Goal: Task Accomplishment & Management: Use online tool/utility

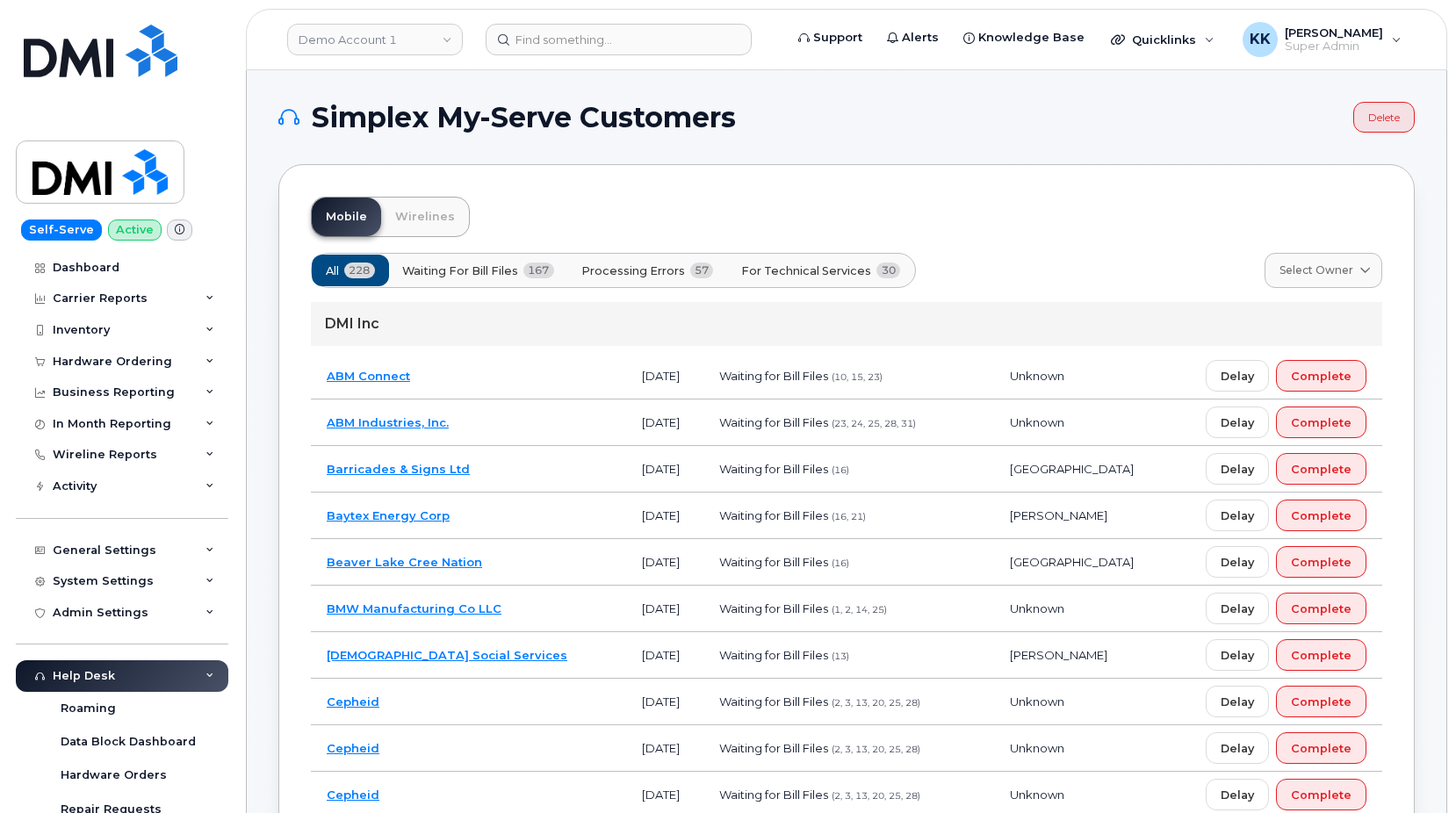
click at [854, 261] on button "For Technical Services 30" at bounding box center [821, 271] width 189 height 32
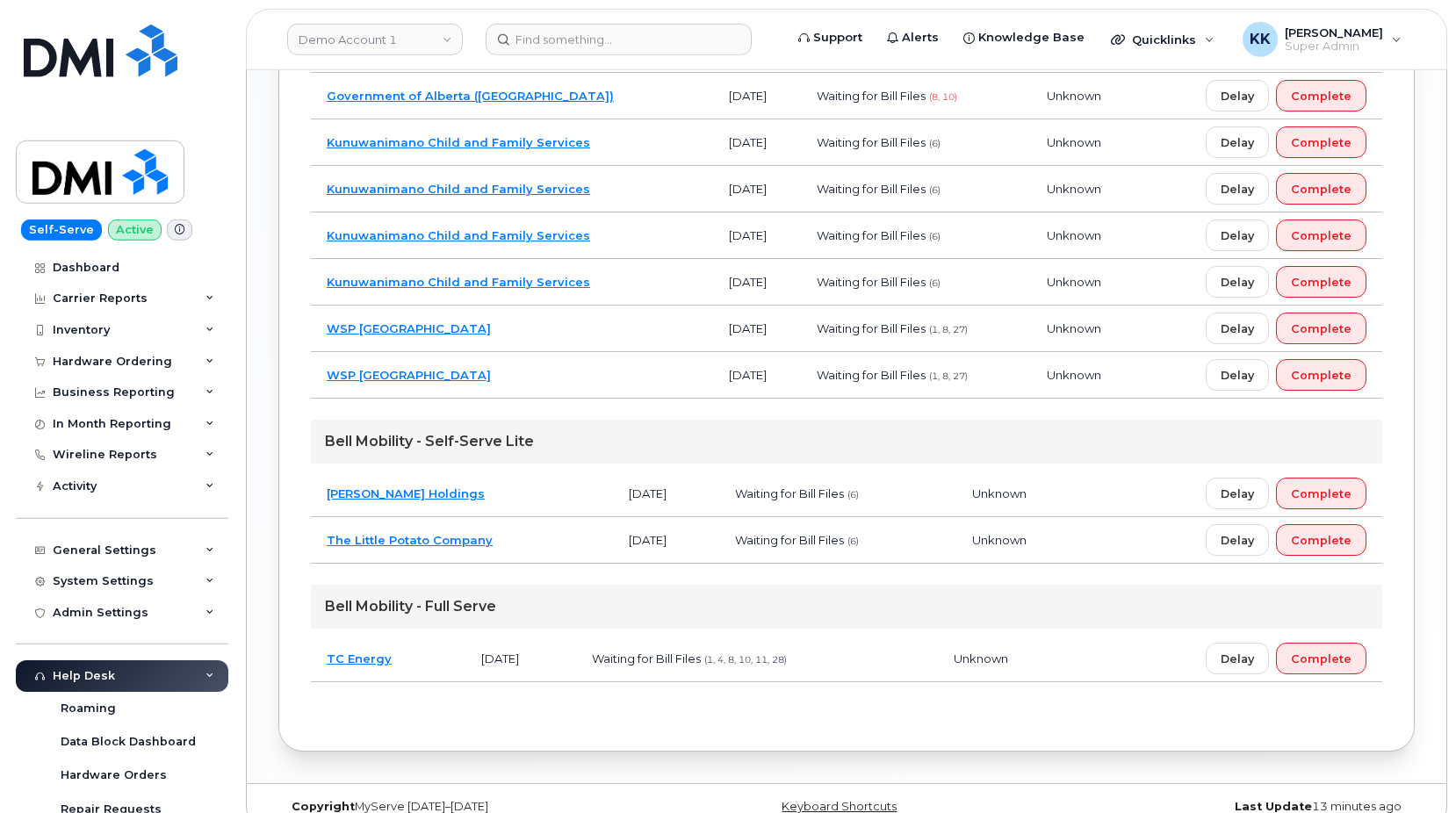
scroll to position [1381, 0]
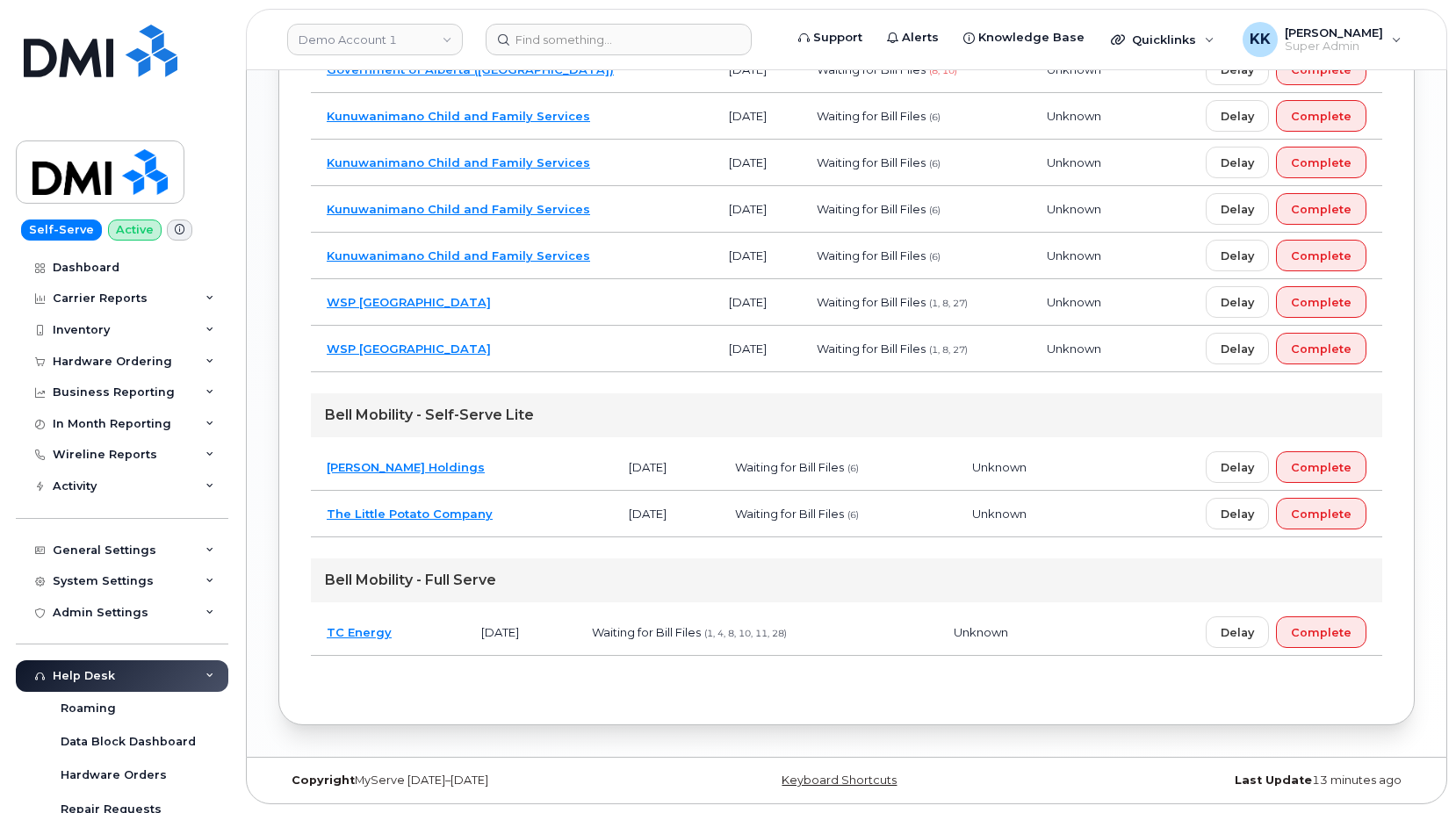
click at [556, 521] on td "The Little Potato Company" at bounding box center [462, 513] width 303 height 47
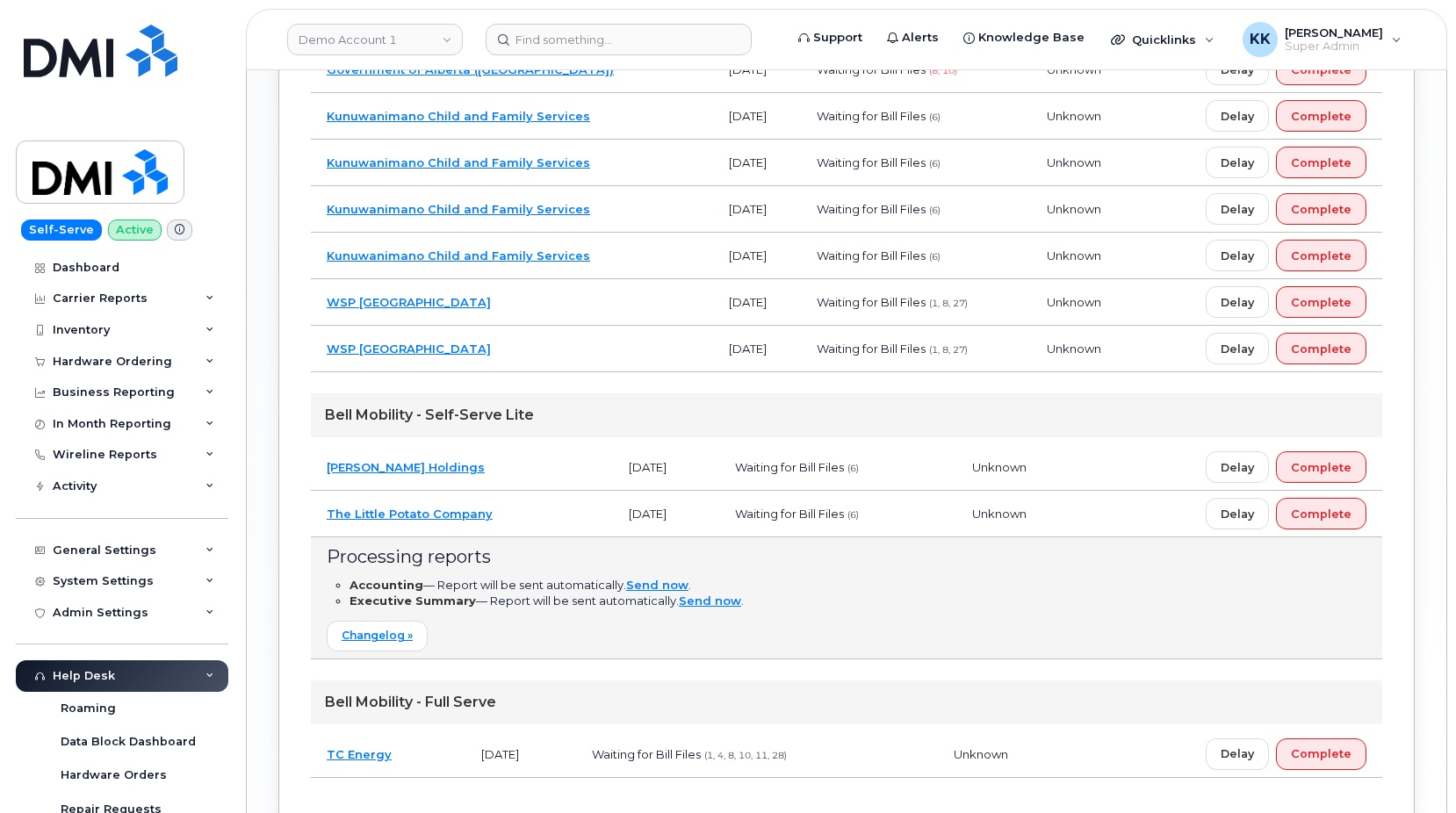
click at [556, 521] on td "The Little Potato Company" at bounding box center [462, 513] width 303 height 47
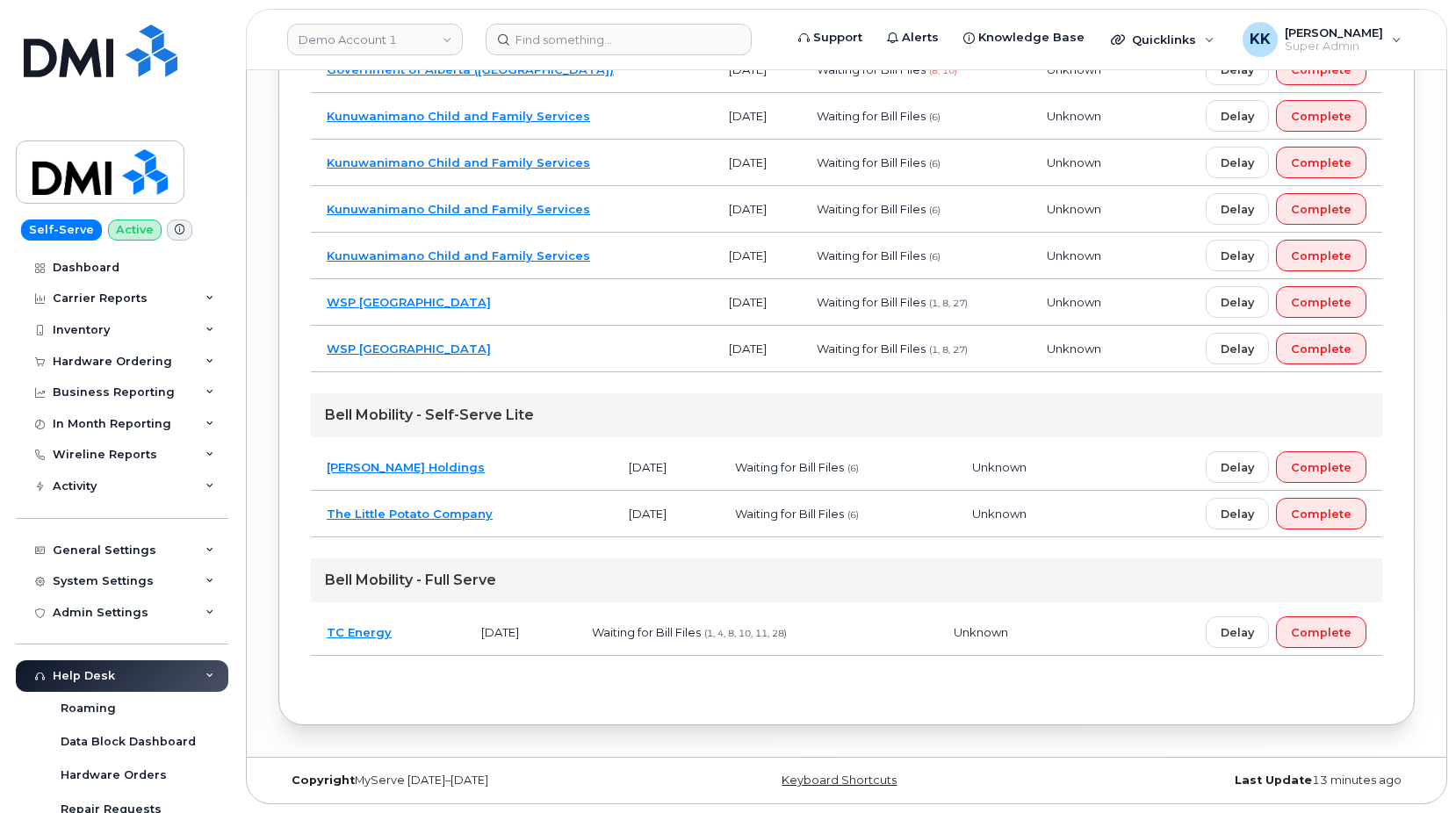
click at [550, 483] on td "Dumas Holdings" at bounding box center [462, 468] width 303 height 47
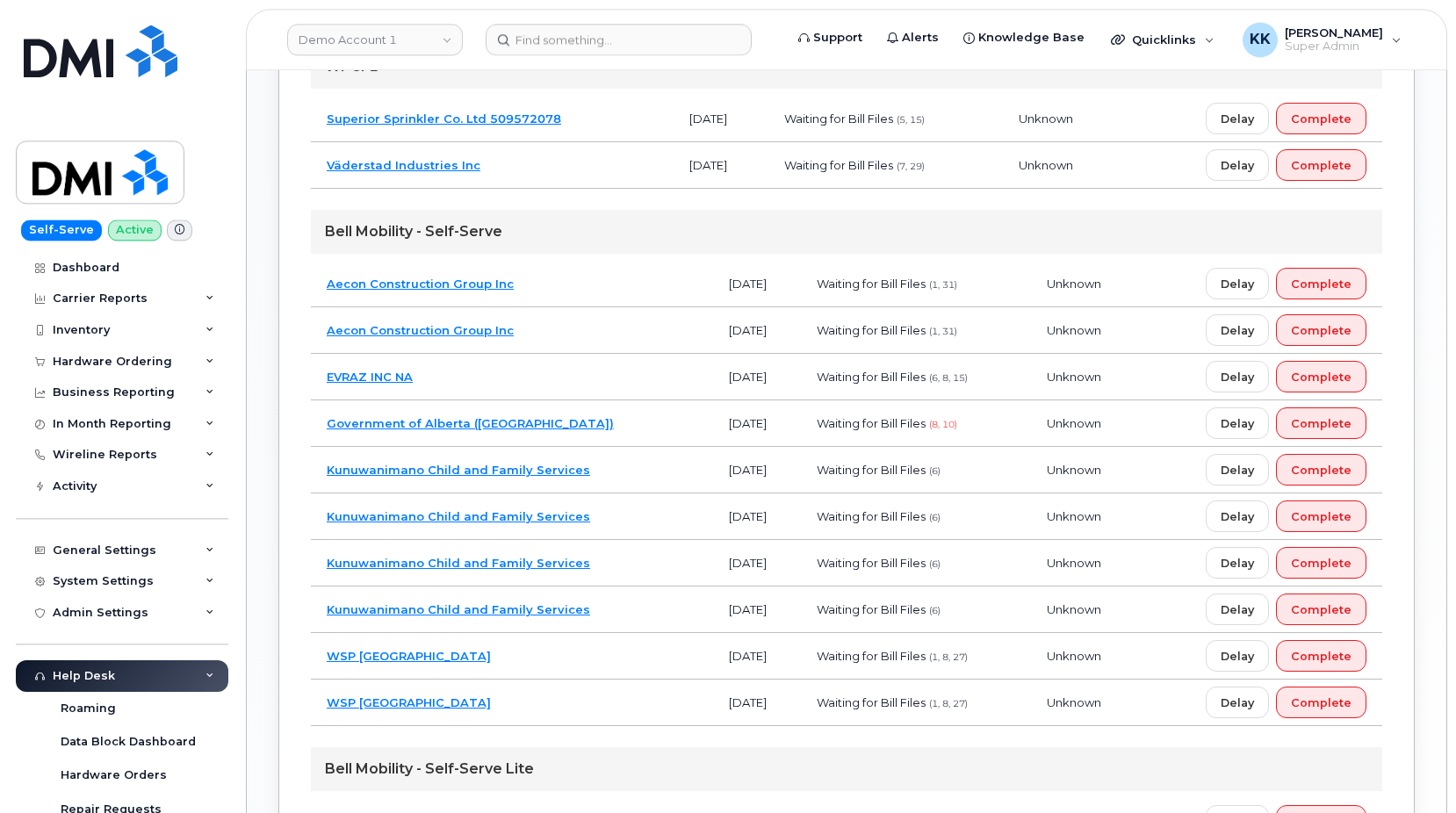
scroll to position [1023, 0]
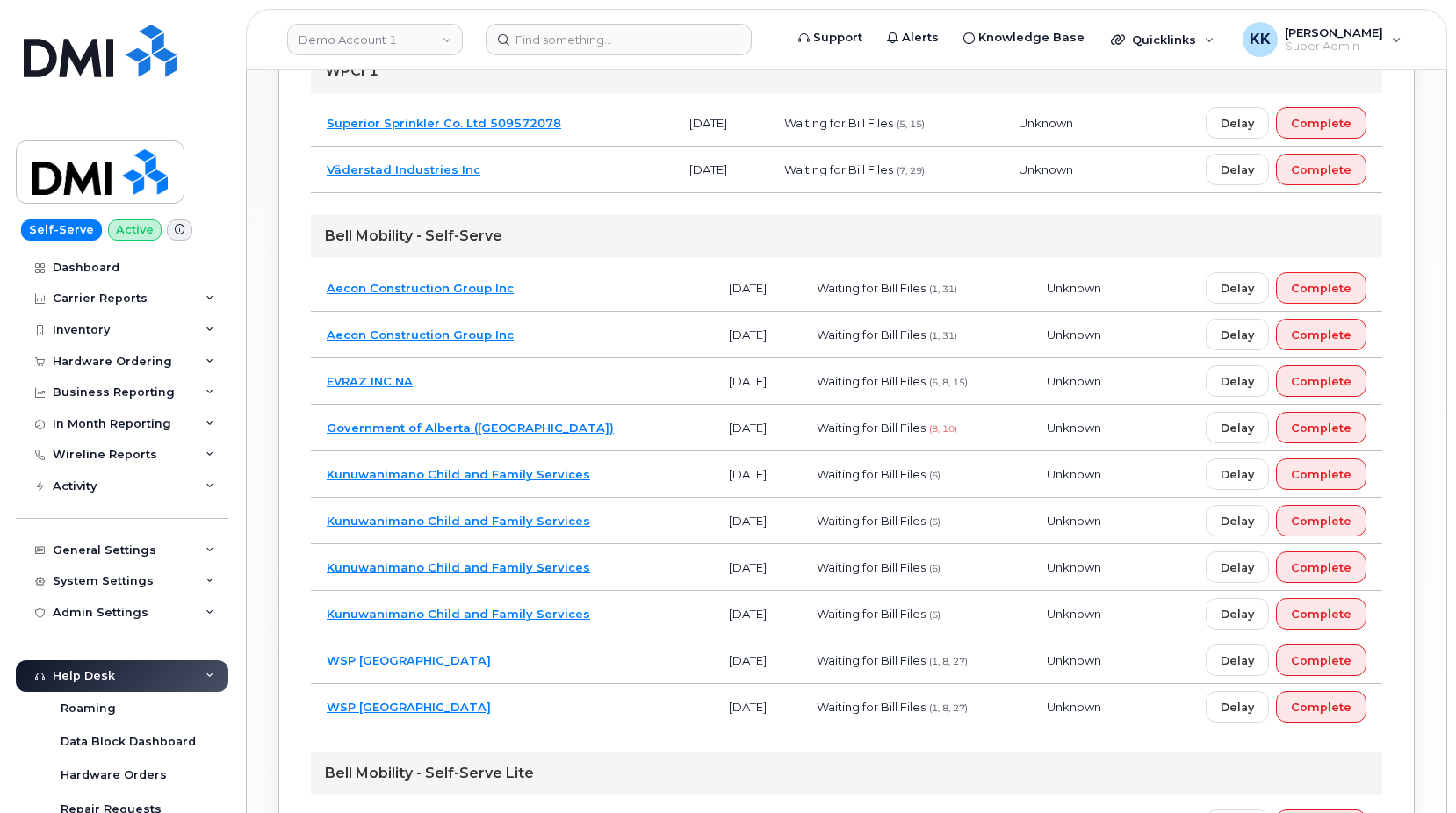
click at [545, 427] on td "Government of Alberta (GOA)" at bounding box center [512, 428] width 402 height 47
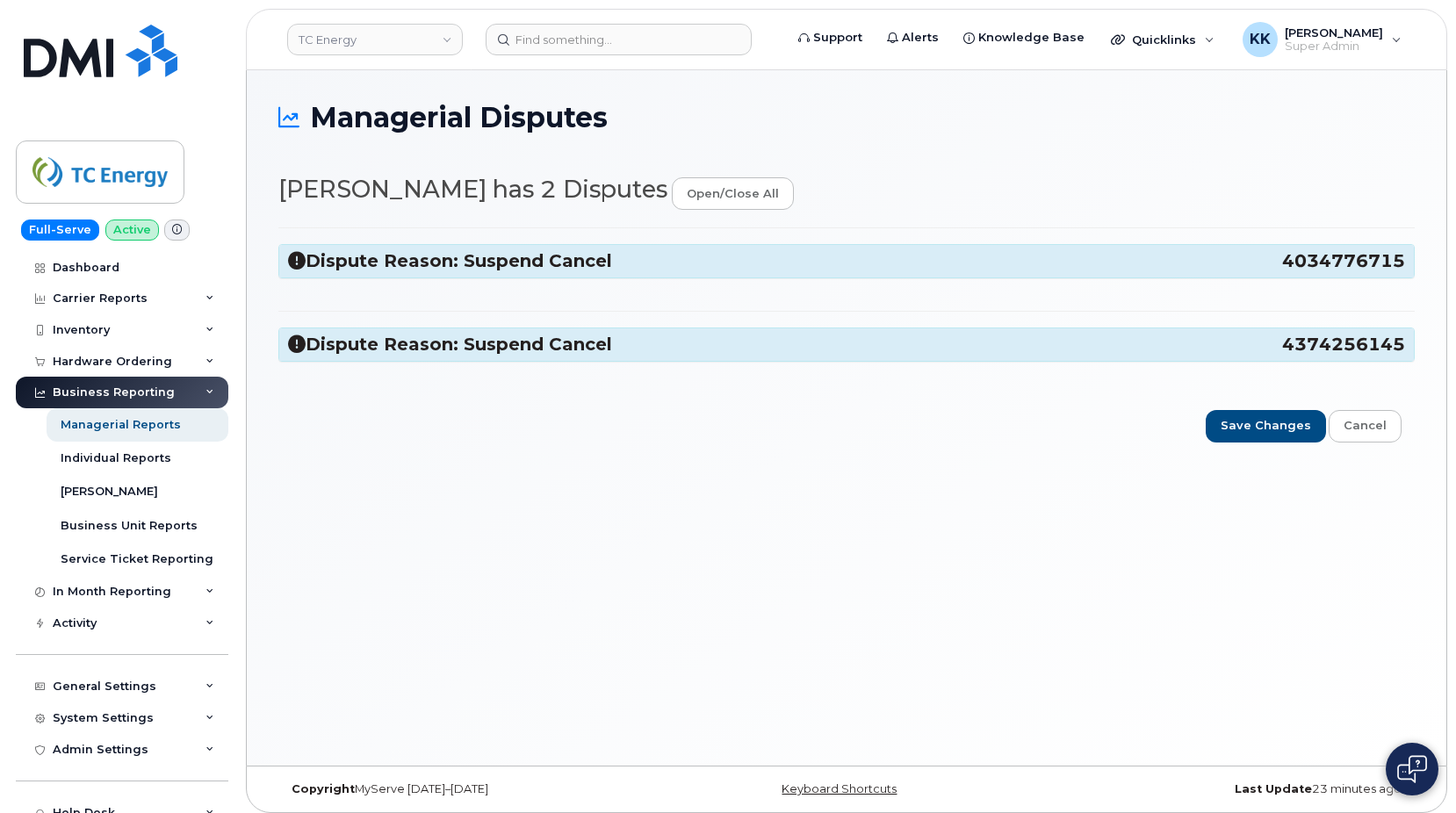
click at [296, 268] on icon at bounding box center [297, 261] width 18 height 18
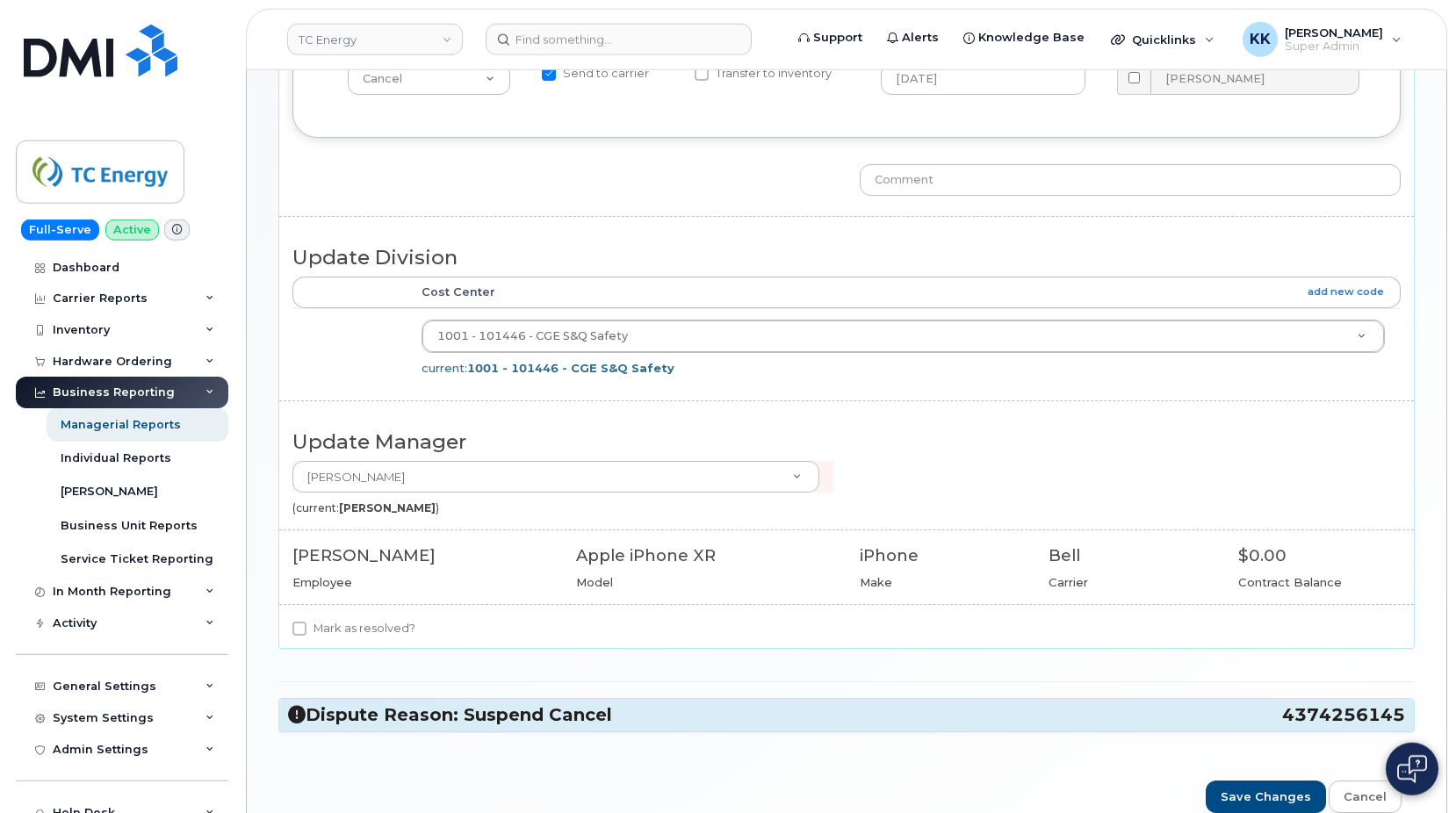
scroll to position [358, 0]
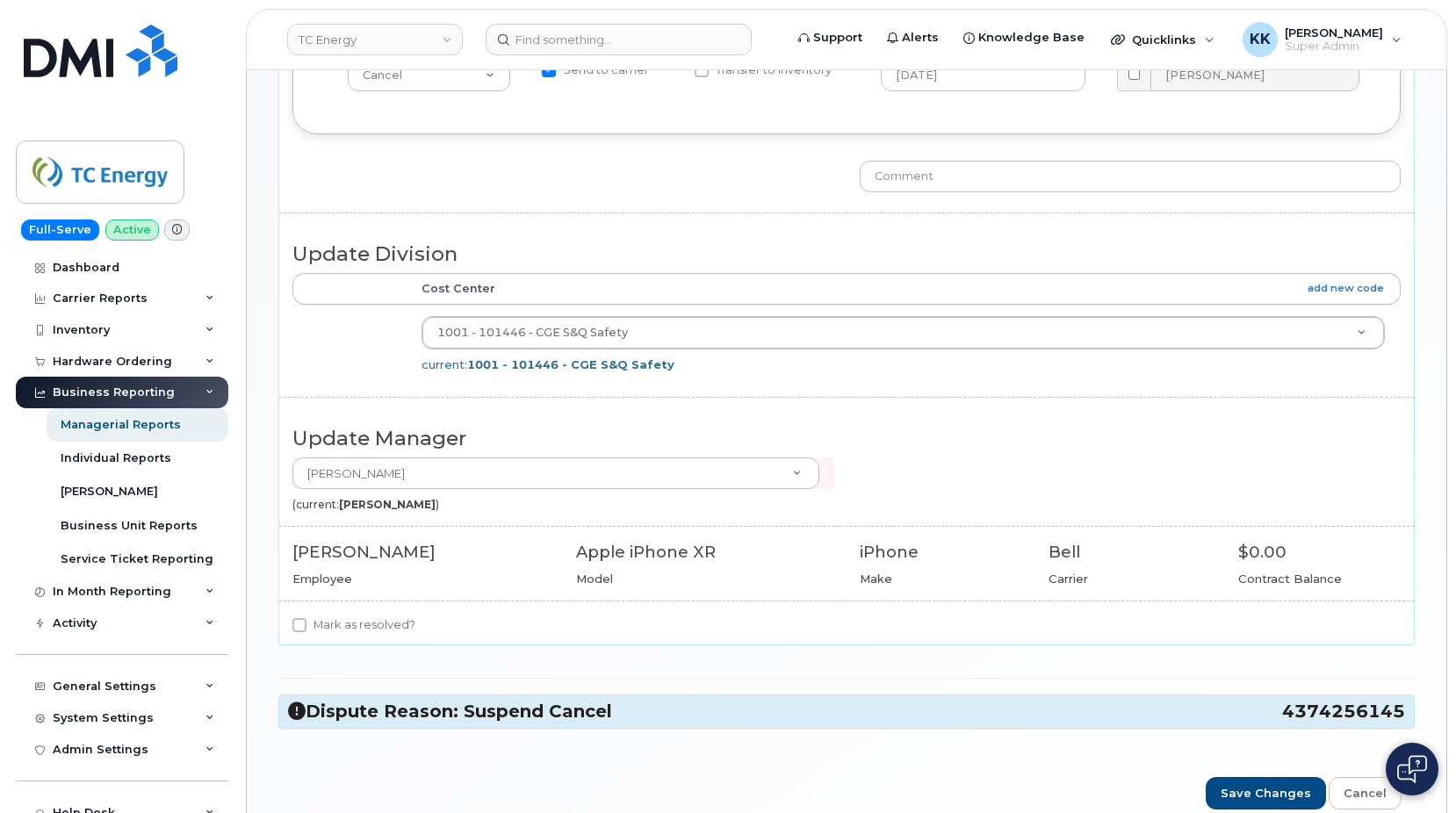
click at [338, 621] on label "Mark as resolved?" at bounding box center [354, 625] width 123 height 21
click at [307, 621] on input "Mark as resolved?" at bounding box center [300, 625] width 14 height 14
checkbox input "true"
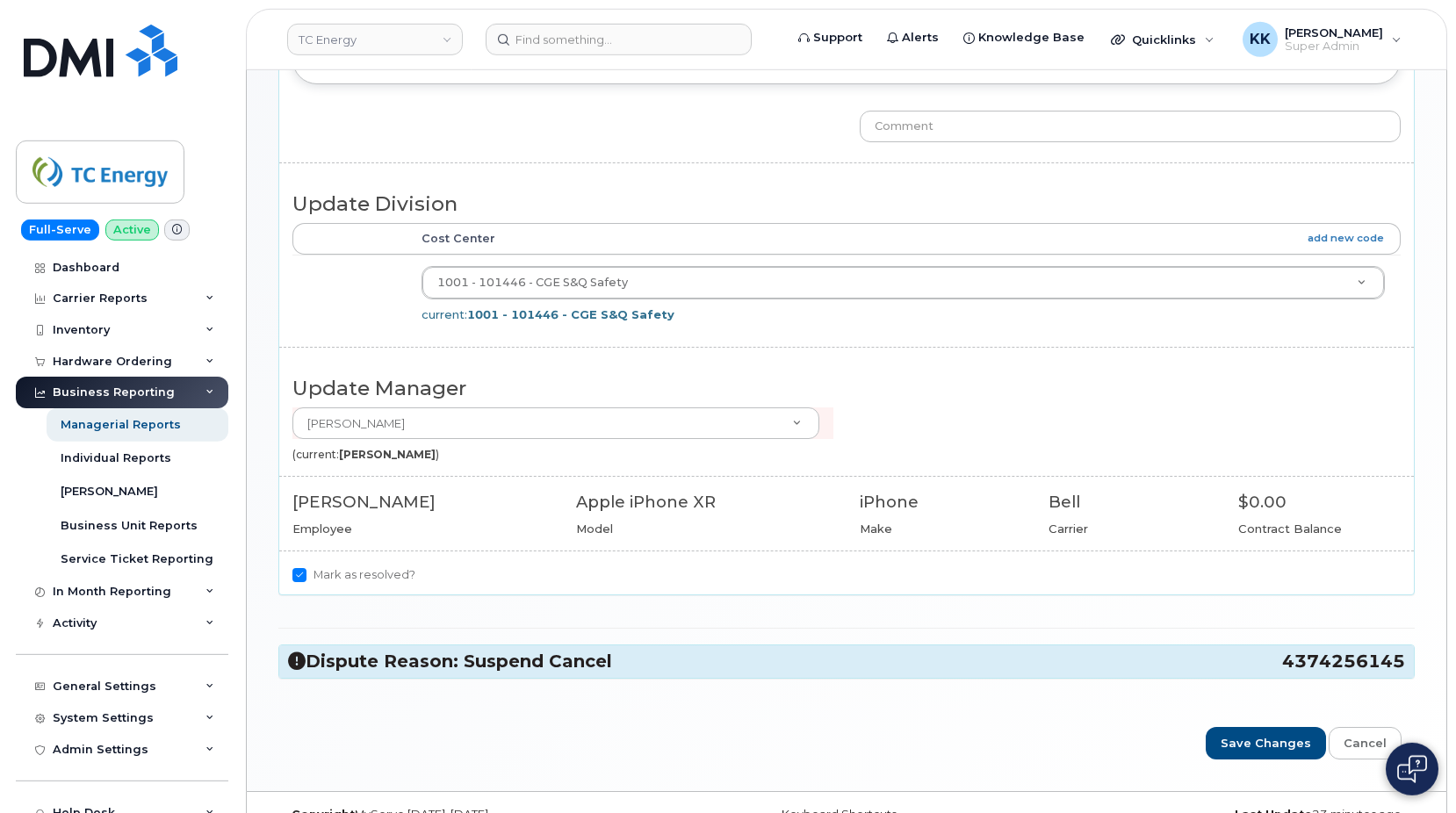
scroll to position [443, 0]
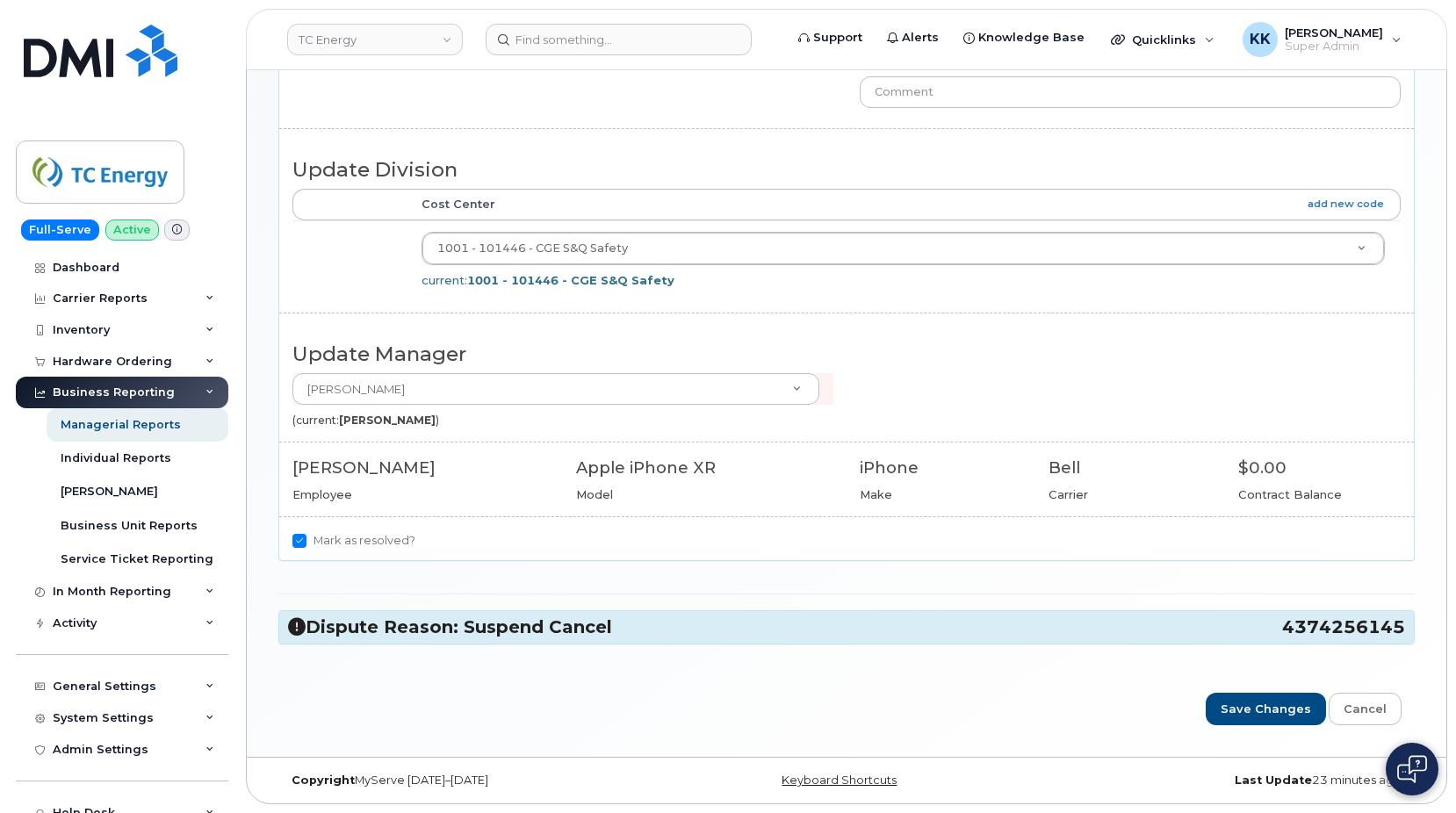
click at [324, 630] on h3 "Dispute Reason: Suspend Cancel 4374256145" at bounding box center [846, 628] width 1118 height 24
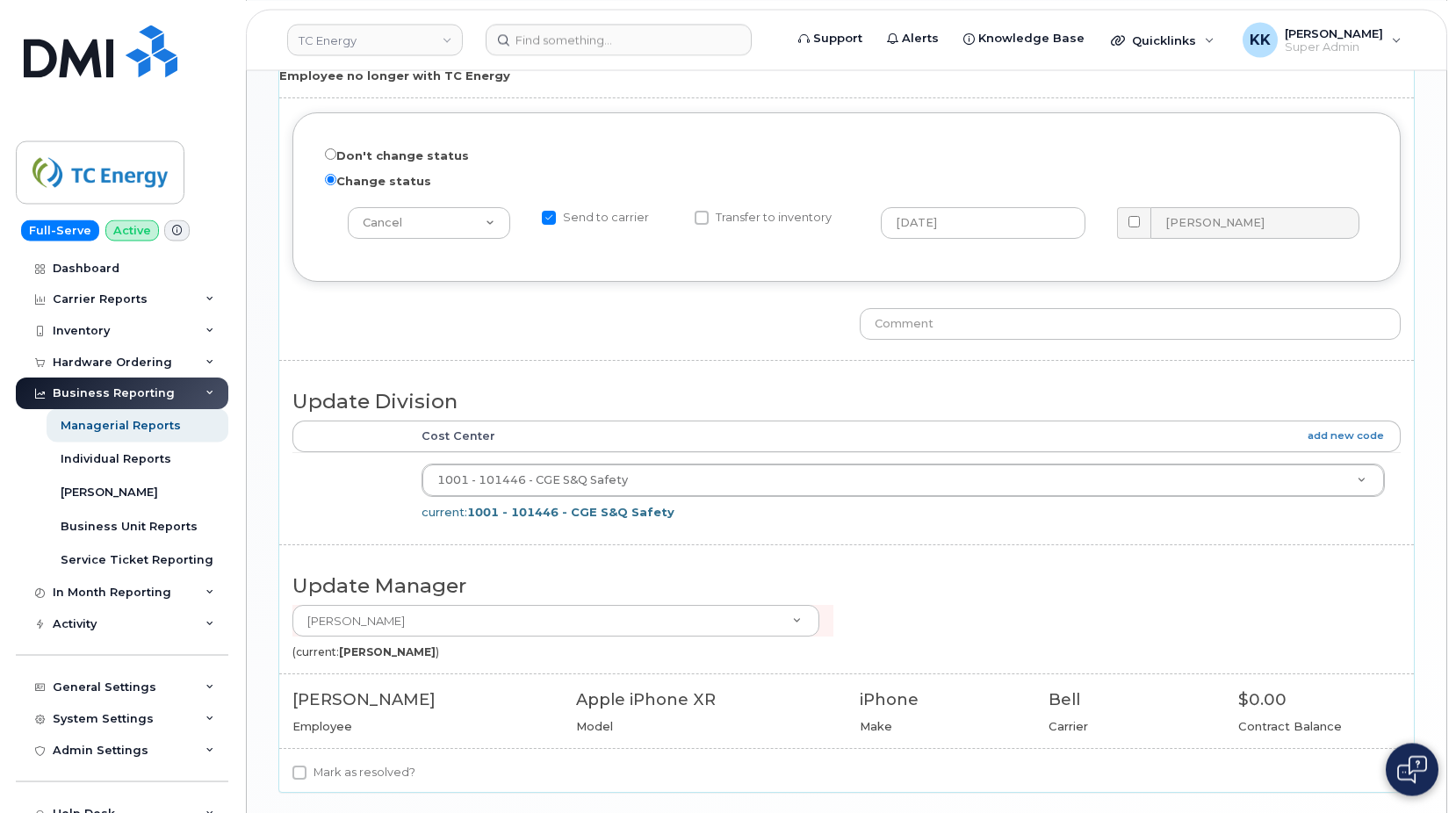
scroll to position [1070, 0]
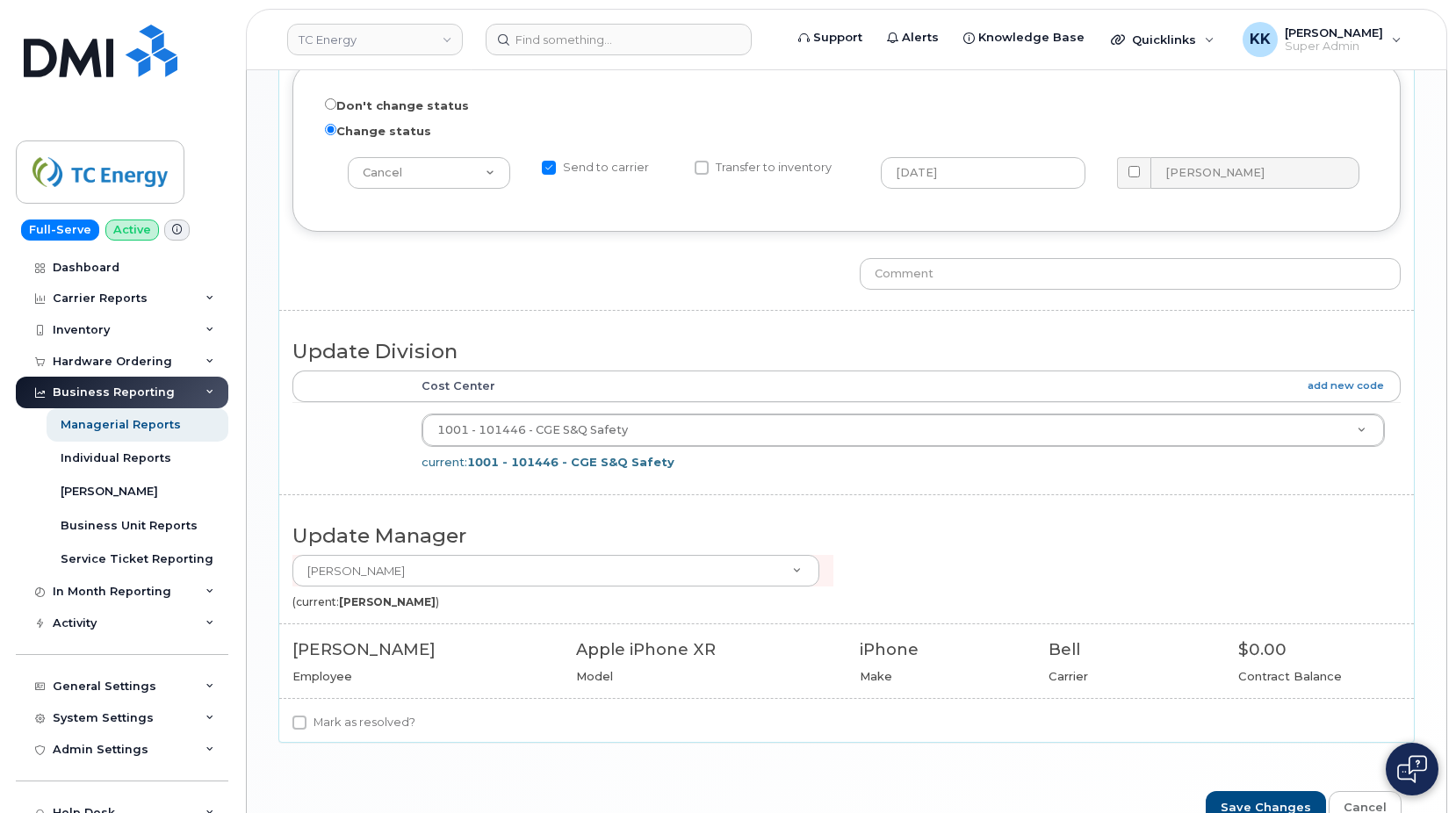
click at [325, 722] on label "Mark as resolved?" at bounding box center [354, 722] width 123 height 21
click at [307, 722] on input "Mark as resolved?" at bounding box center [300, 722] width 14 height 14
checkbox input "true"
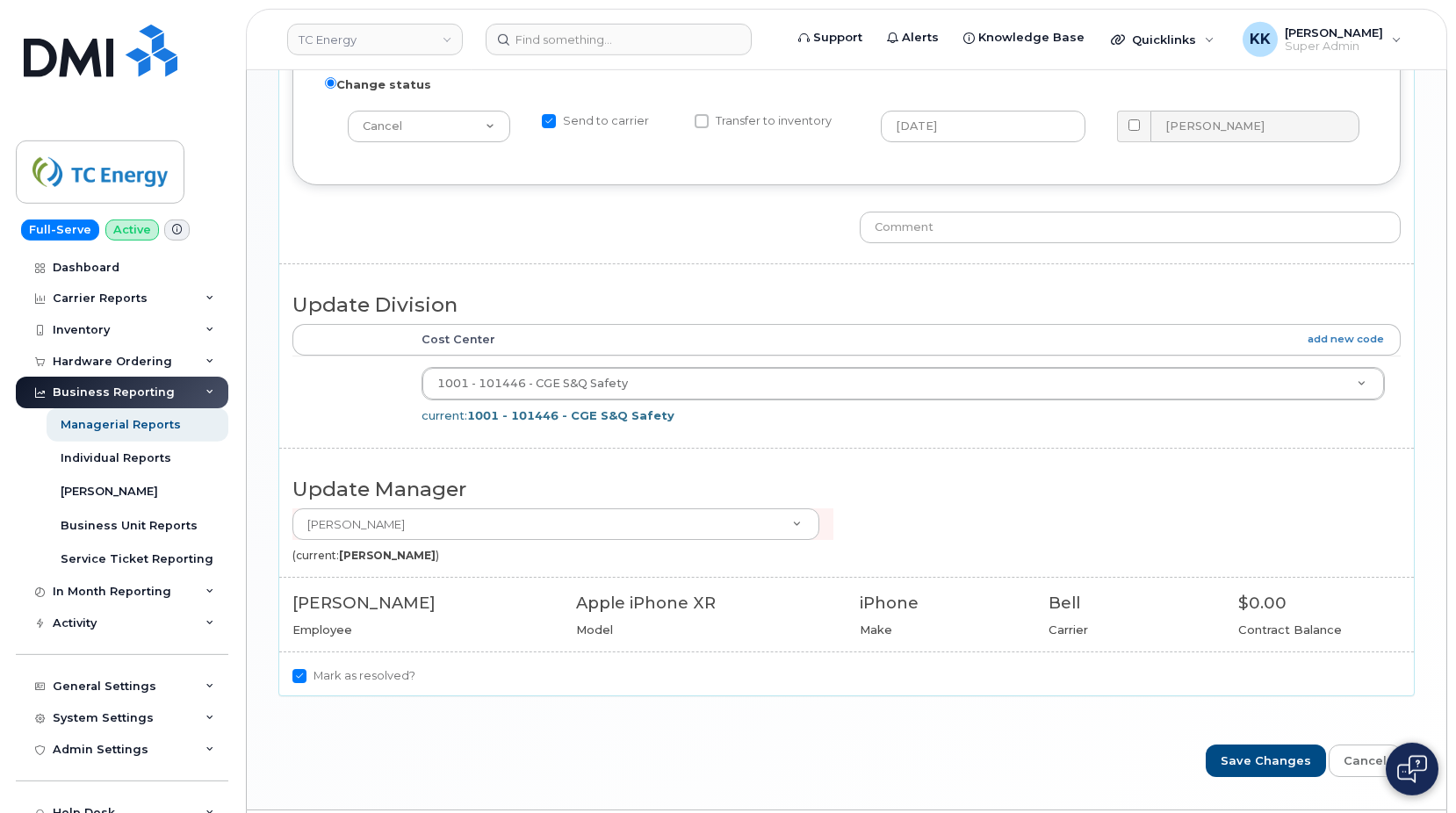
scroll to position [1159, 0]
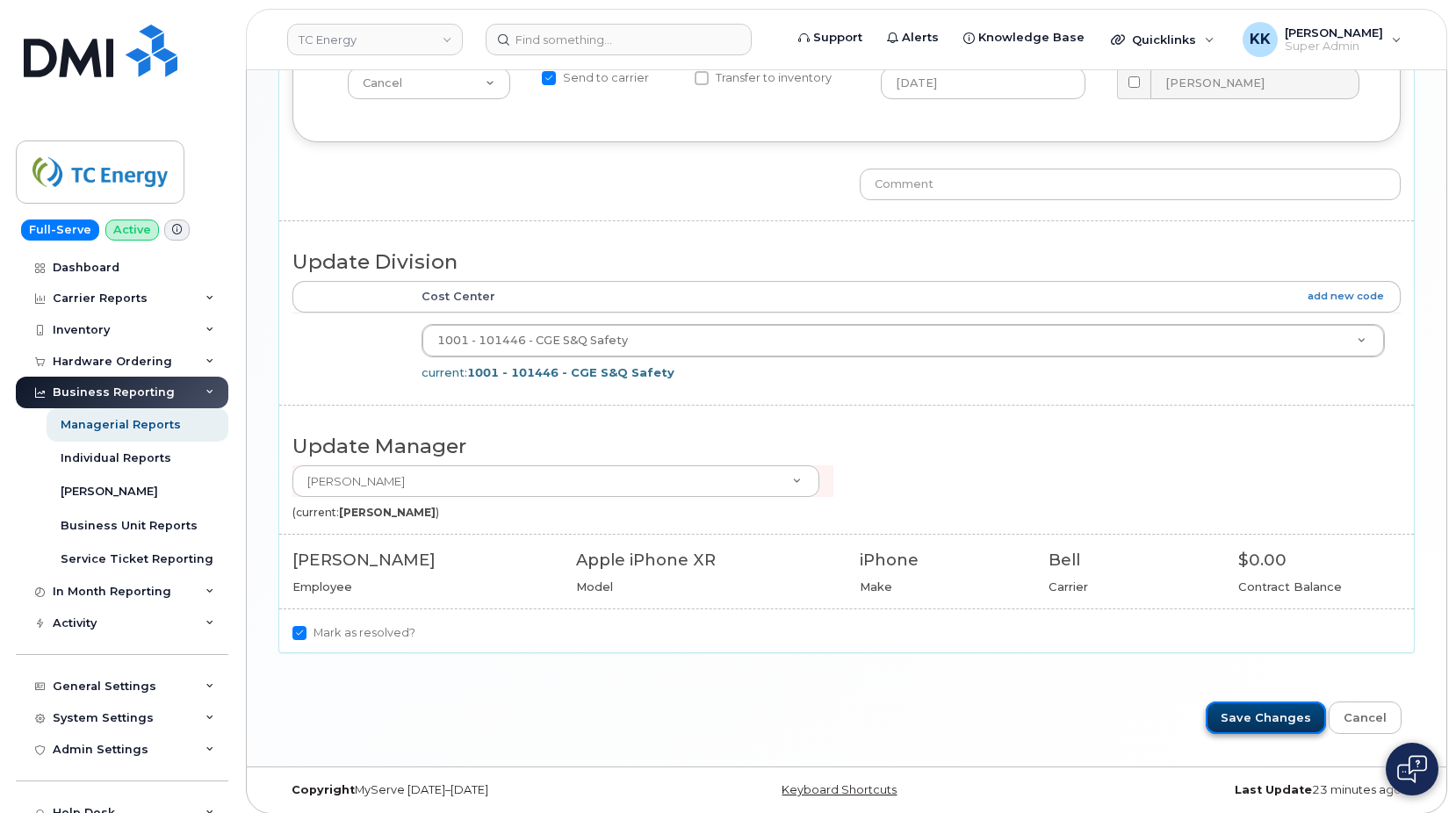
click at [1254, 727] on input "Save Changes" at bounding box center [1266, 717] width 120 height 33
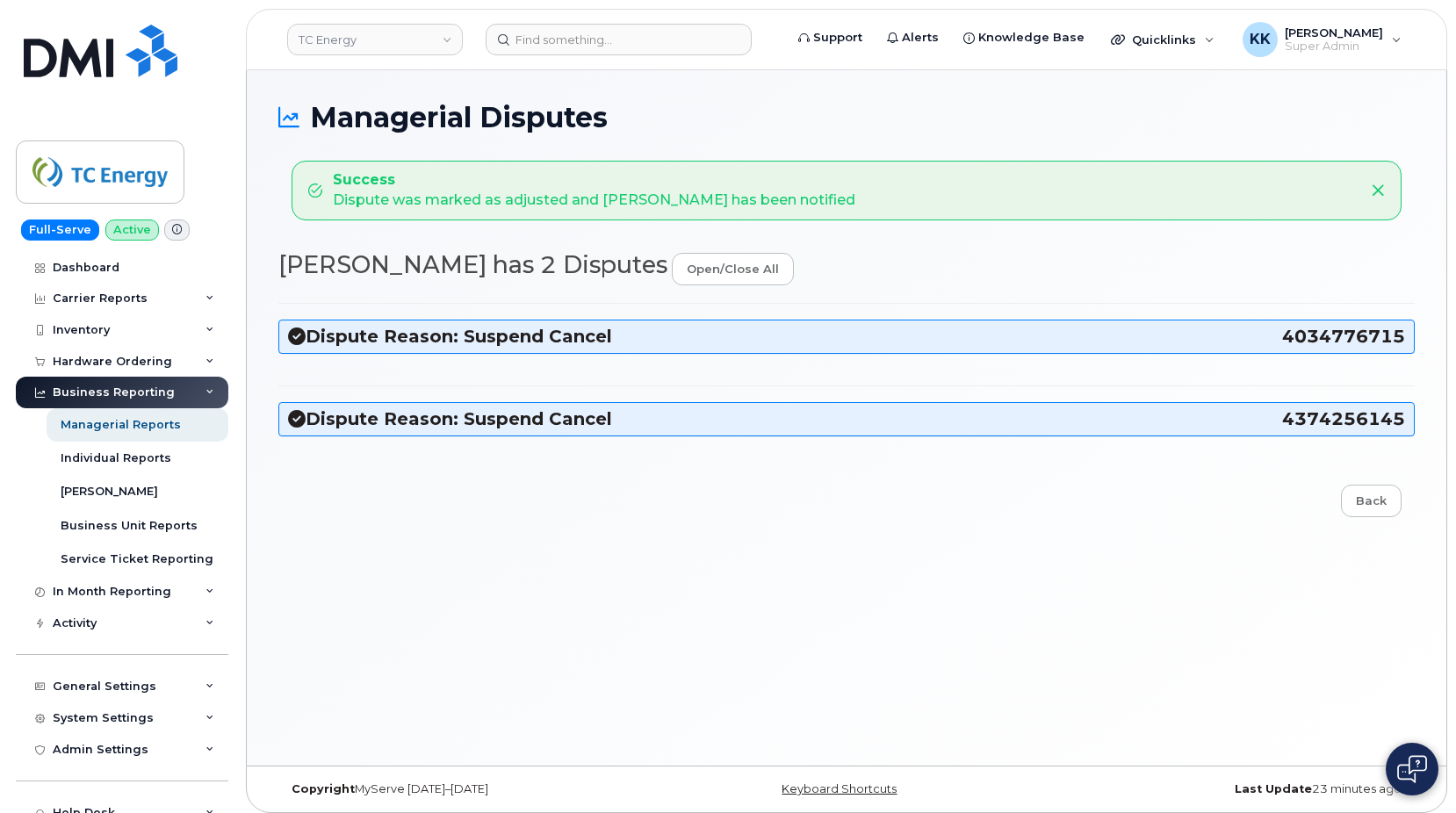
click at [296, 418] on icon at bounding box center [297, 419] width 18 height 18
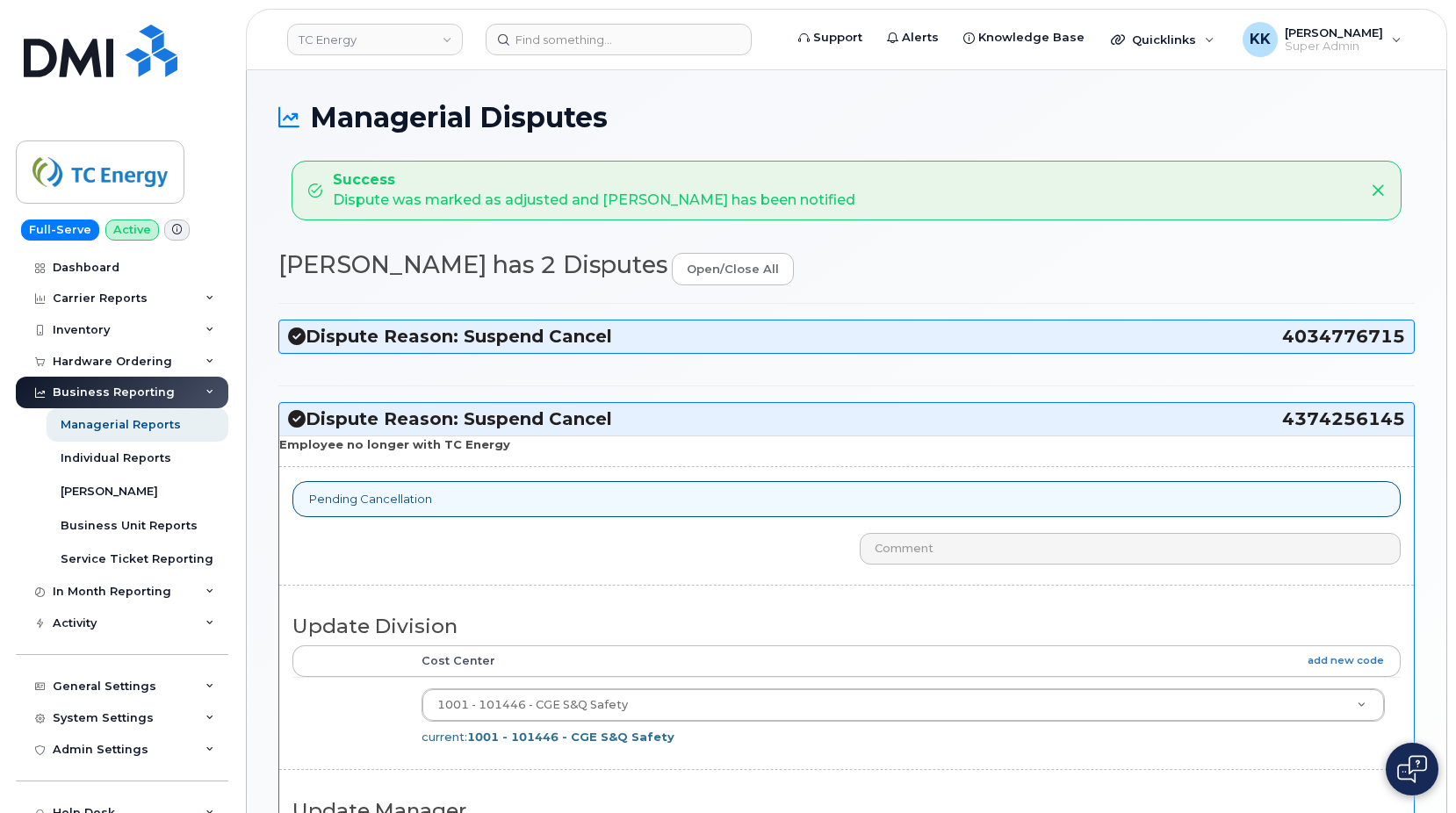
click at [290, 339] on icon at bounding box center [297, 336] width 18 height 18
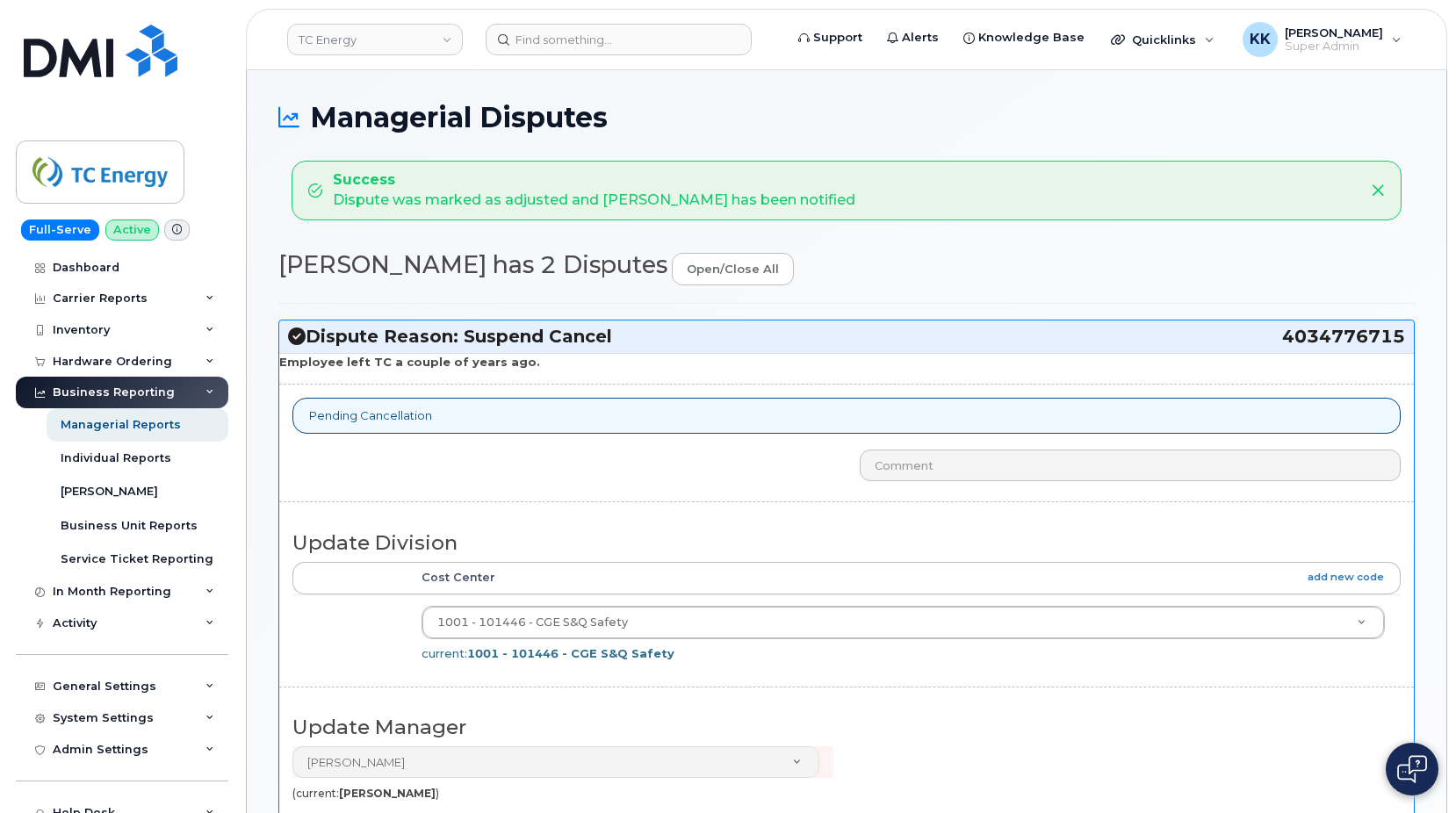
click at [290, 339] on icon at bounding box center [297, 336] width 18 height 18
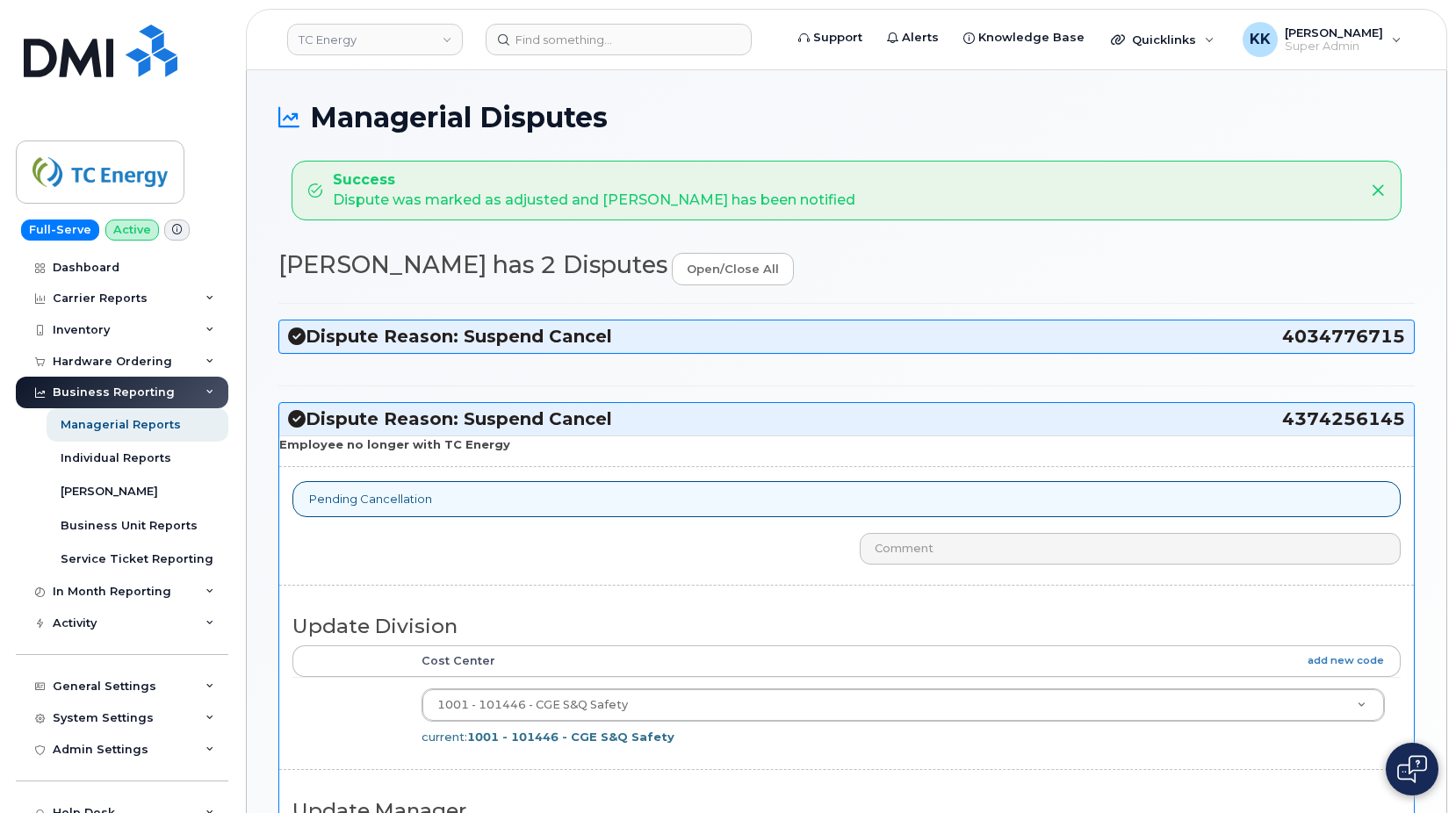
click at [302, 421] on icon at bounding box center [297, 419] width 18 height 18
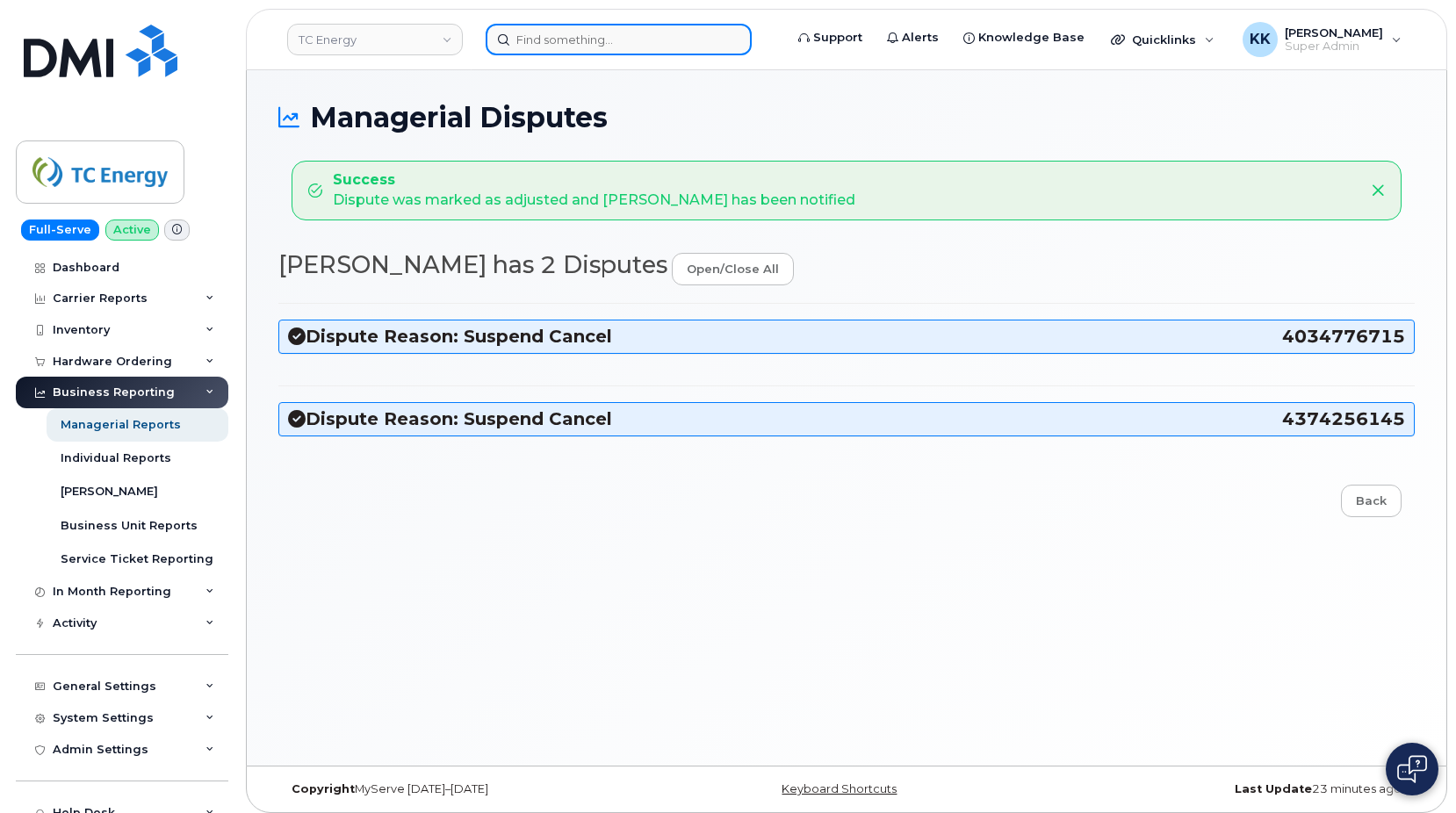
click at [590, 46] on input at bounding box center [618, 40] width 266 height 32
paste input "437-425-6145"
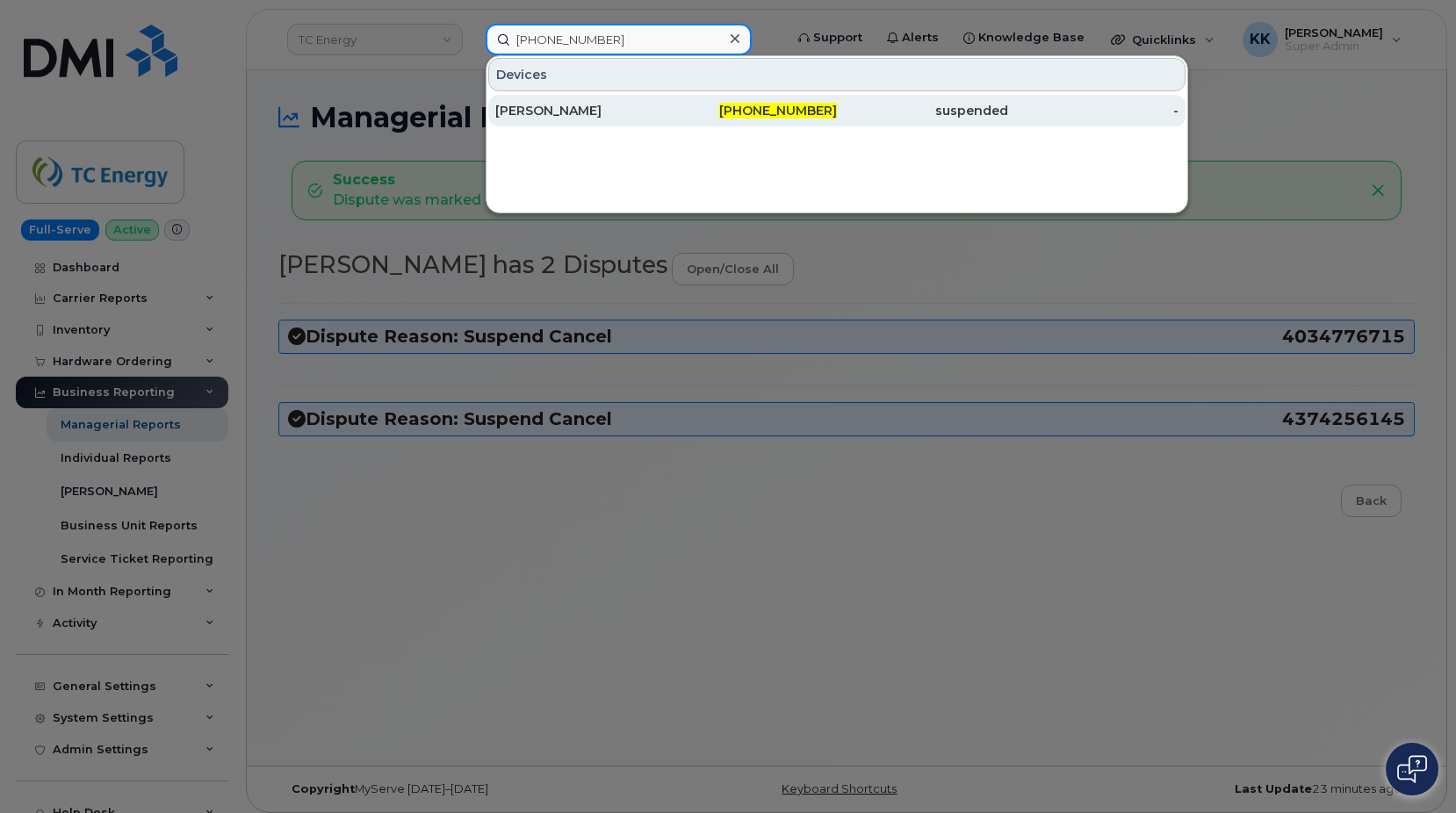
type input "437-425-6145"
click at [601, 109] on div "Angela Kimball" at bounding box center [581, 110] width 171 height 18
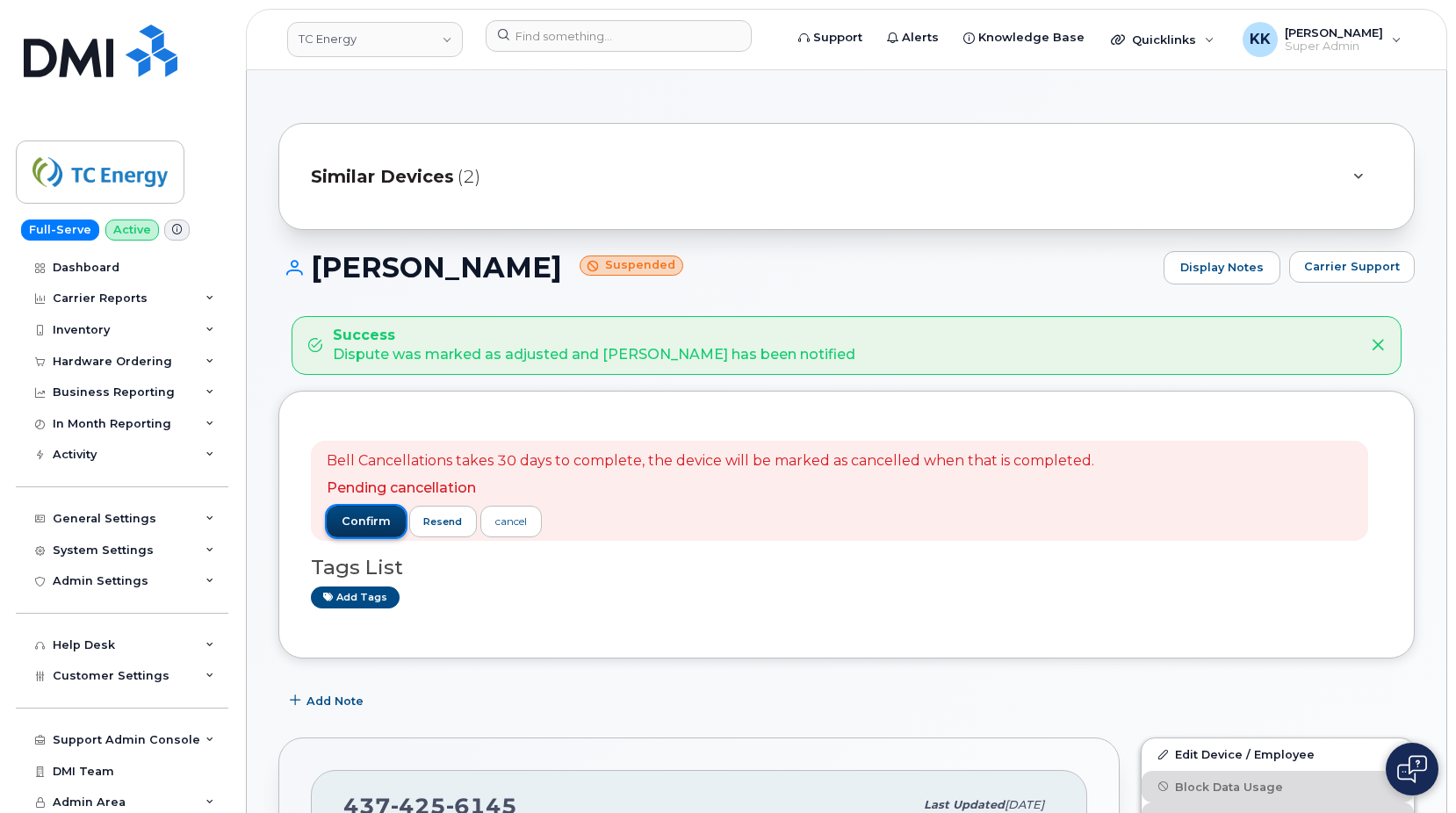
click at [354, 517] on span "confirm" at bounding box center [365, 521] width 49 height 16
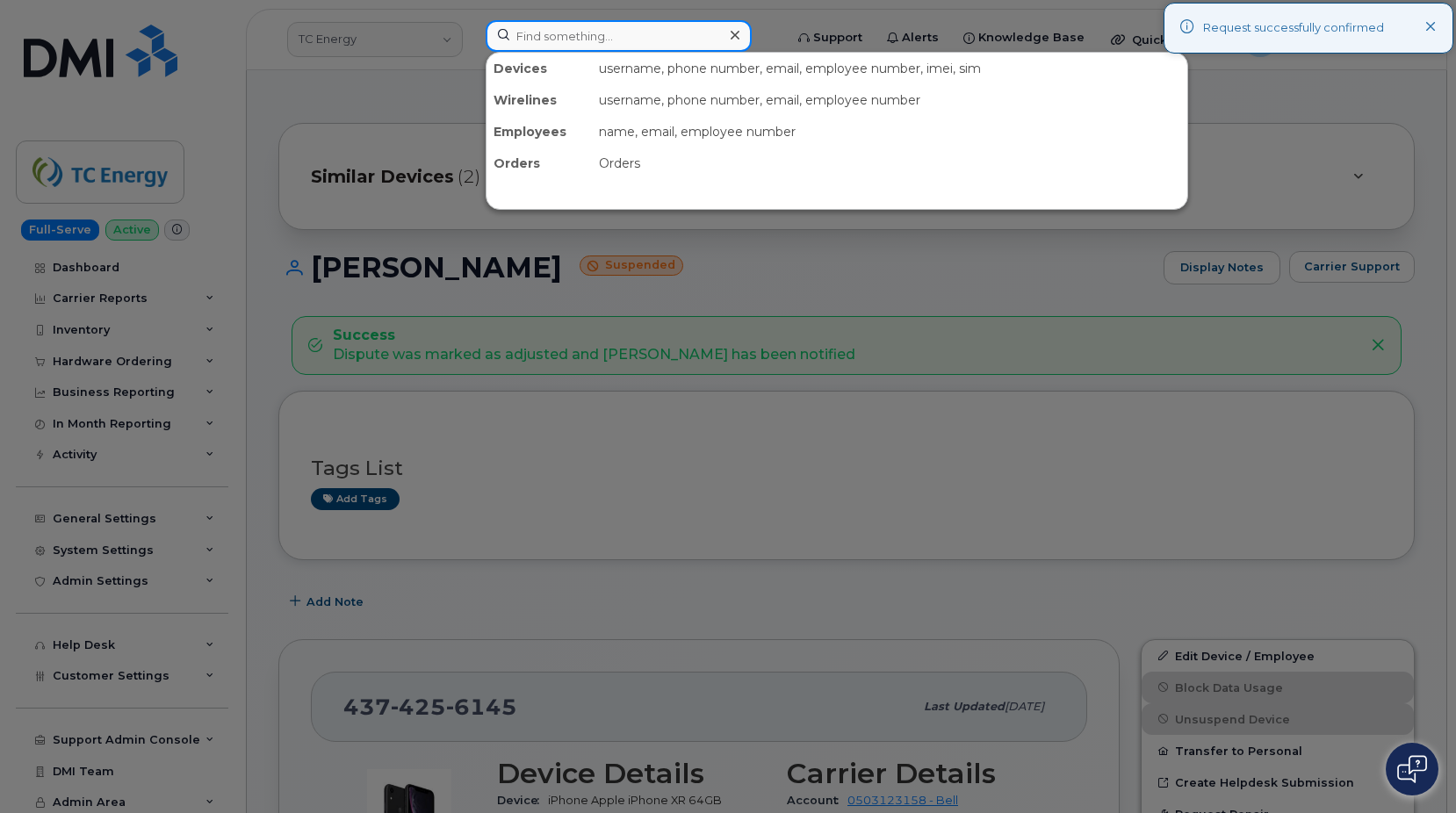
click at [604, 36] on input at bounding box center [618, 36] width 266 height 32
paste input "403-477-6715"
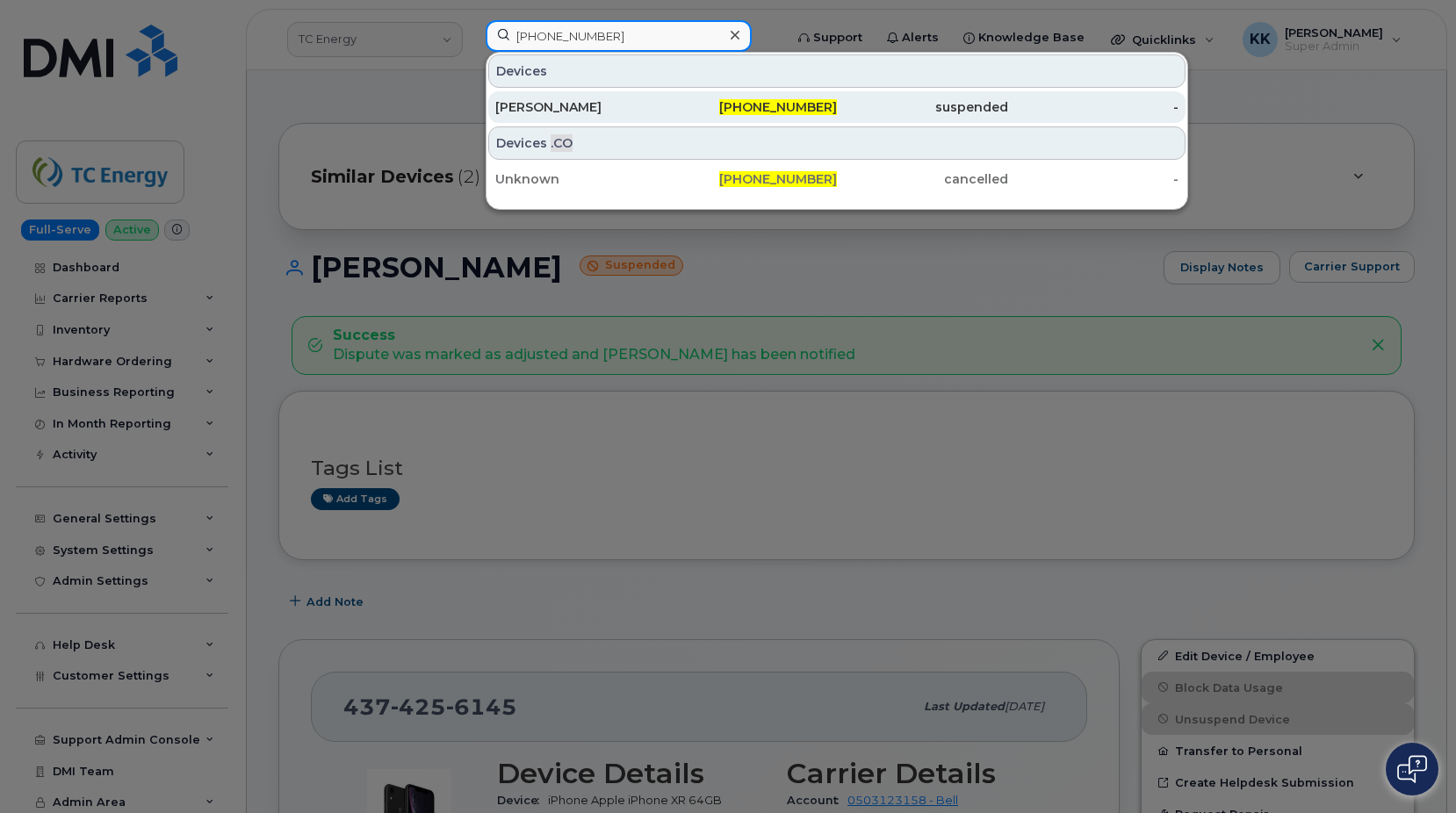
type input "403-477-6715"
click at [610, 106] on div "Robbie Mcpike" at bounding box center [581, 107] width 171 height 18
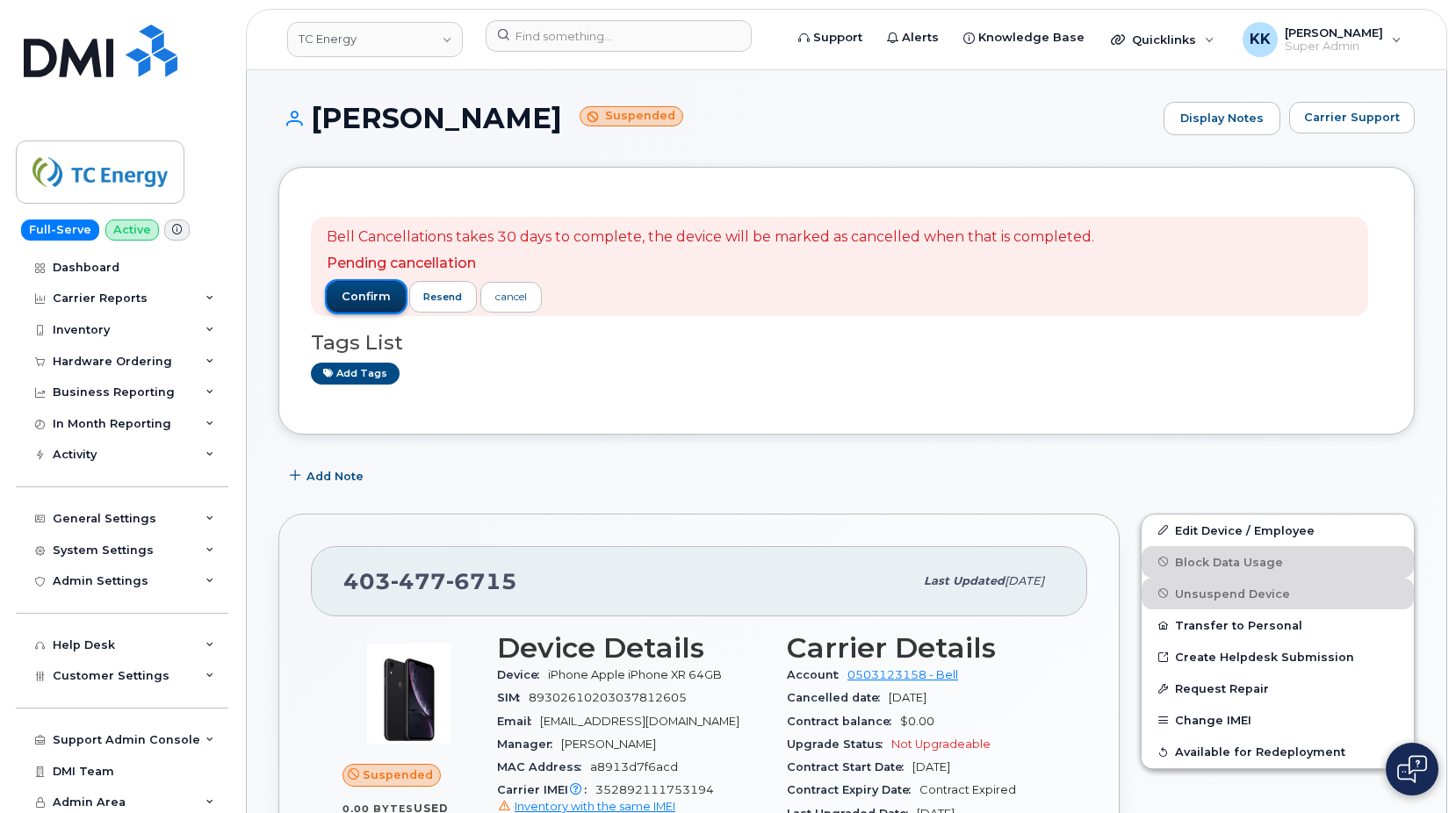
click at [360, 283] on button "confirm" at bounding box center [365, 297] width 79 height 32
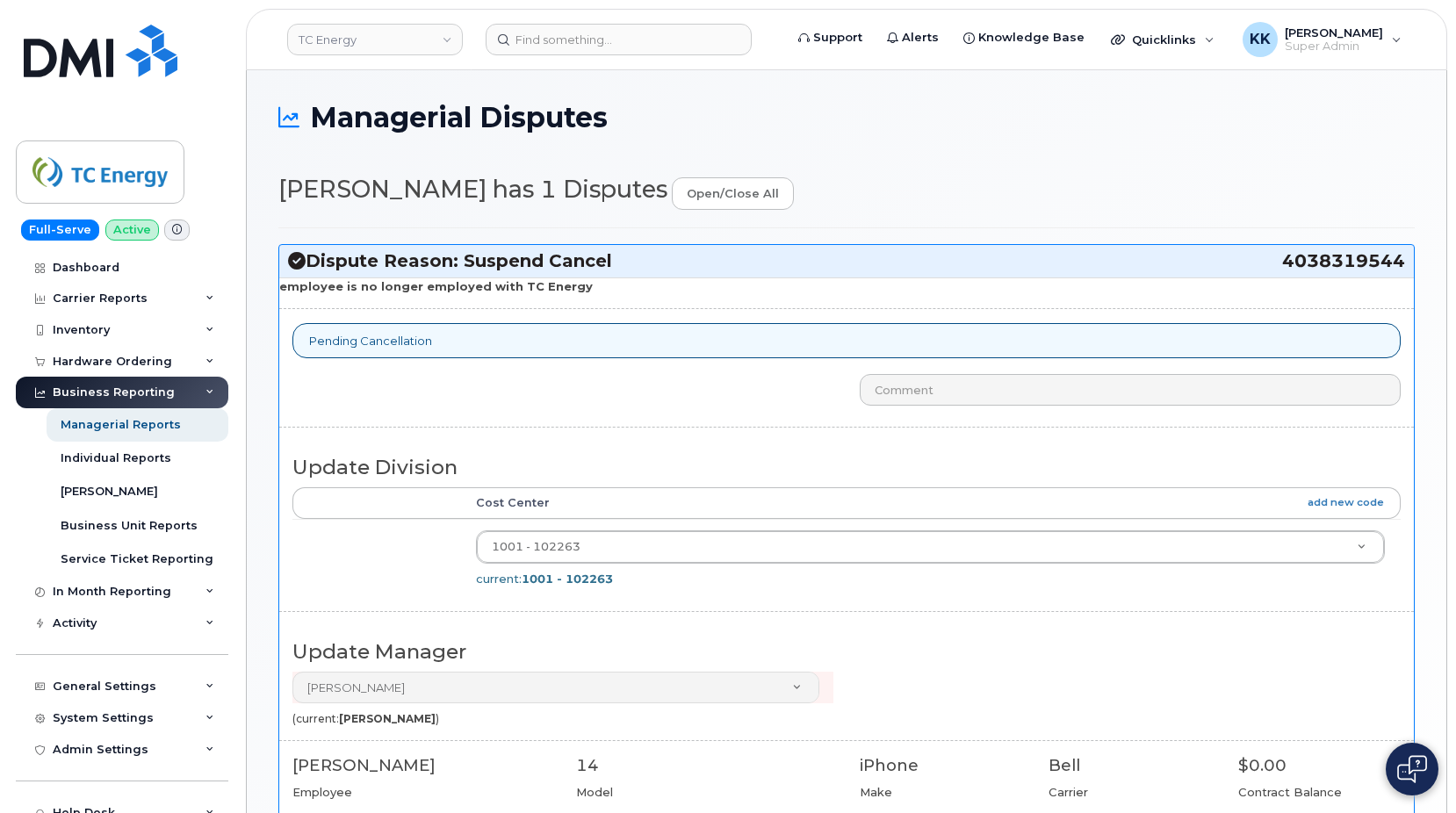
click at [1359, 259] on span "4038319544" at bounding box center [1345, 262] width 123 height 24
copy span "4038319544"
click at [642, 46] on input at bounding box center [618, 40] width 266 height 32
paste input "4038319544"
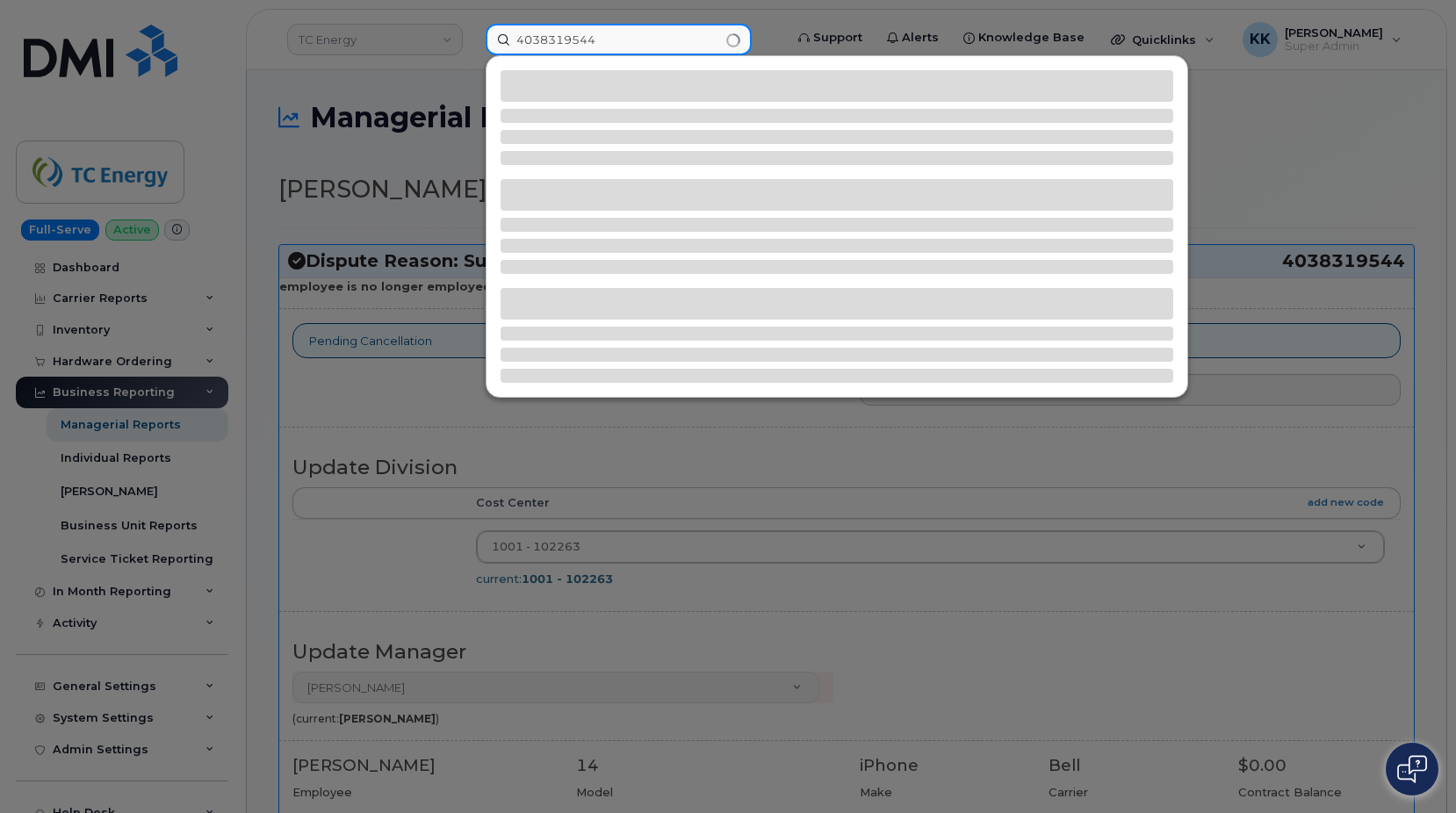
type input "4038319544"
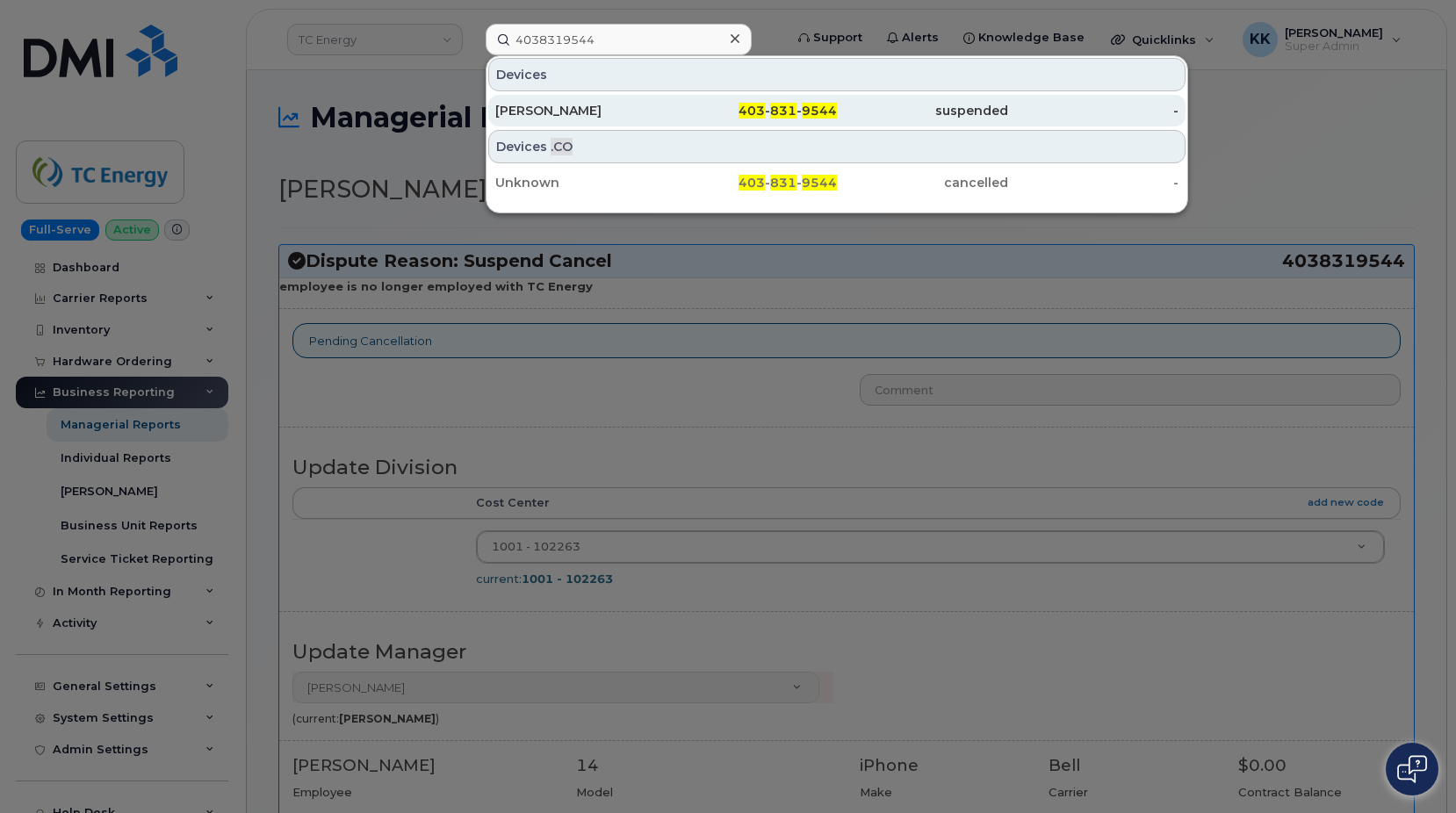
click at [619, 113] on div "[PERSON_NAME]" at bounding box center [581, 110] width 171 height 18
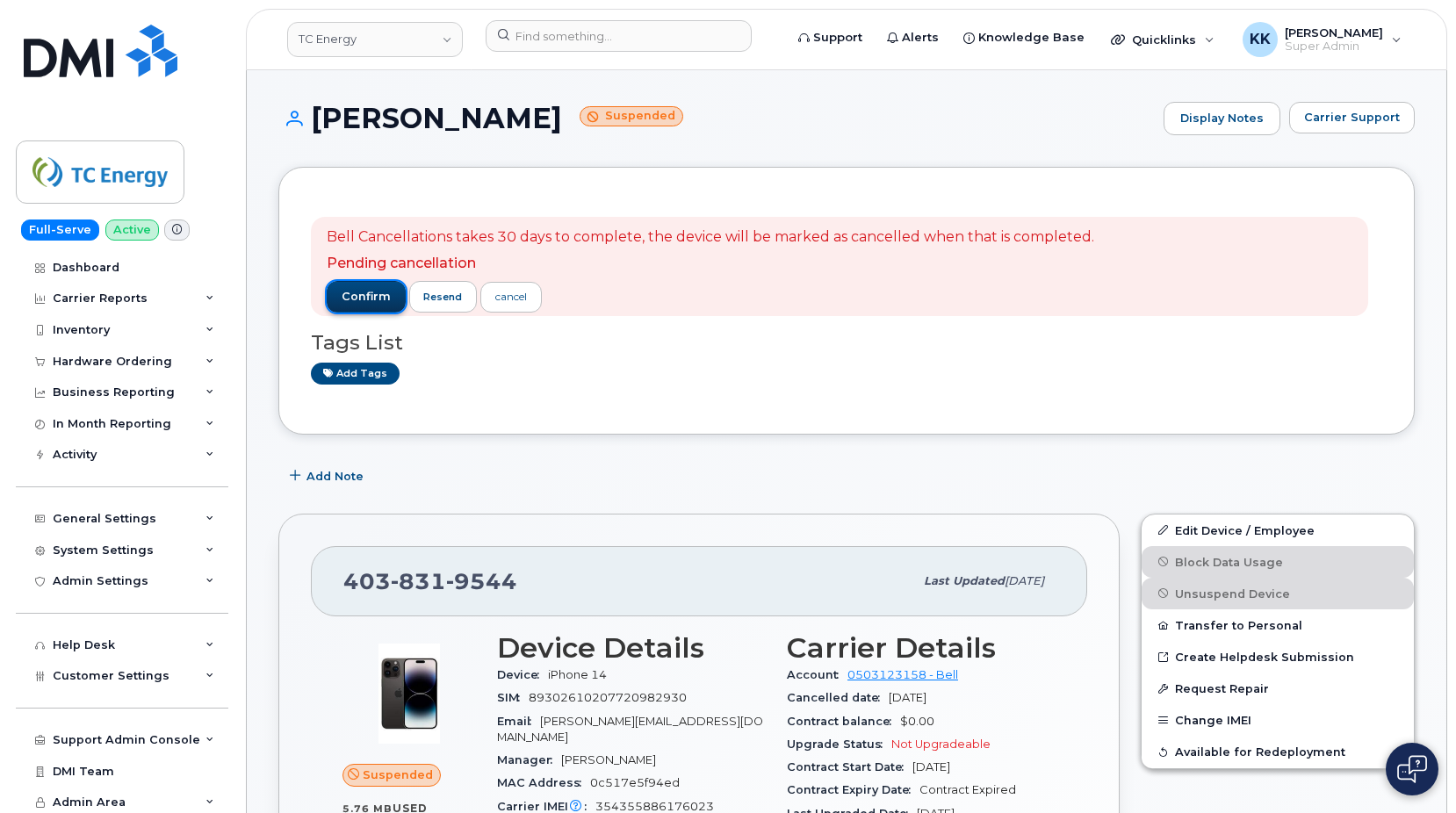
click at [359, 293] on span "confirm" at bounding box center [365, 297] width 49 height 16
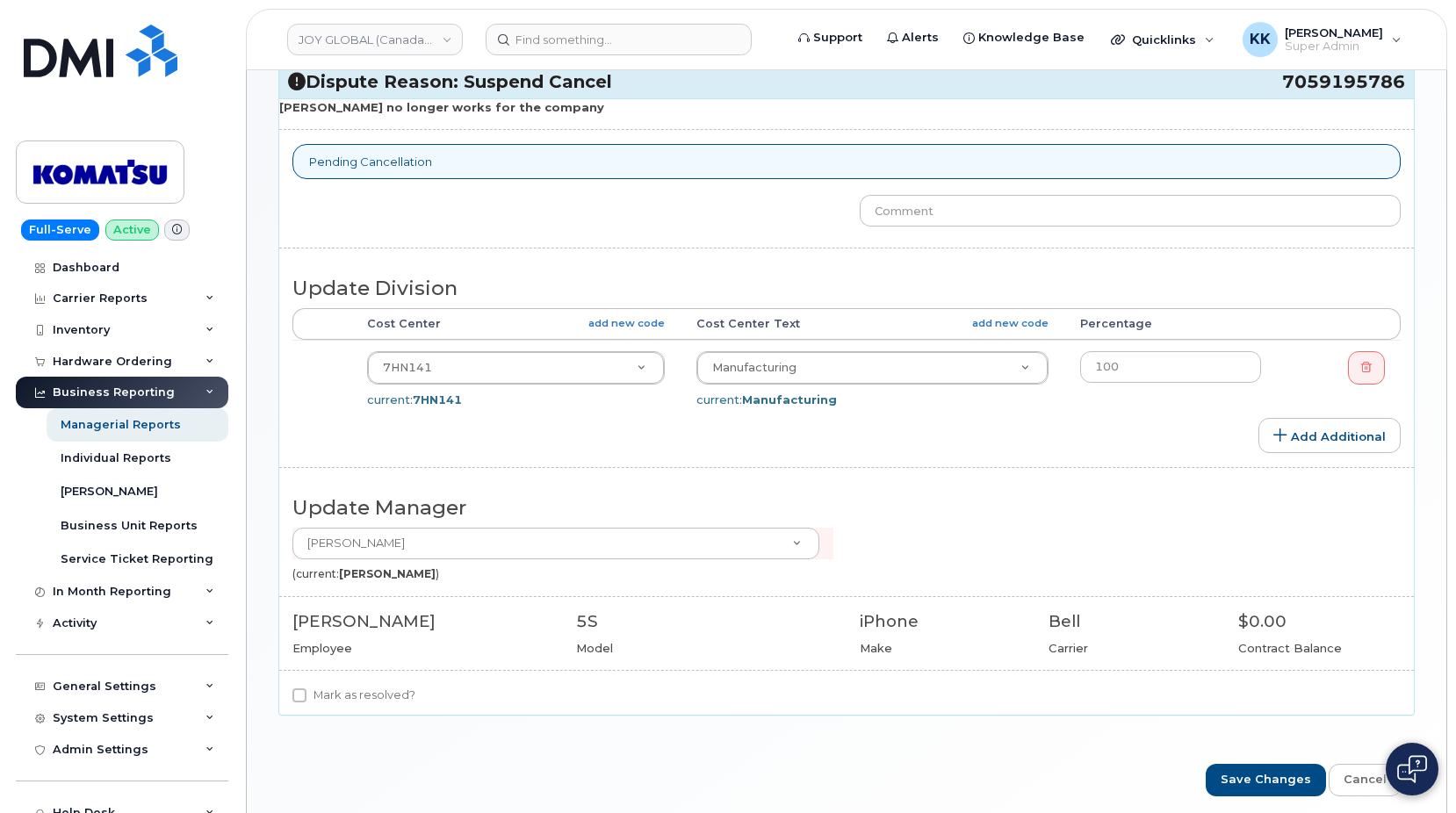
scroll to position [251, 0]
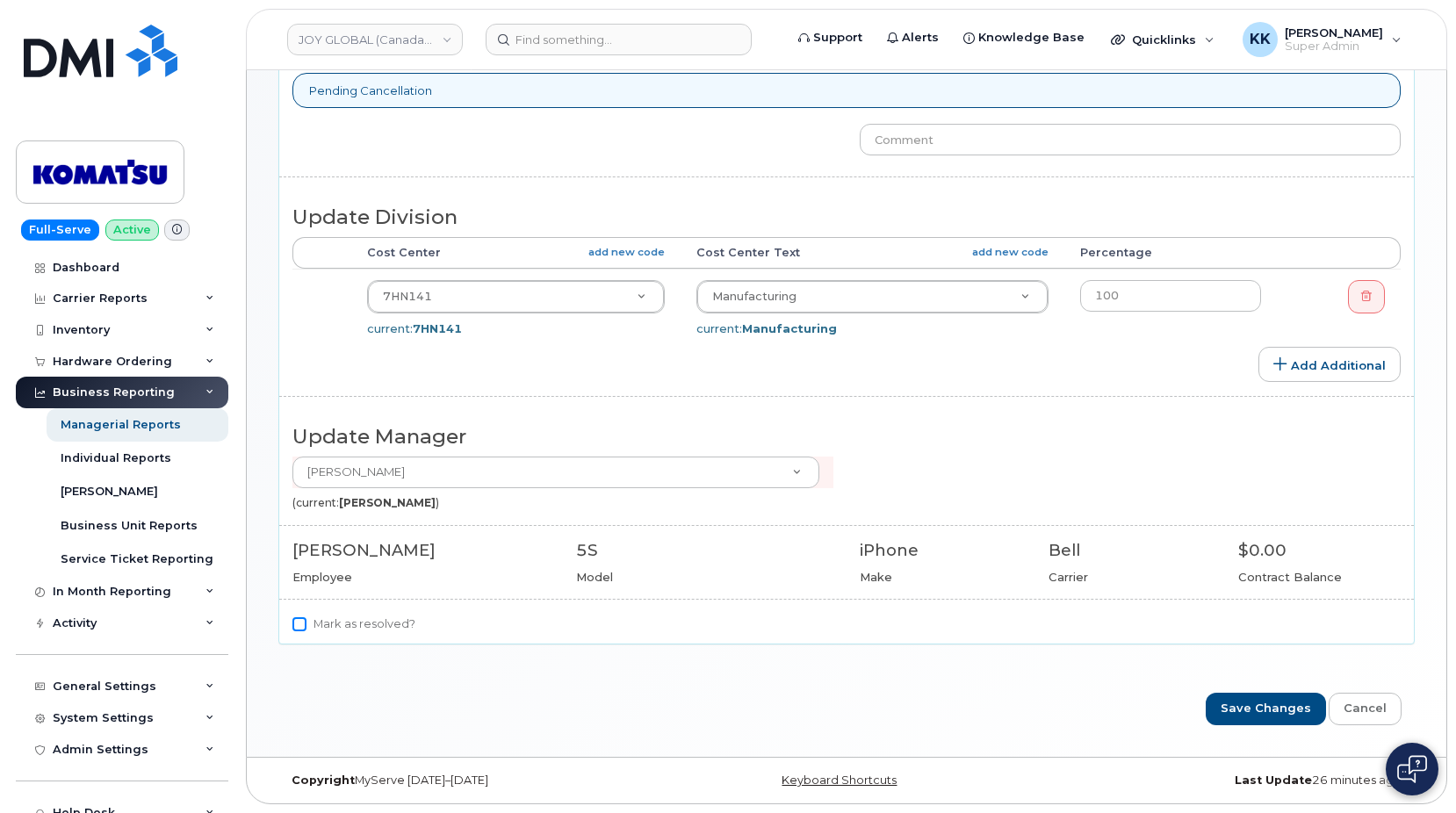
click at [306, 629] on input "Mark as resolved?" at bounding box center [300, 624] width 14 height 14
checkbox input "true"
click at [1279, 703] on input "Save Changes" at bounding box center [1266, 709] width 120 height 33
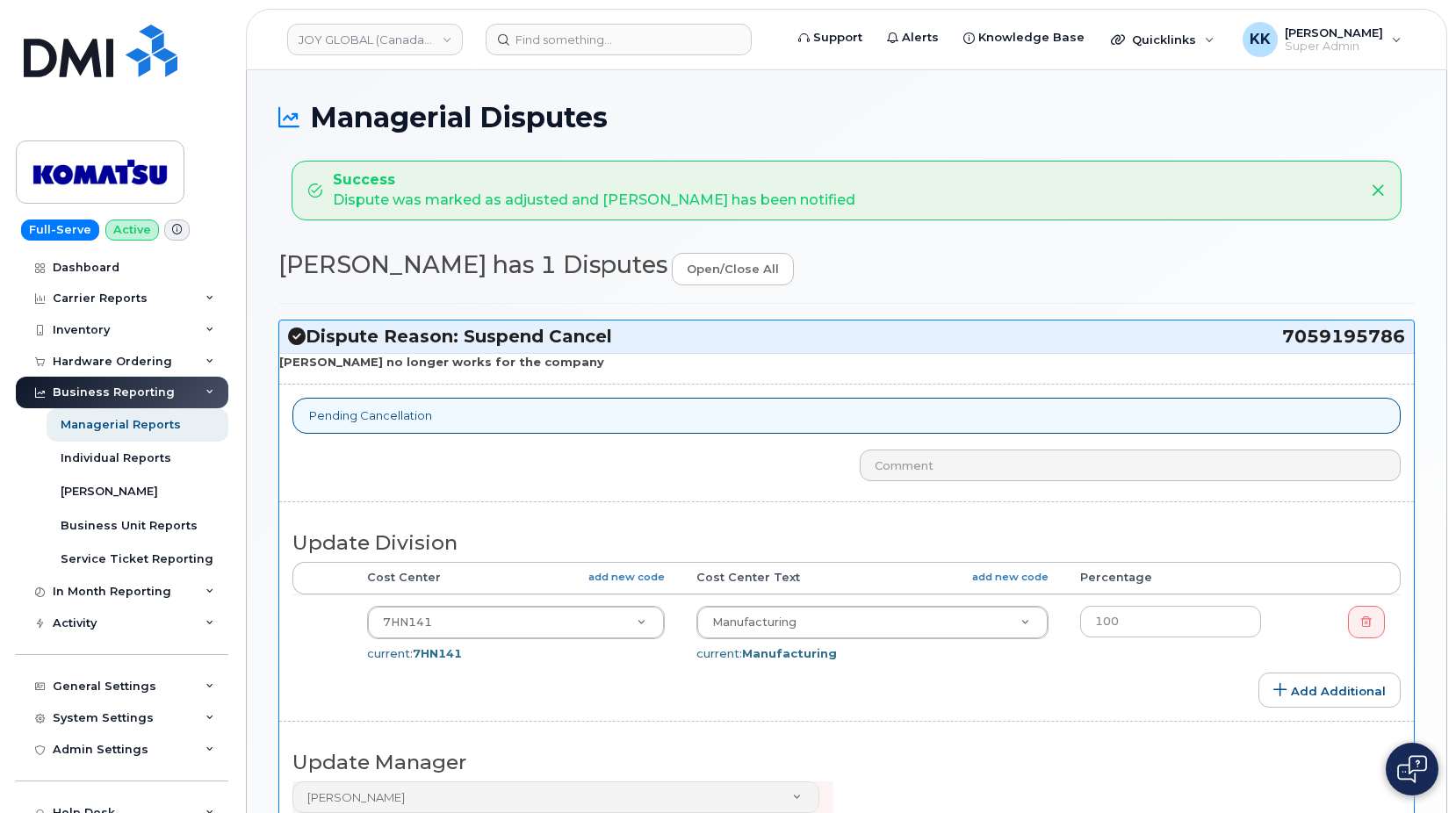
click at [1338, 337] on span "7059195786" at bounding box center [1345, 337] width 123 height 24
click at [629, 41] on input at bounding box center [618, 40] width 266 height 32
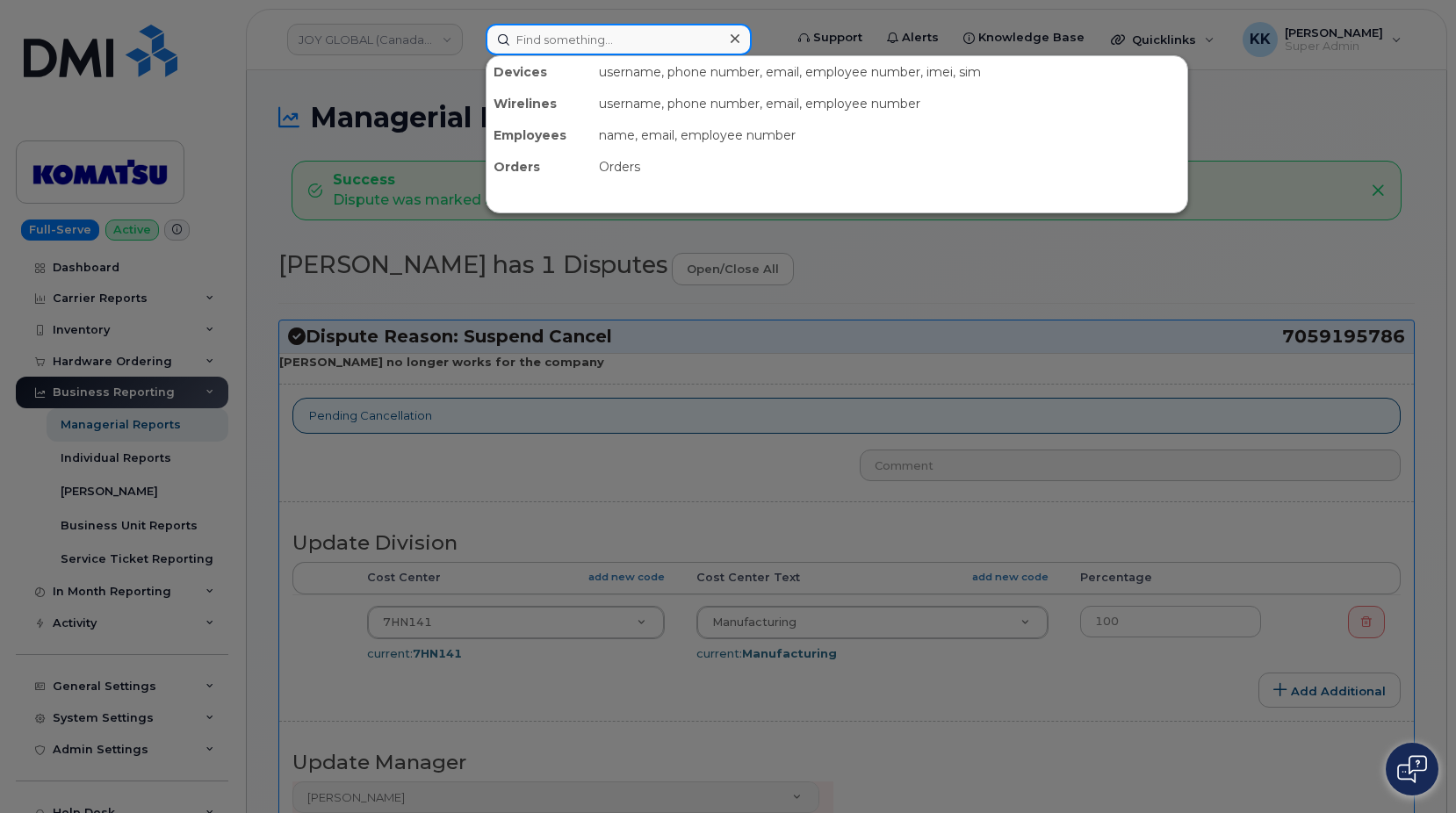
paste input "7059195786"
type input "7059195786"
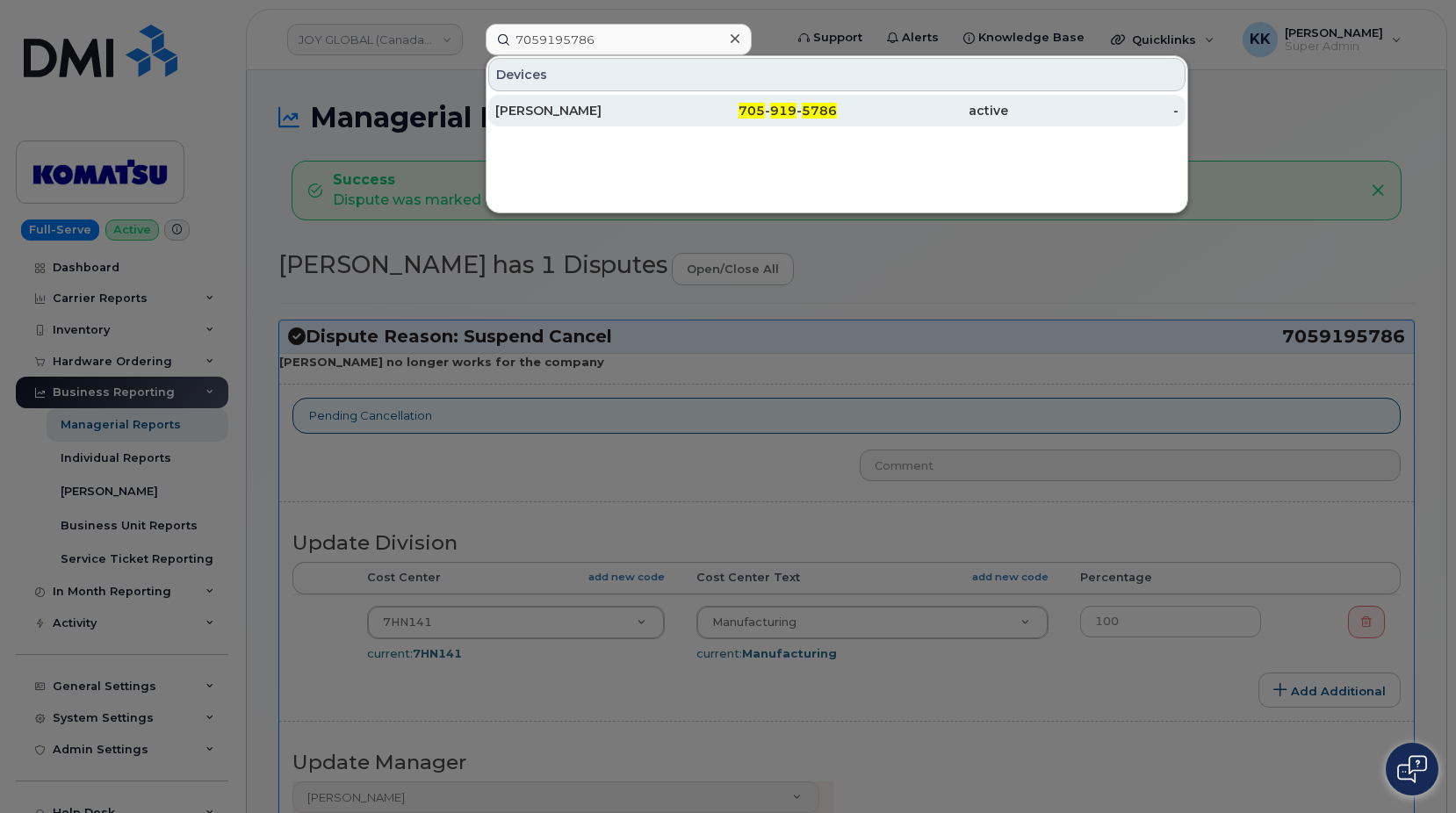
click at [610, 102] on div "[PERSON_NAME]" at bounding box center [581, 110] width 171 height 18
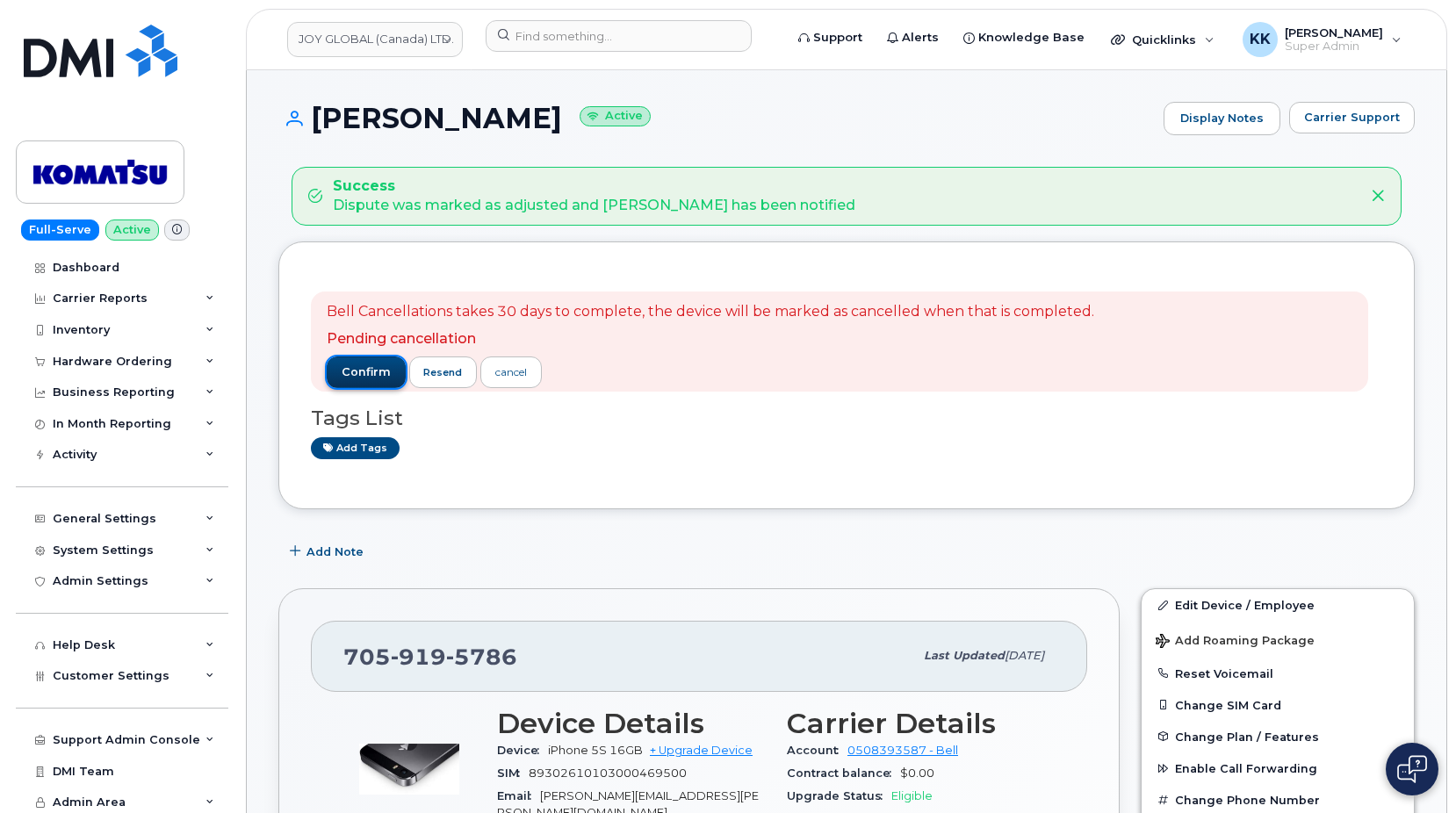
click at [363, 371] on span "confirm" at bounding box center [365, 372] width 49 height 16
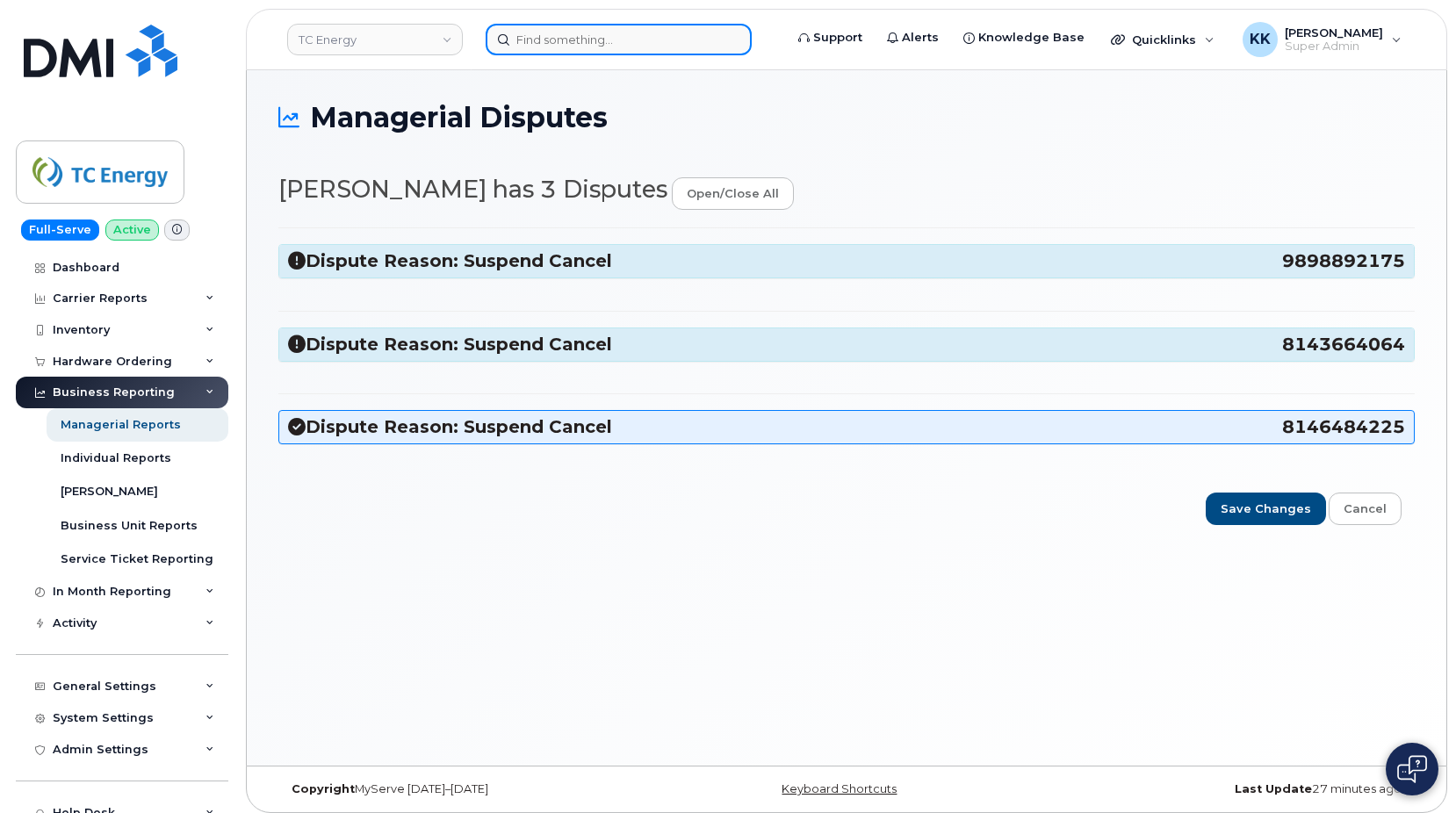
click at [621, 50] on input at bounding box center [618, 40] width 266 height 32
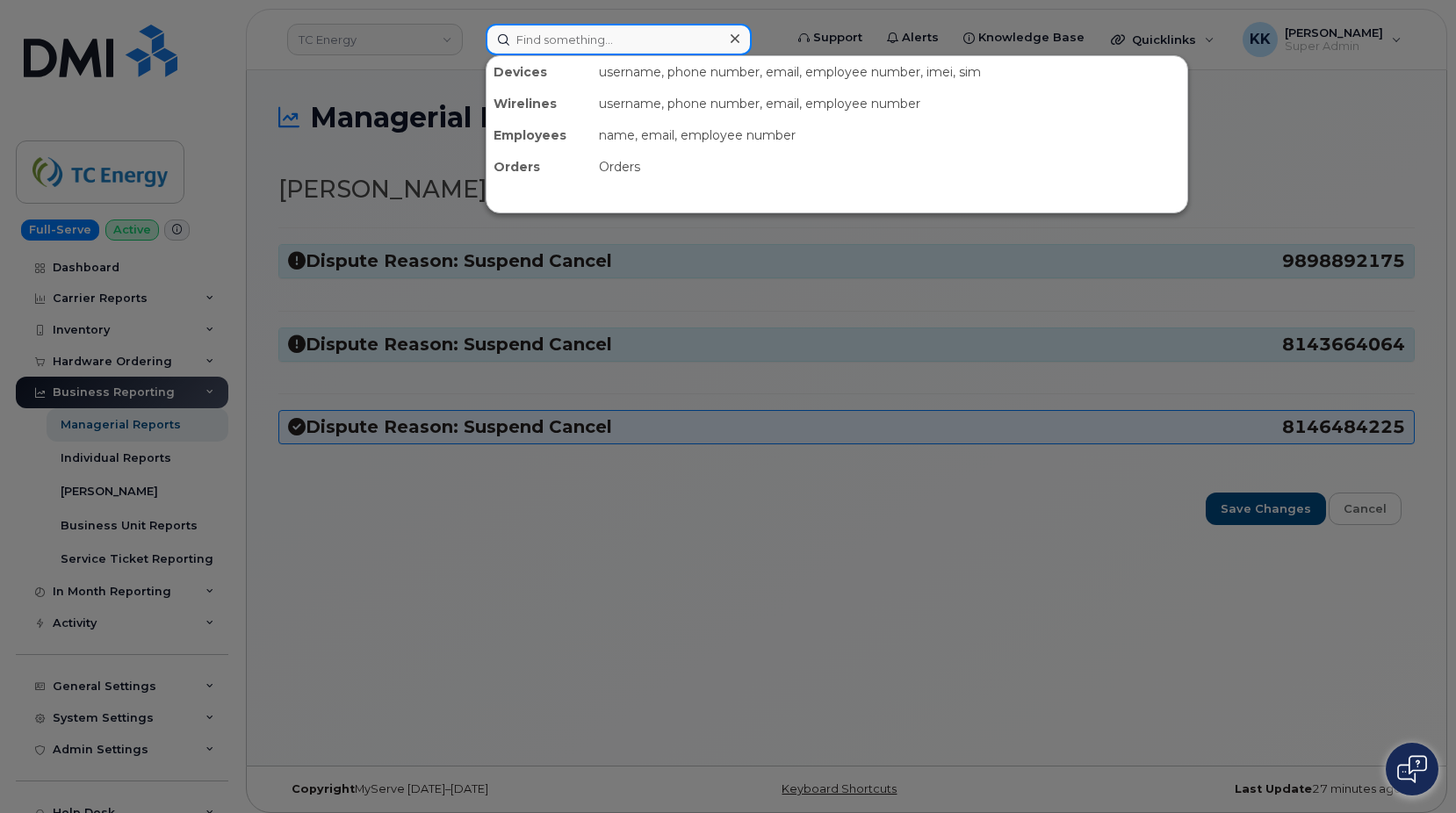
paste input "9898892175"
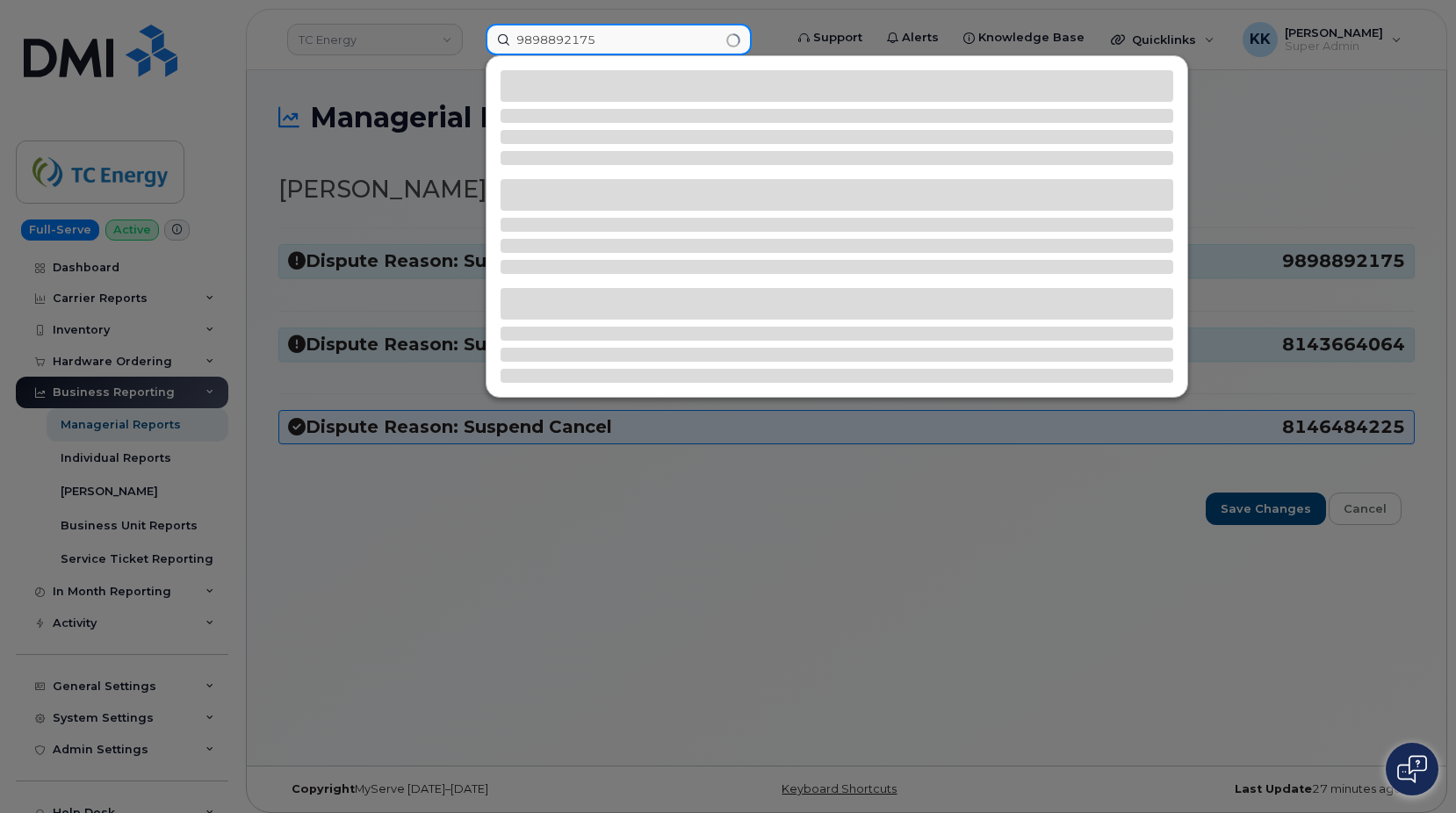
type input "9898892175"
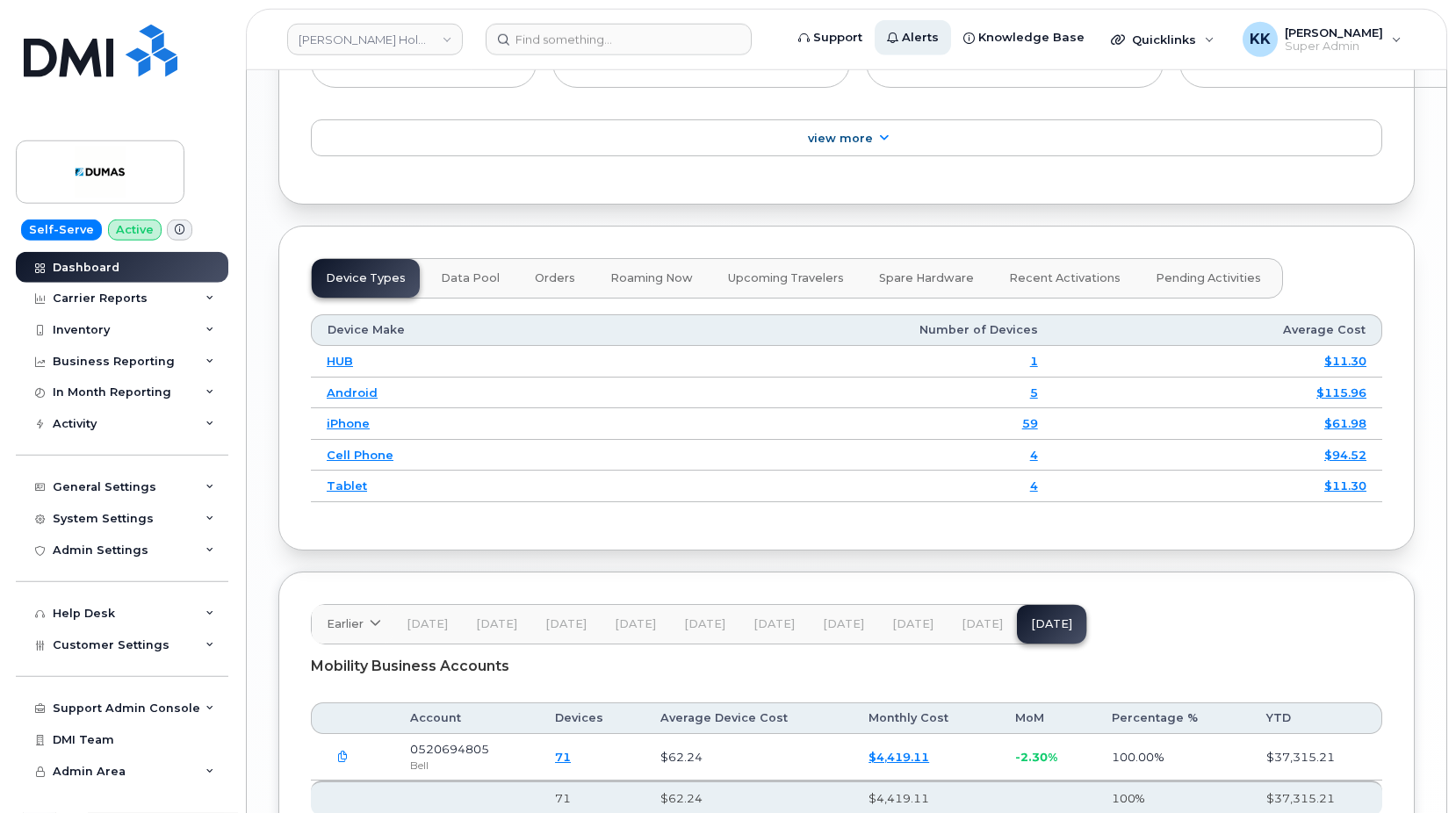
scroll to position [2109, 0]
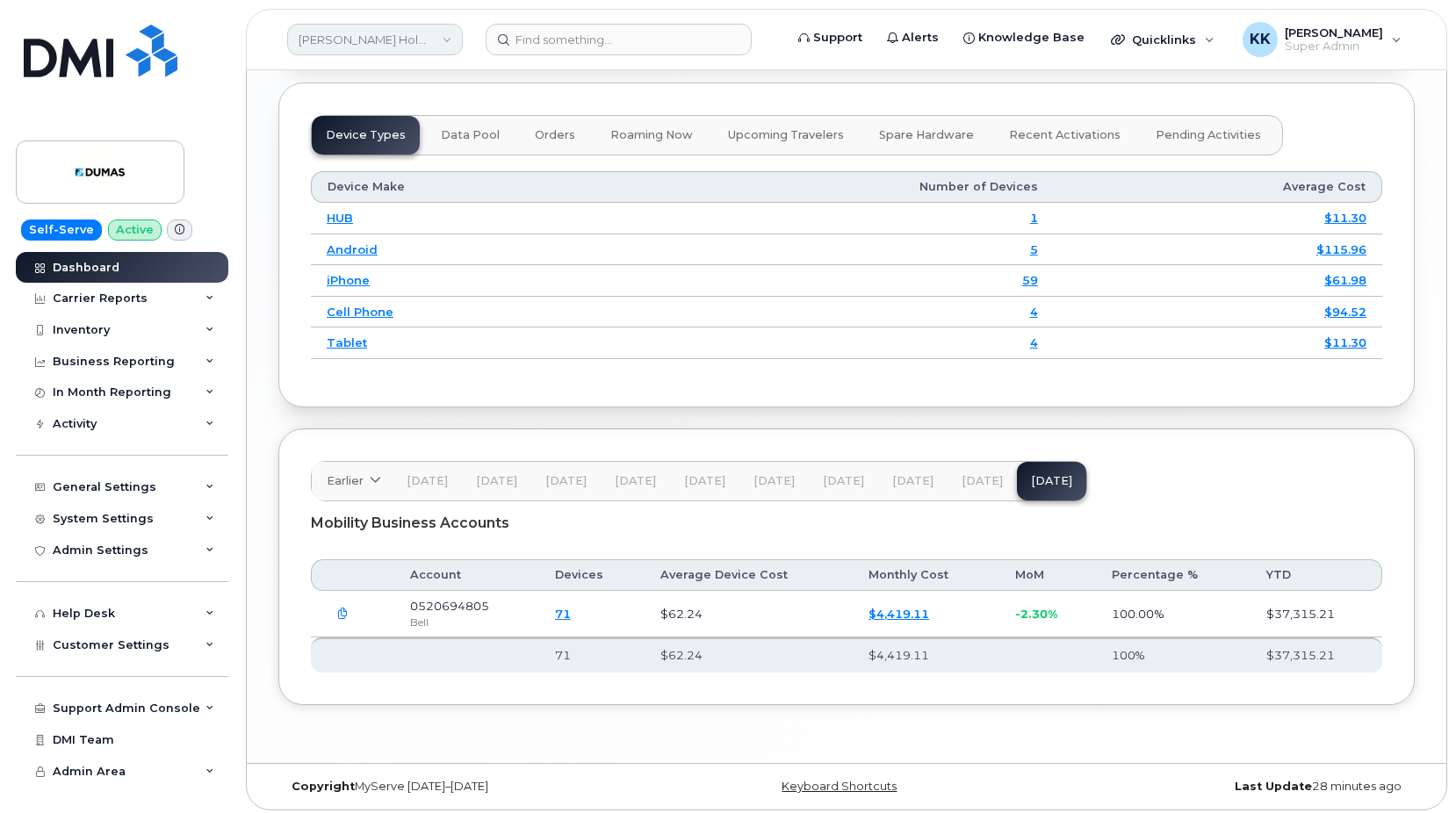
click at [404, 33] on link "Dumas Holdings" at bounding box center [375, 40] width 176 height 32
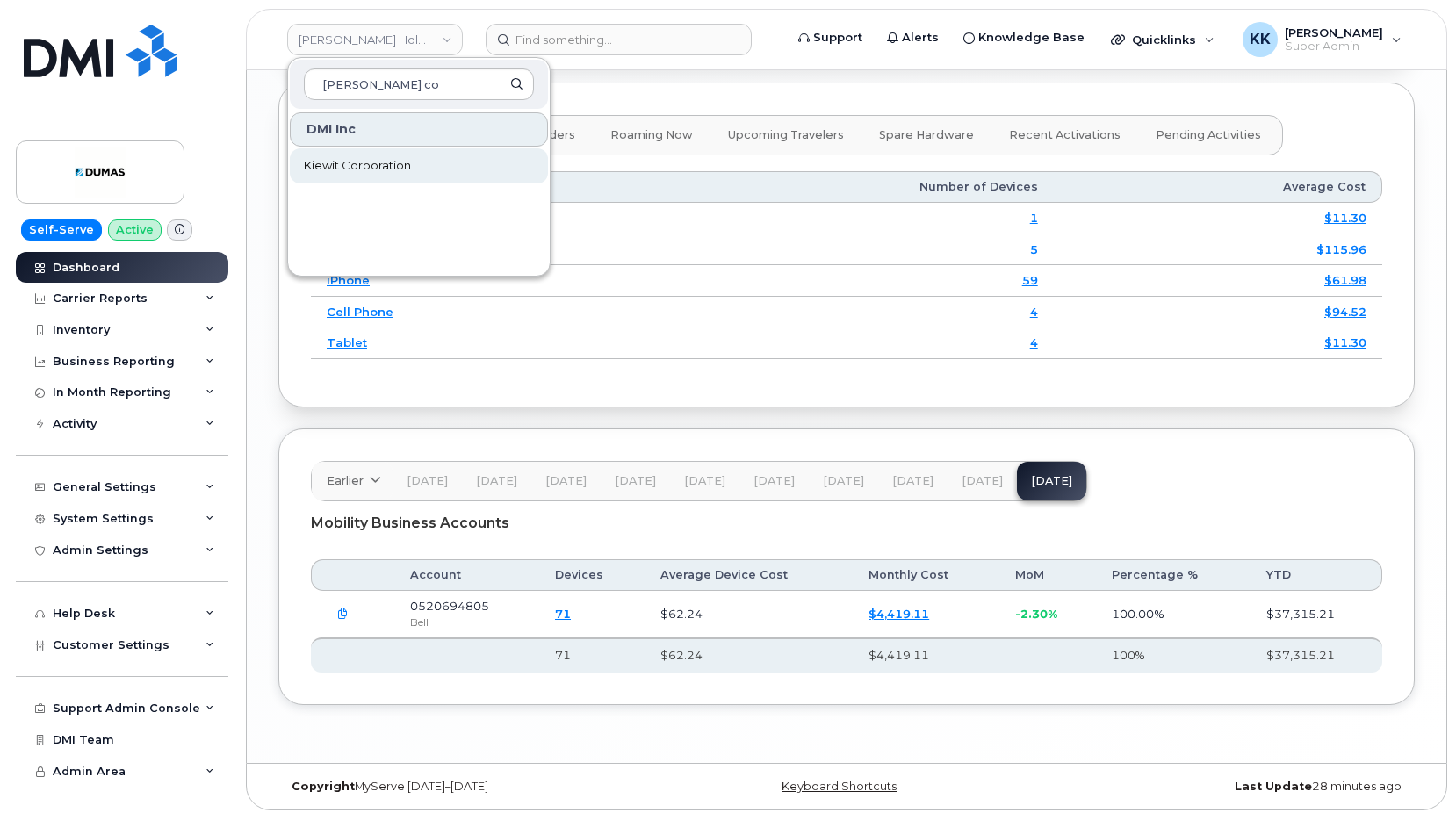
type input "kiewit co"
click at [417, 168] on link "Kiewit Corporation" at bounding box center [418, 165] width 258 height 35
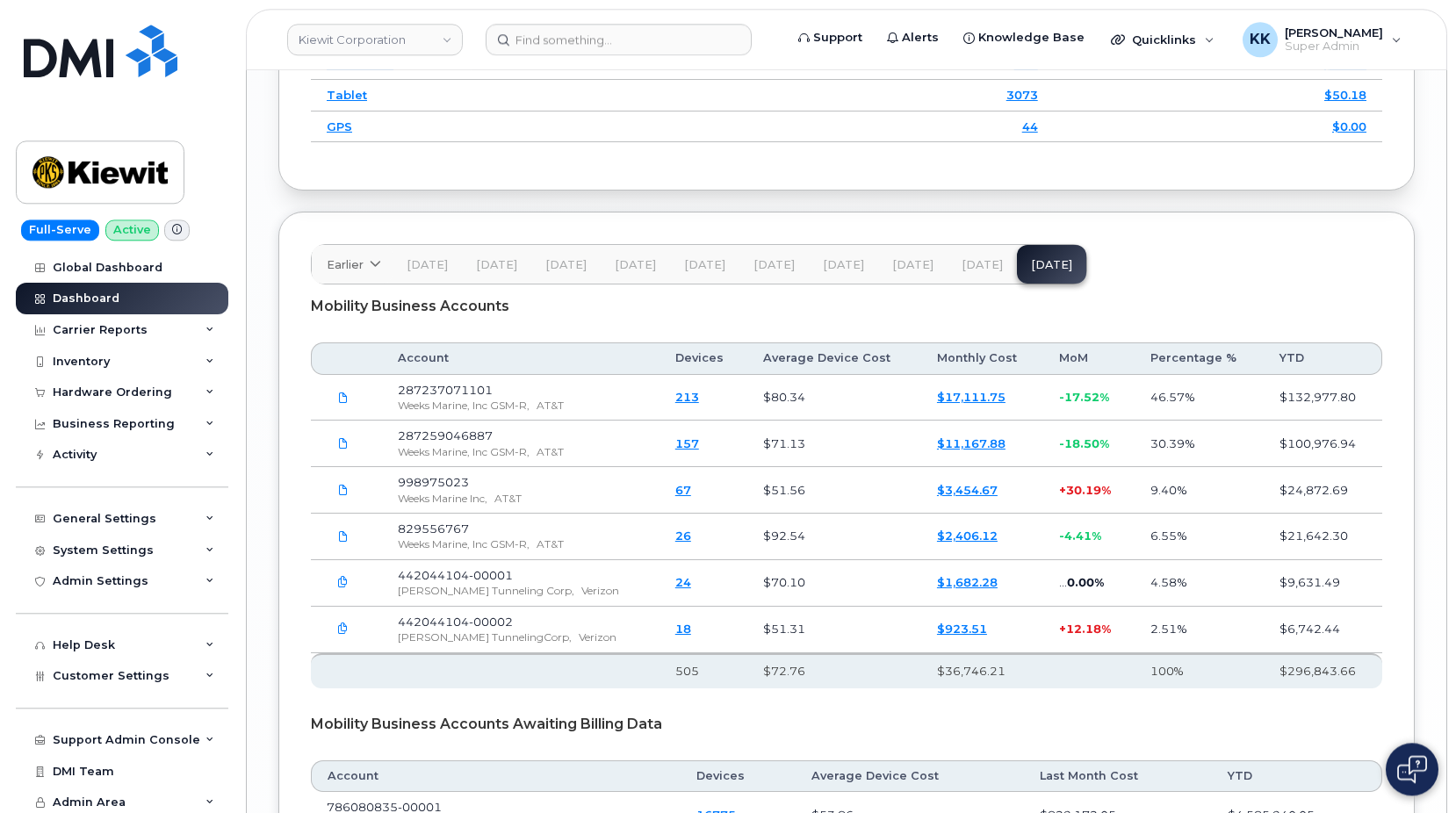
scroll to position [2860, 0]
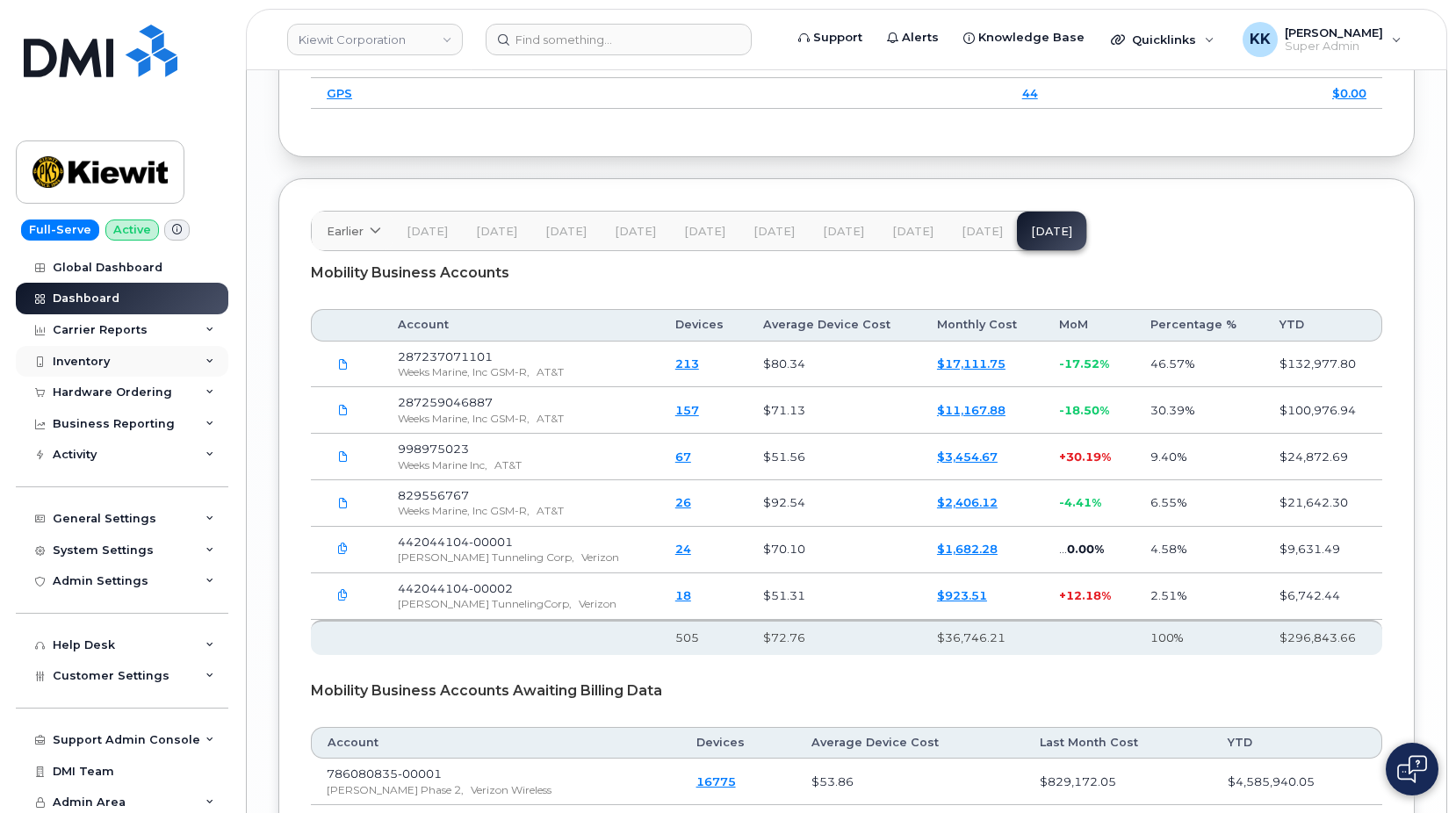
click at [110, 359] on div "Inventory" at bounding box center [122, 362] width 213 height 32
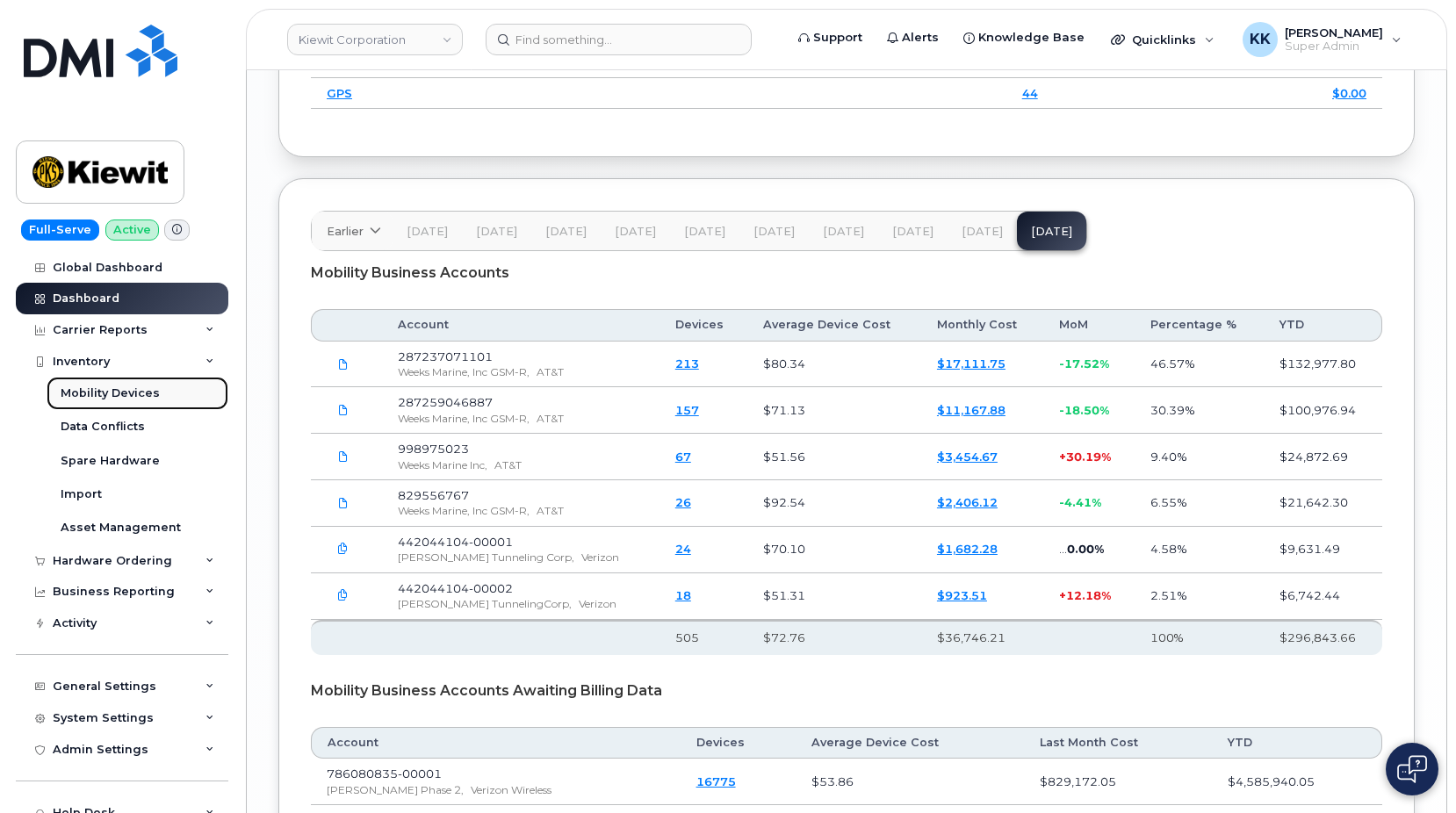
click at [104, 383] on link "Mobility Devices" at bounding box center [137, 394] width 182 height 34
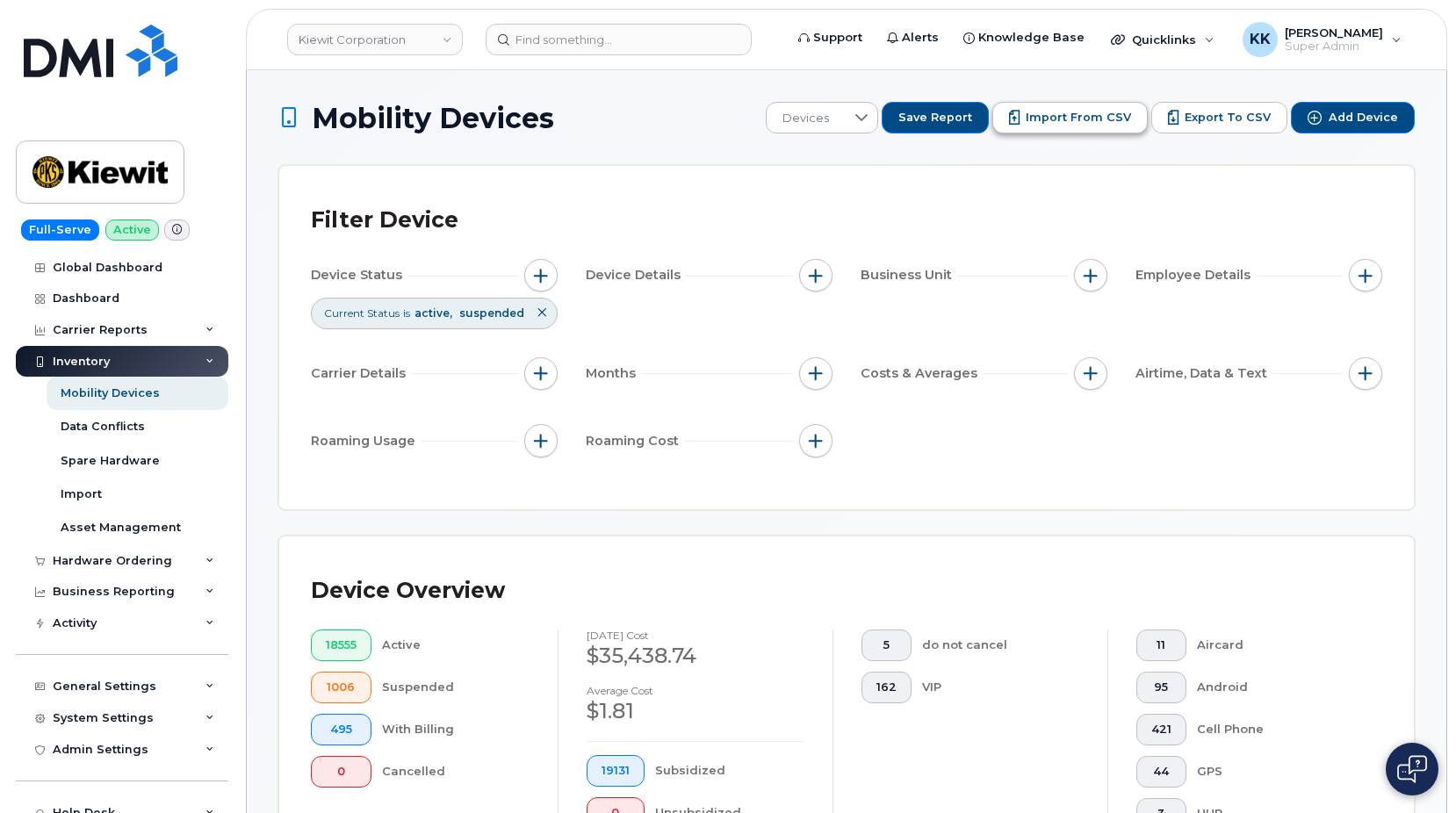
click at [1049, 115] on span "Import from CSV" at bounding box center [1079, 117] width 105 height 16
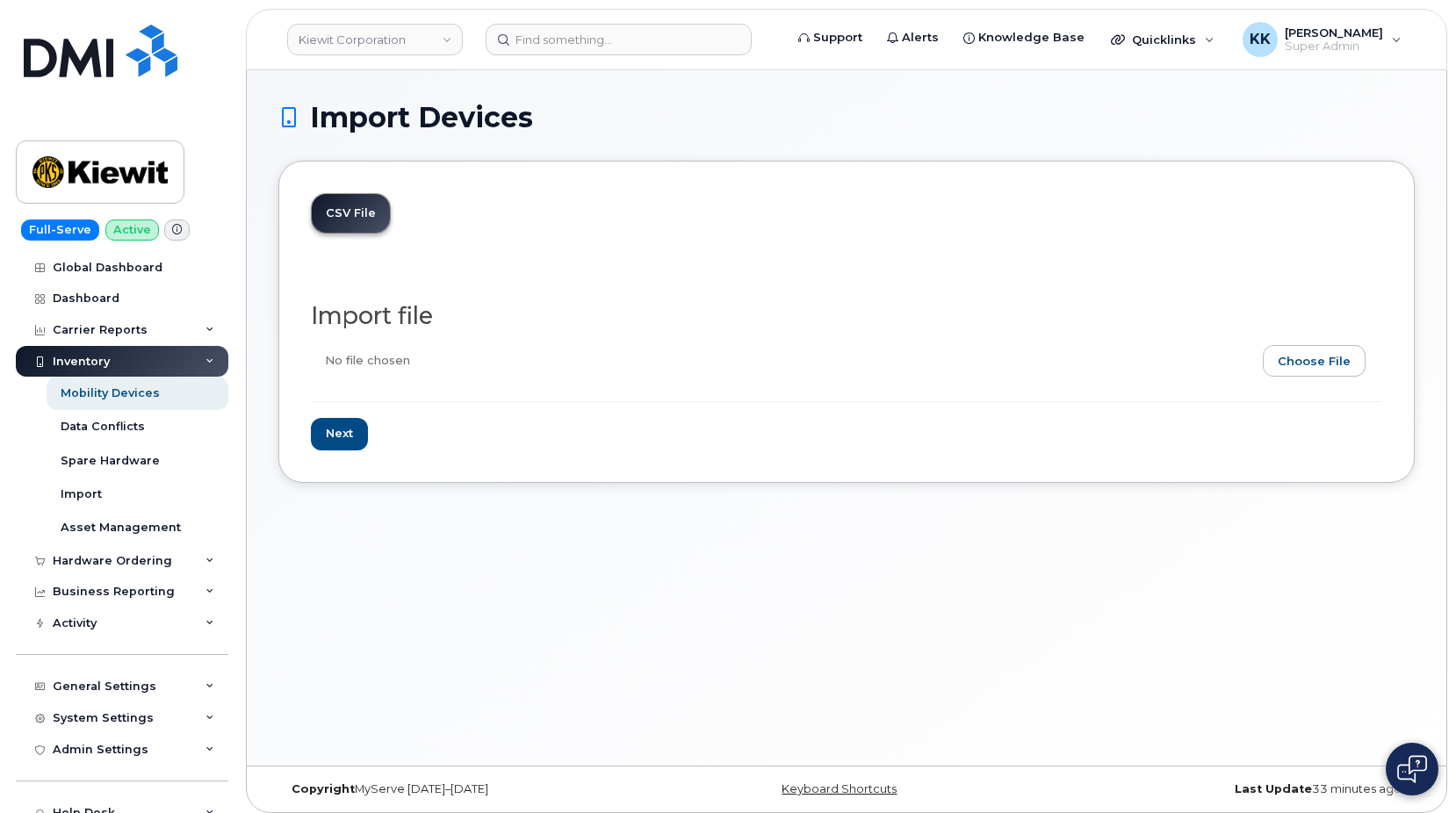
click at [1290, 363] on input "file" at bounding box center [839, 365] width 1058 height 41
click at [1295, 364] on input "file" at bounding box center [839, 365] width 1058 height 41
type input "C:\fakepath\[PERSON_NAME] Verizon 4104 Inventory [DATE].csv"
click at [349, 440] on input "Next" at bounding box center [338, 434] width 57 height 33
type input "Loading..."
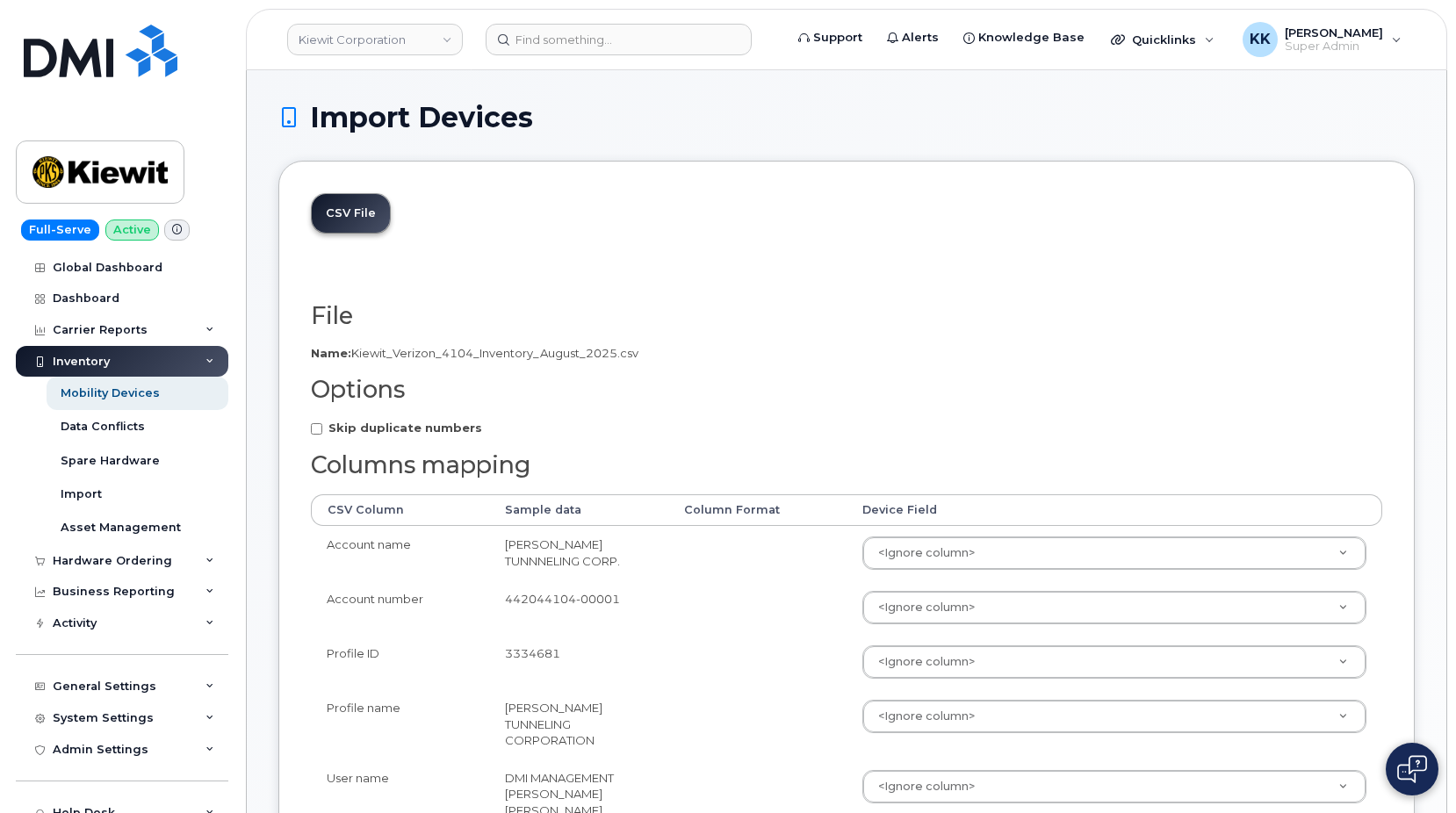
click at [413, 430] on strong "Skip duplicate numbers" at bounding box center [405, 428] width 153 height 14
click at [322, 430] on input "Skip duplicate numbers" at bounding box center [315, 428] width 11 height 11
checkbox input "true"
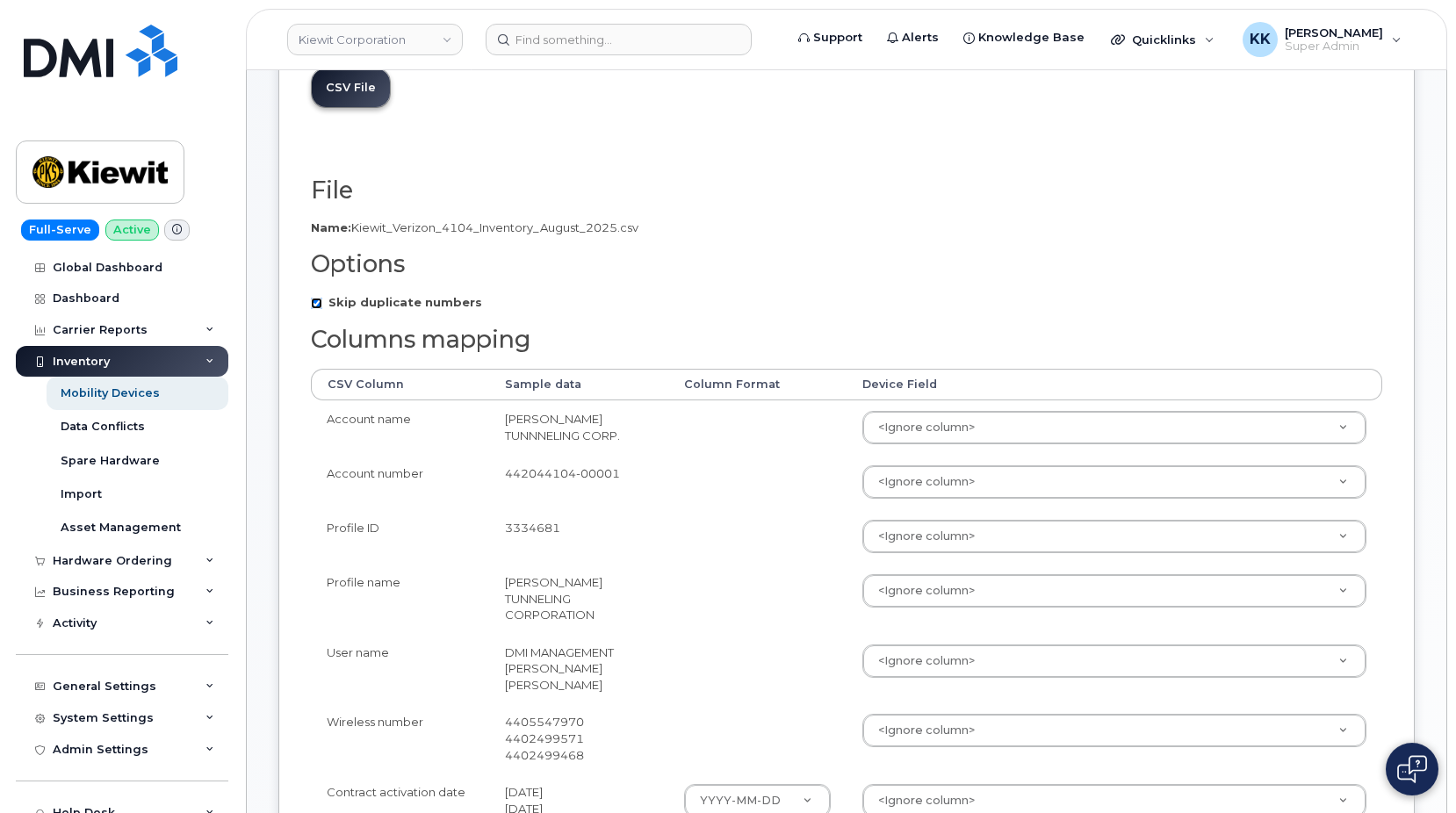
scroll to position [269, 0]
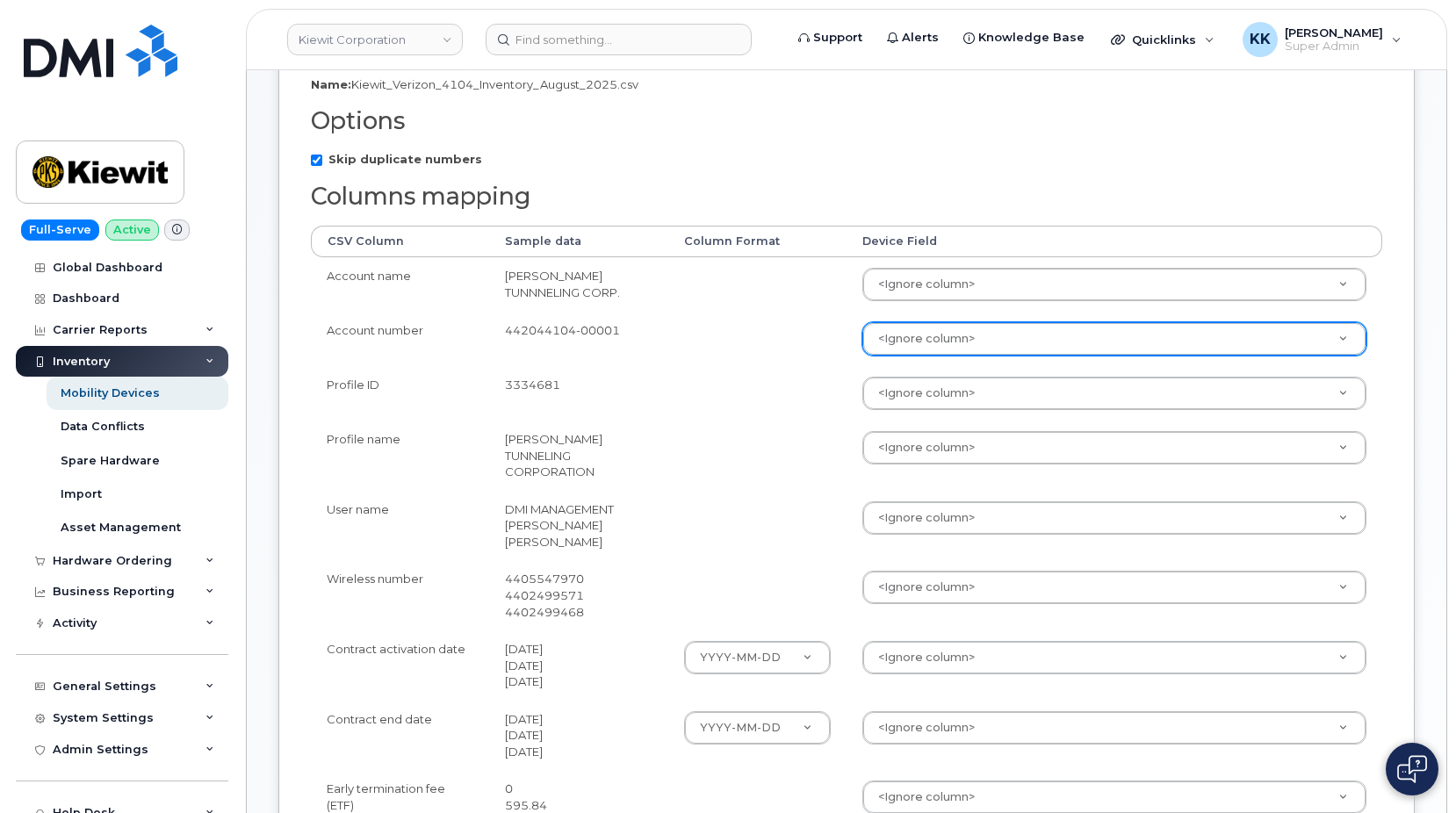
click at [961, 351] on body "[PERSON_NAME] Corporation Support Alerts Knowledge Base Quicklinks Suspend / Ca…" at bounding box center [728, 648] width 1456 height 1834
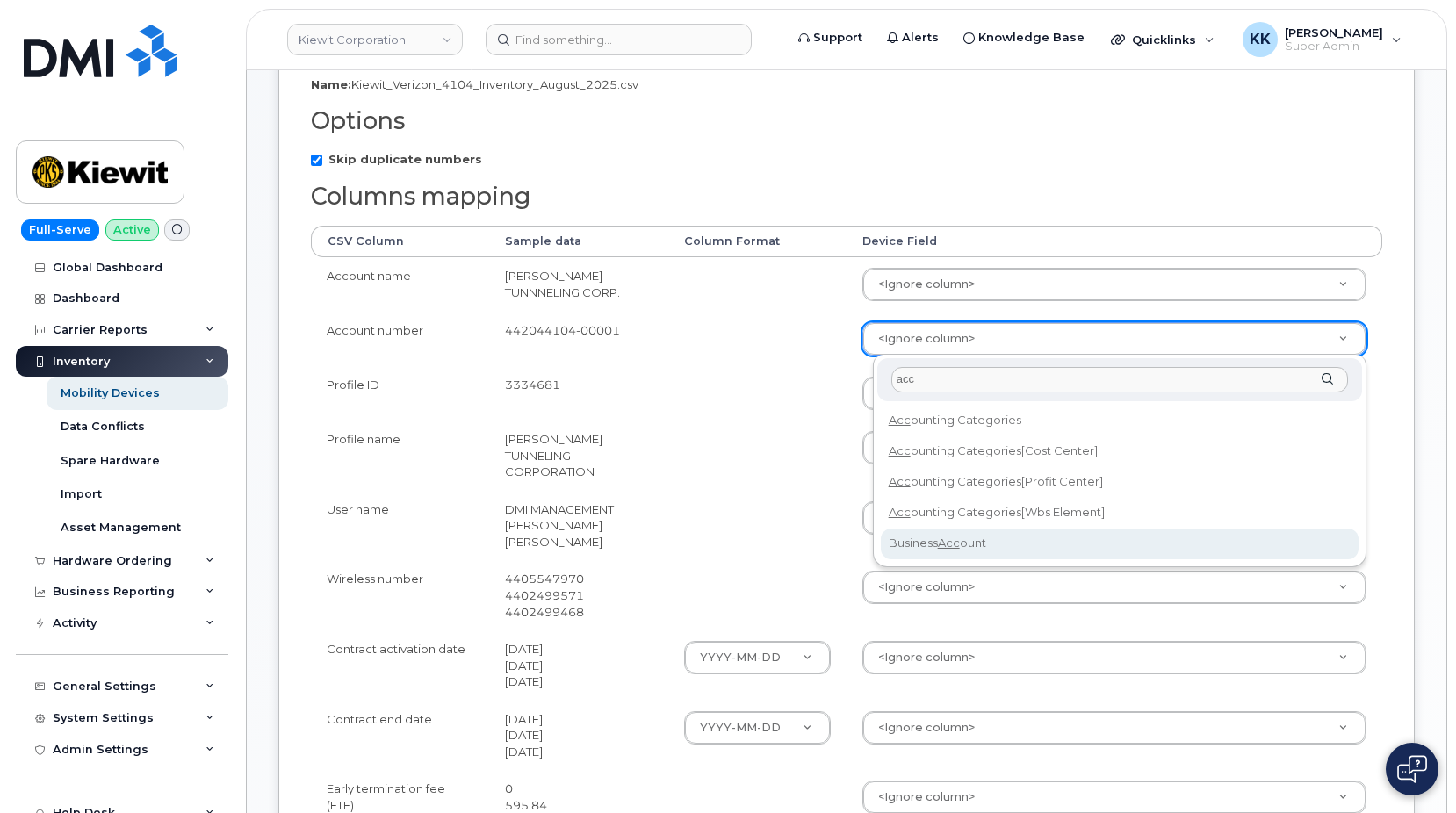
type input "acc"
select select "business_account_id"
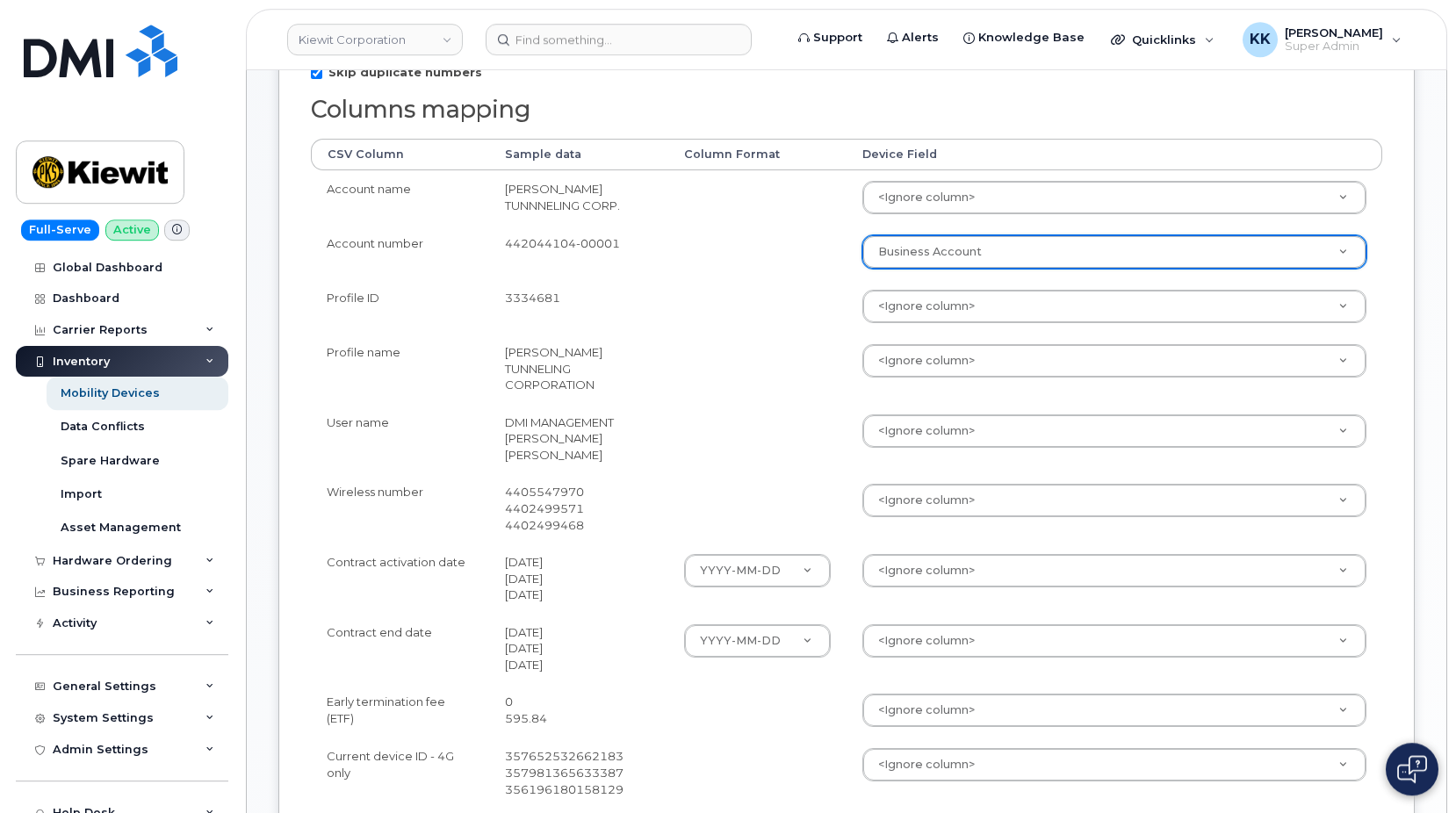
scroll to position [358, 0]
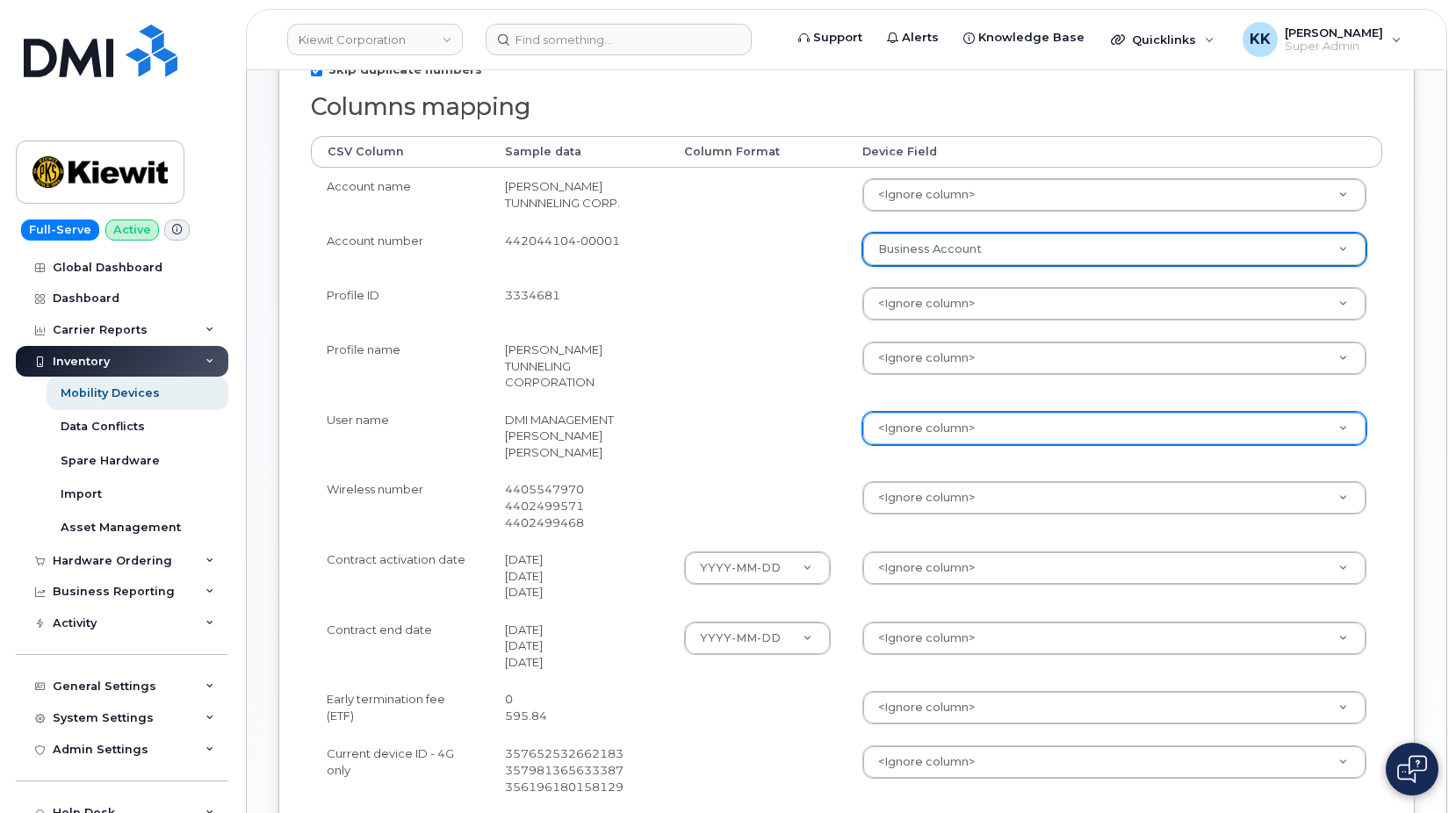
click at [959, 423] on body "Kiewit Corporation Support Alerts Knowledge Base Quicklinks Suspend / Cancel De…" at bounding box center [728, 558] width 1456 height 1834
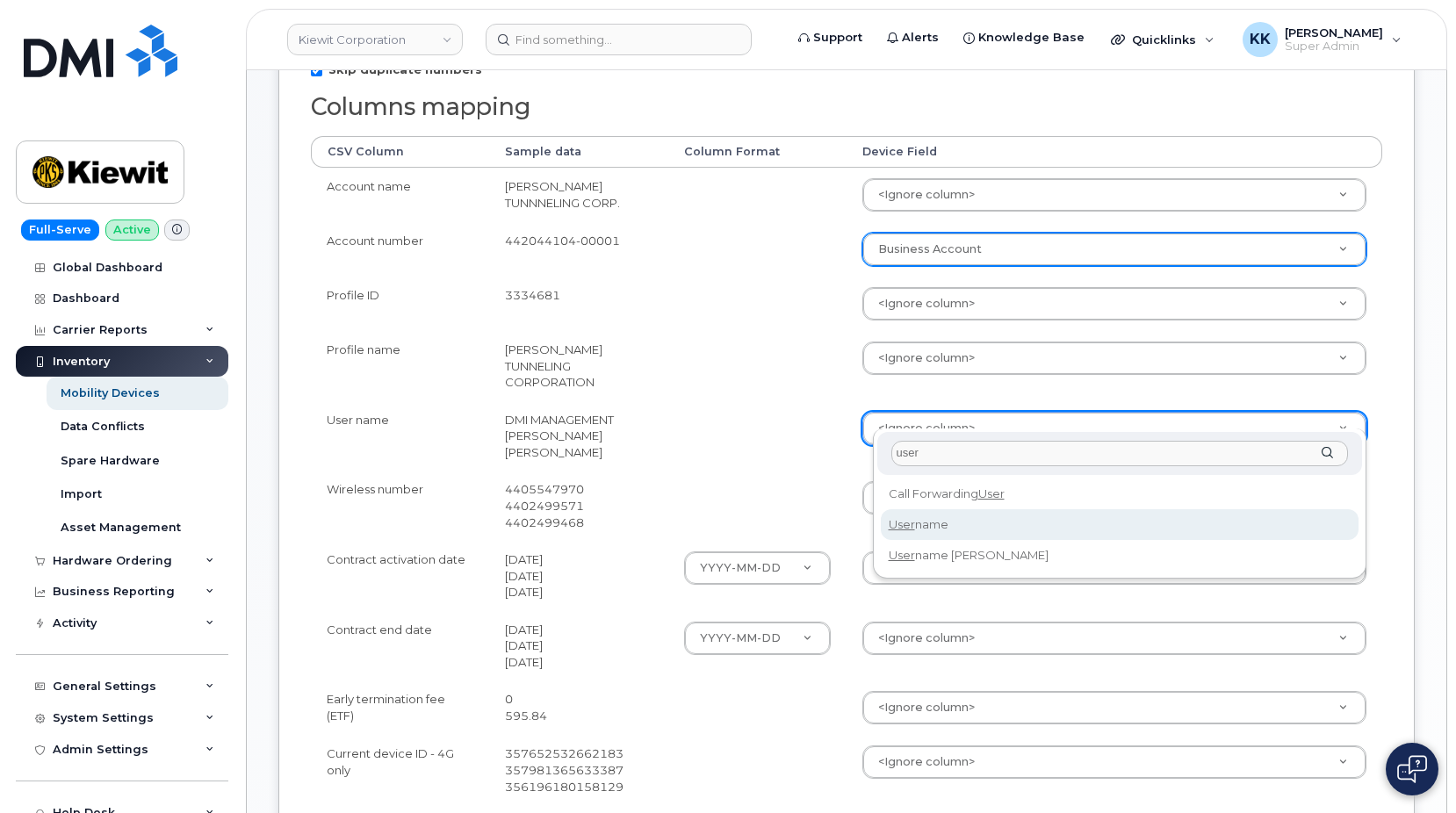
type input "user"
select select "username"
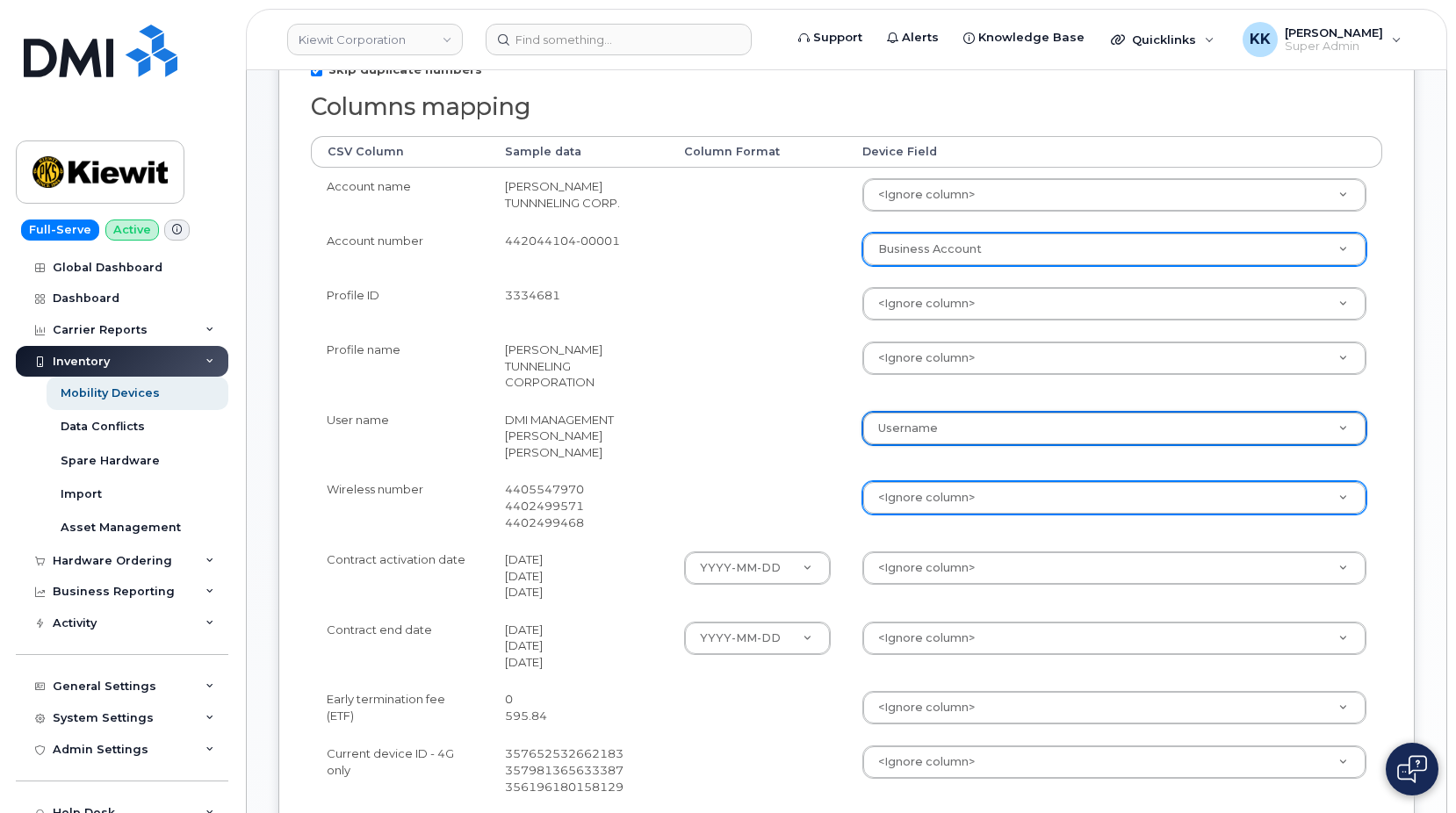
click at [932, 483] on body "Kiewit Corporation Support Alerts Knowledge Base Quicklinks Suspend / Cancel De…" at bounding box center [728, 558] width 1456 height 1834
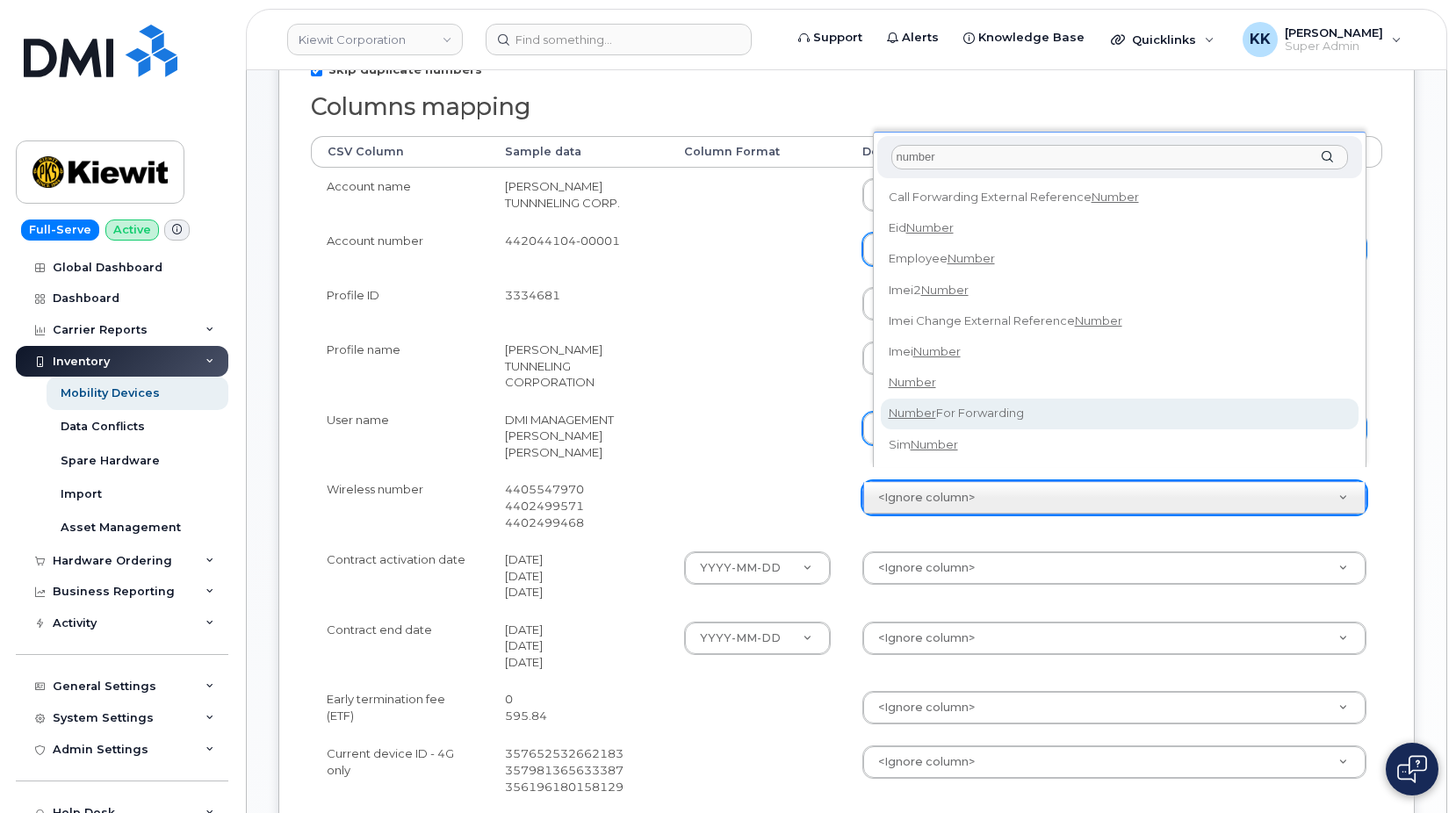
type input "number"
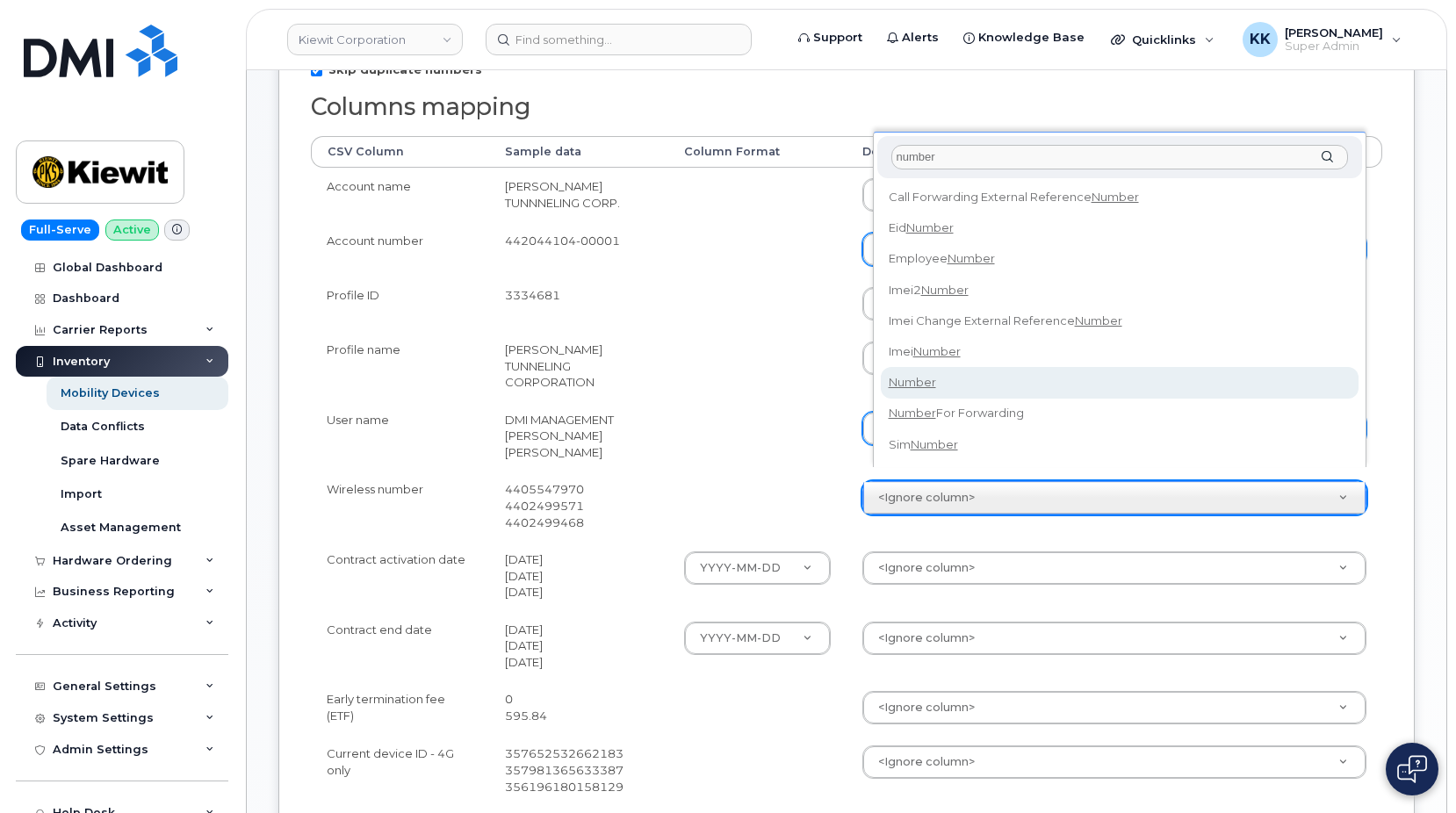
select select "number"
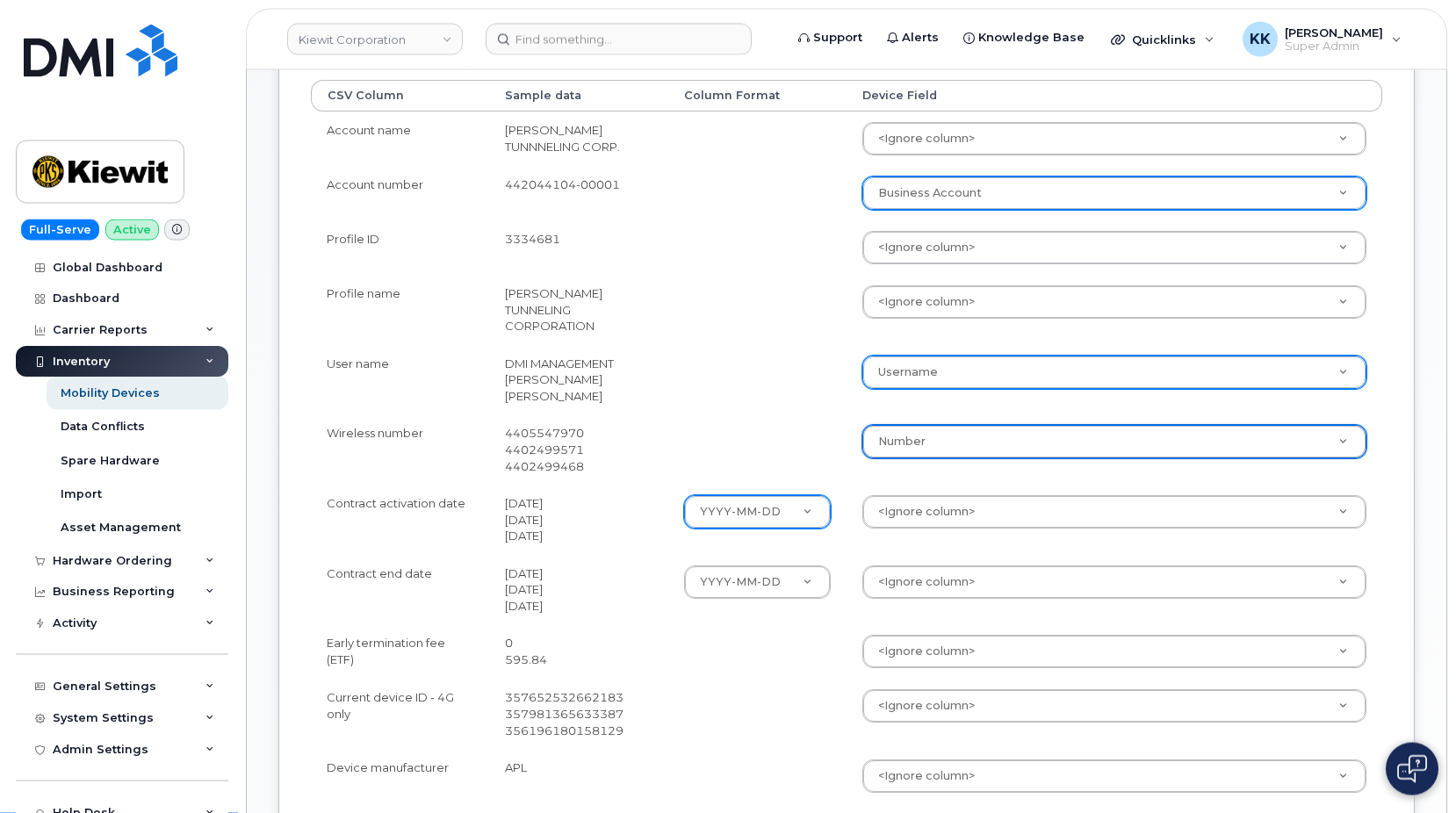
scroll to position [448, 0]
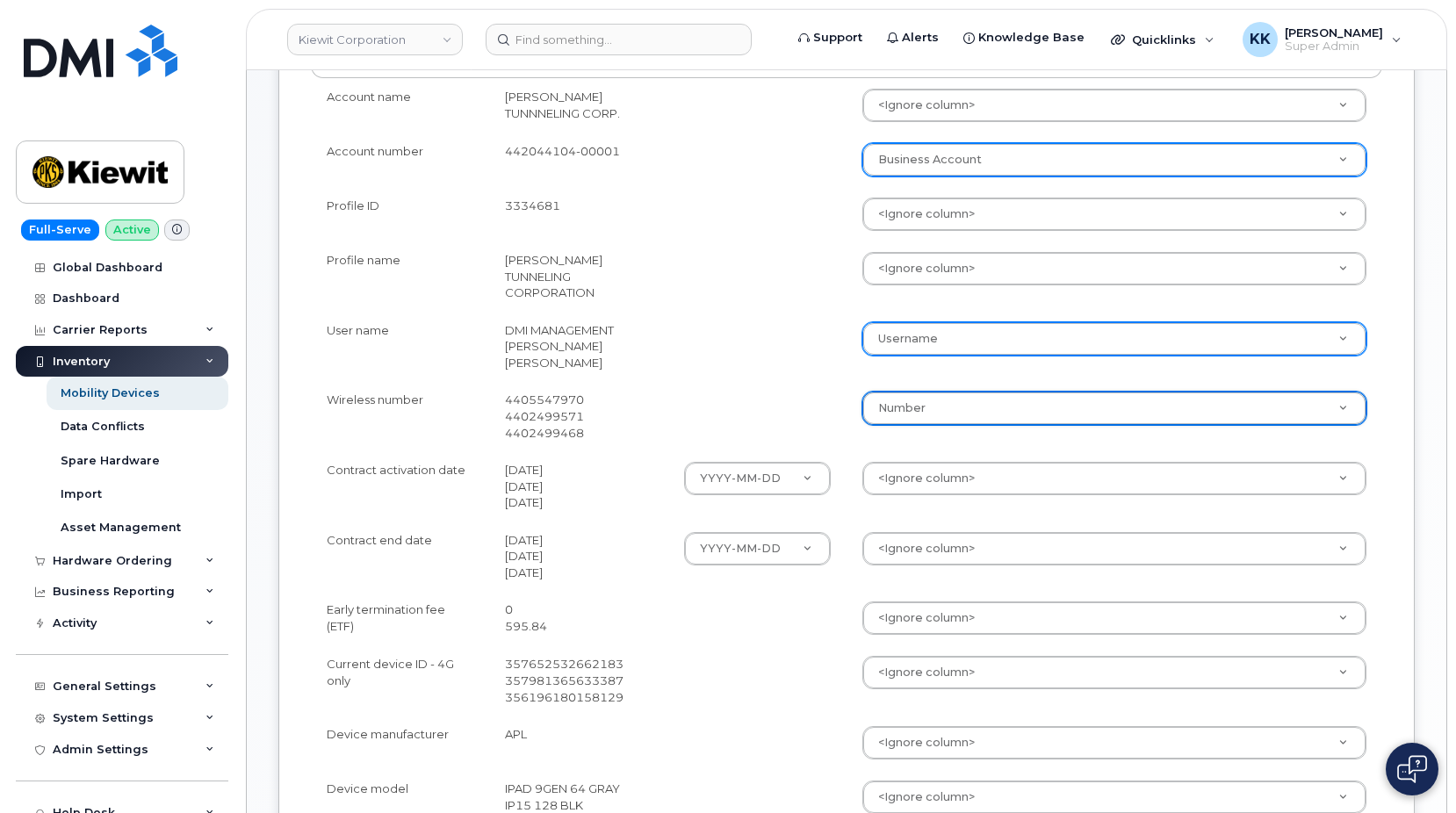
click at [902, 461] on body "Kiewit Corporation Support Alerts Knowledge Base Quicklinks Suspend / Cancel De…" at bounding box center [728, 469] width 1456 height 1834
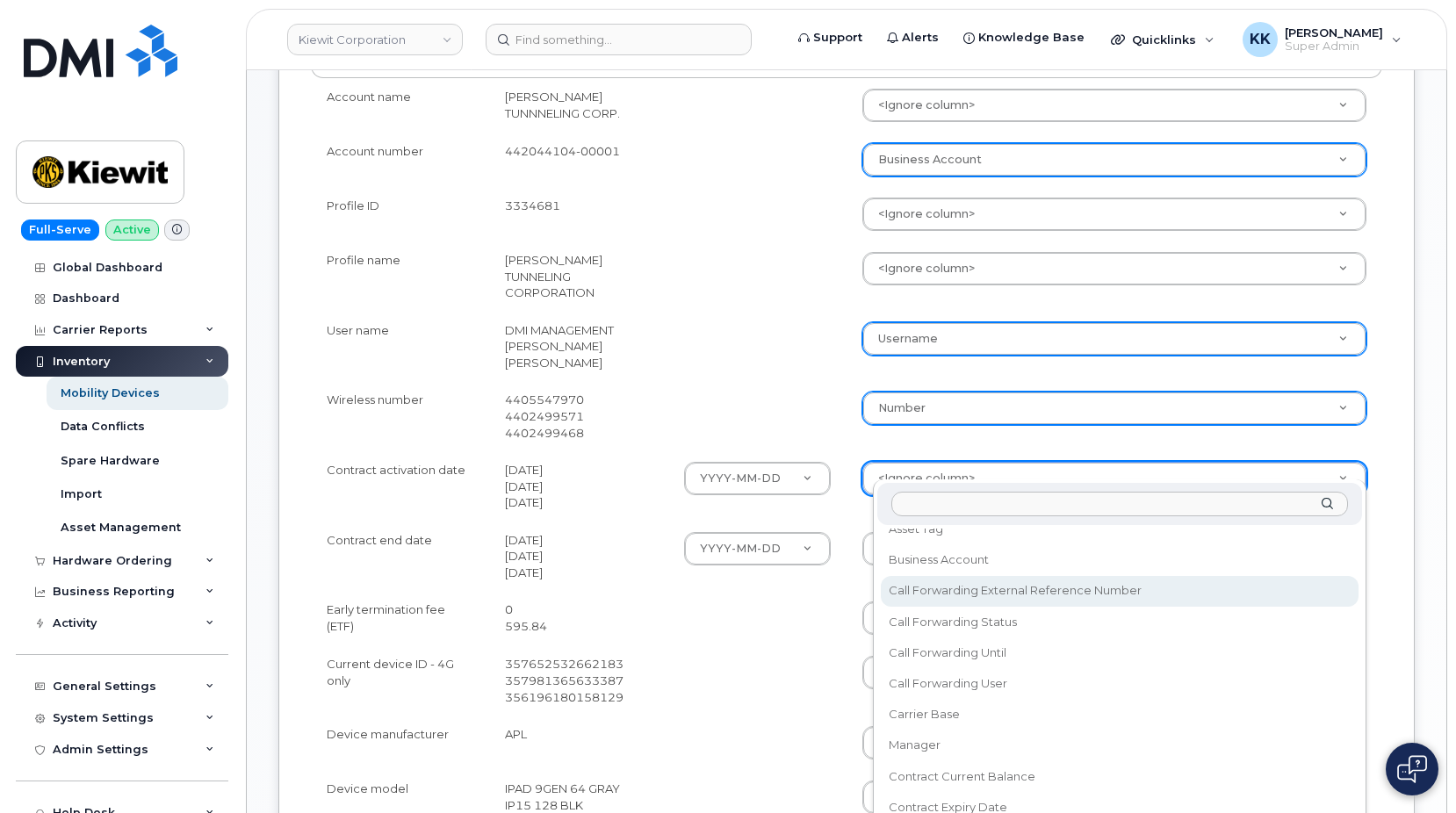
scroll to position [253, 0]
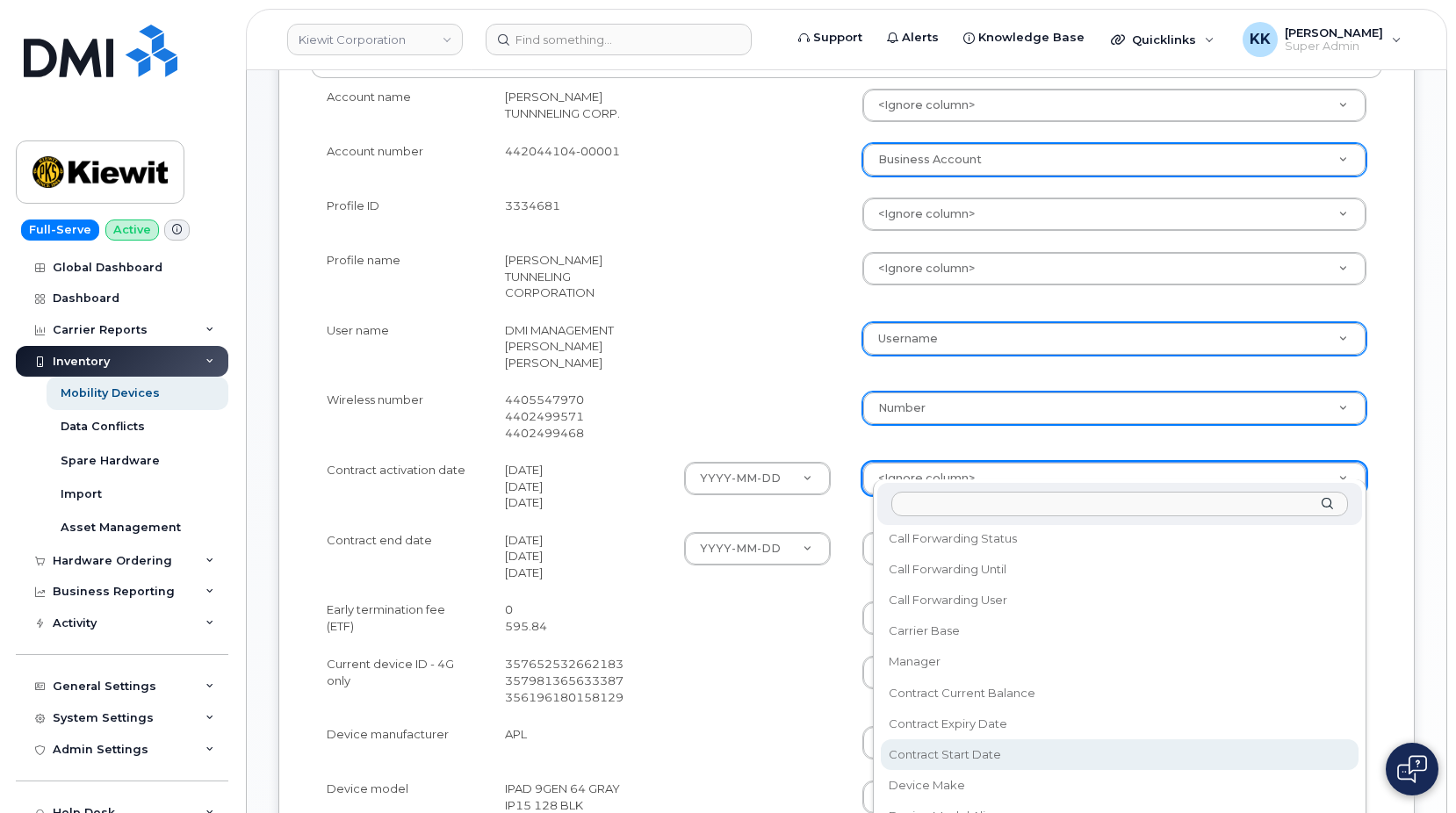
select select "contract_start_date"
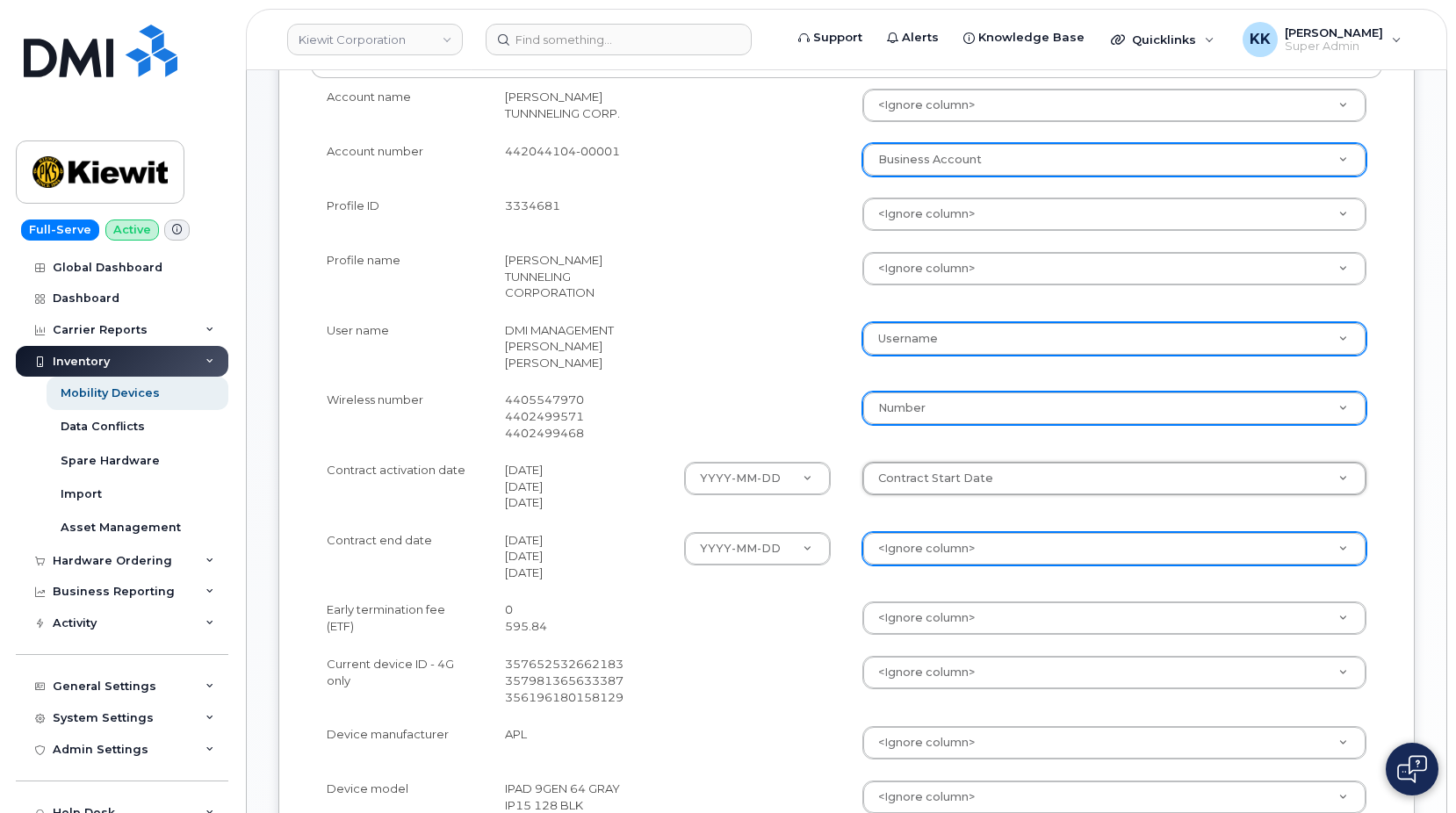
click at [913, 525] on body "Kiewit Corporation Support Alerts Knowledge Base Quicklinks Suspend / Cancel De…" at bounding box center [728, 469] width 1456 height 1834
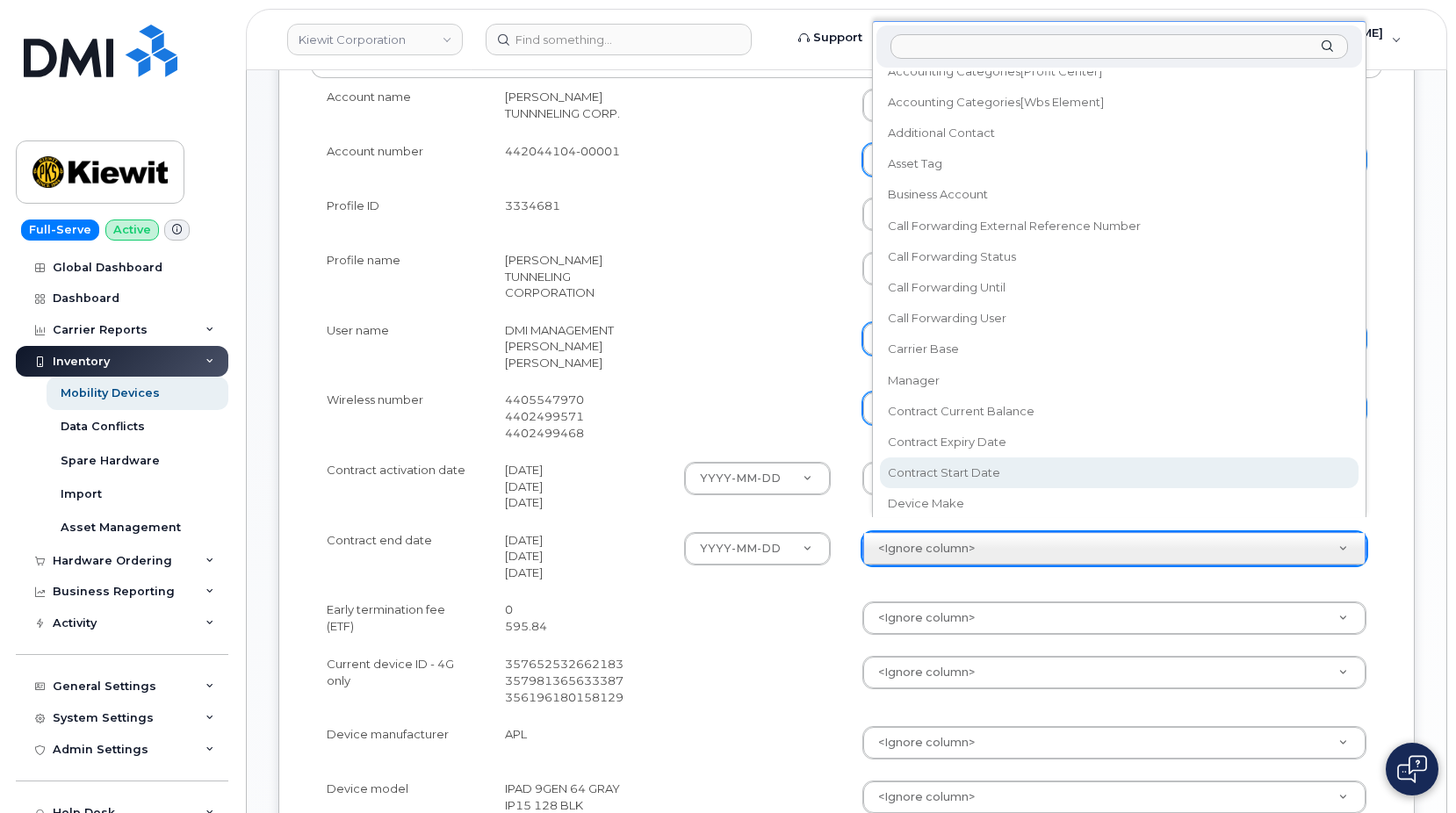
scroll to position [101, 0]
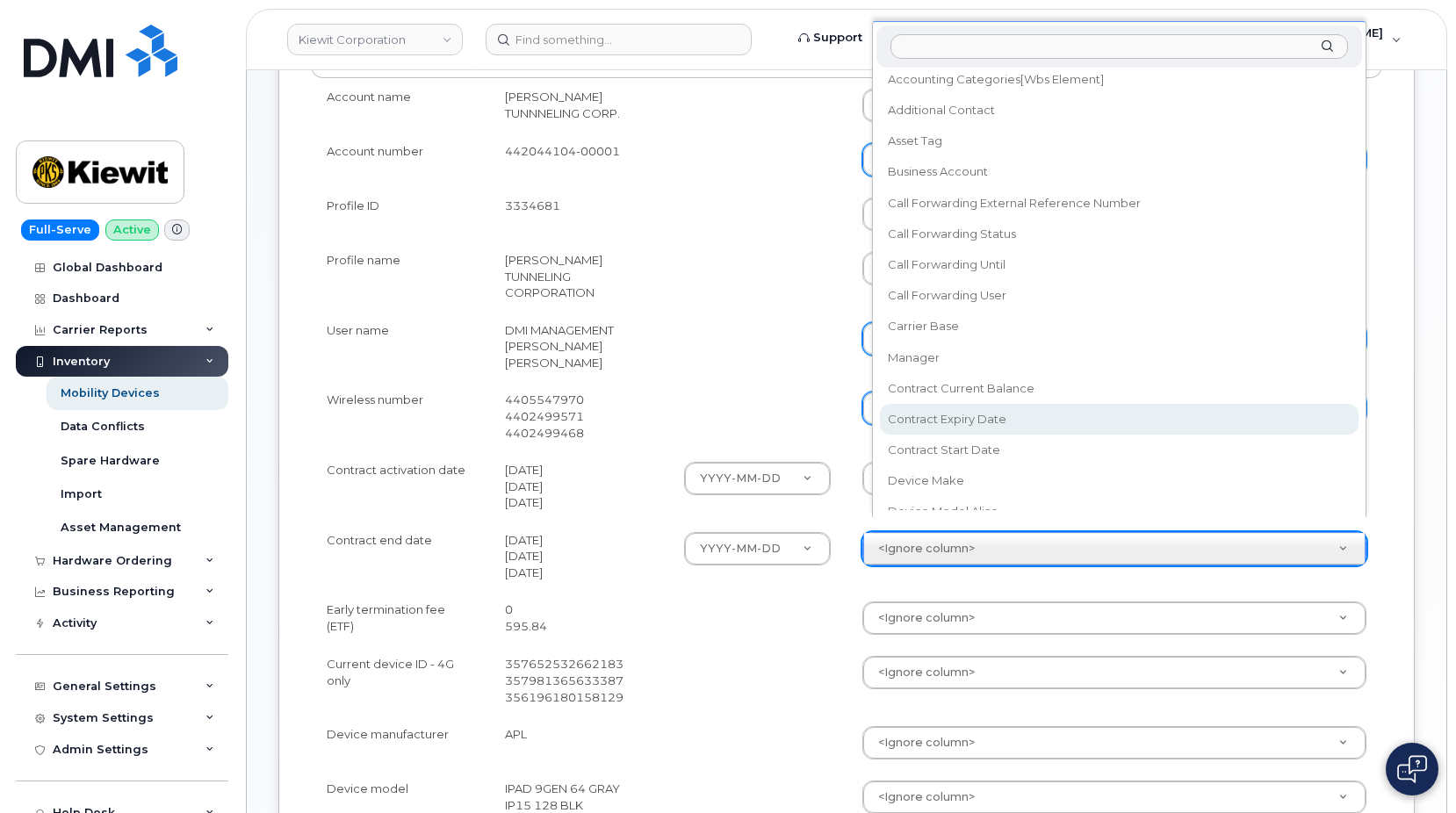
select select "contract_expiry_date"
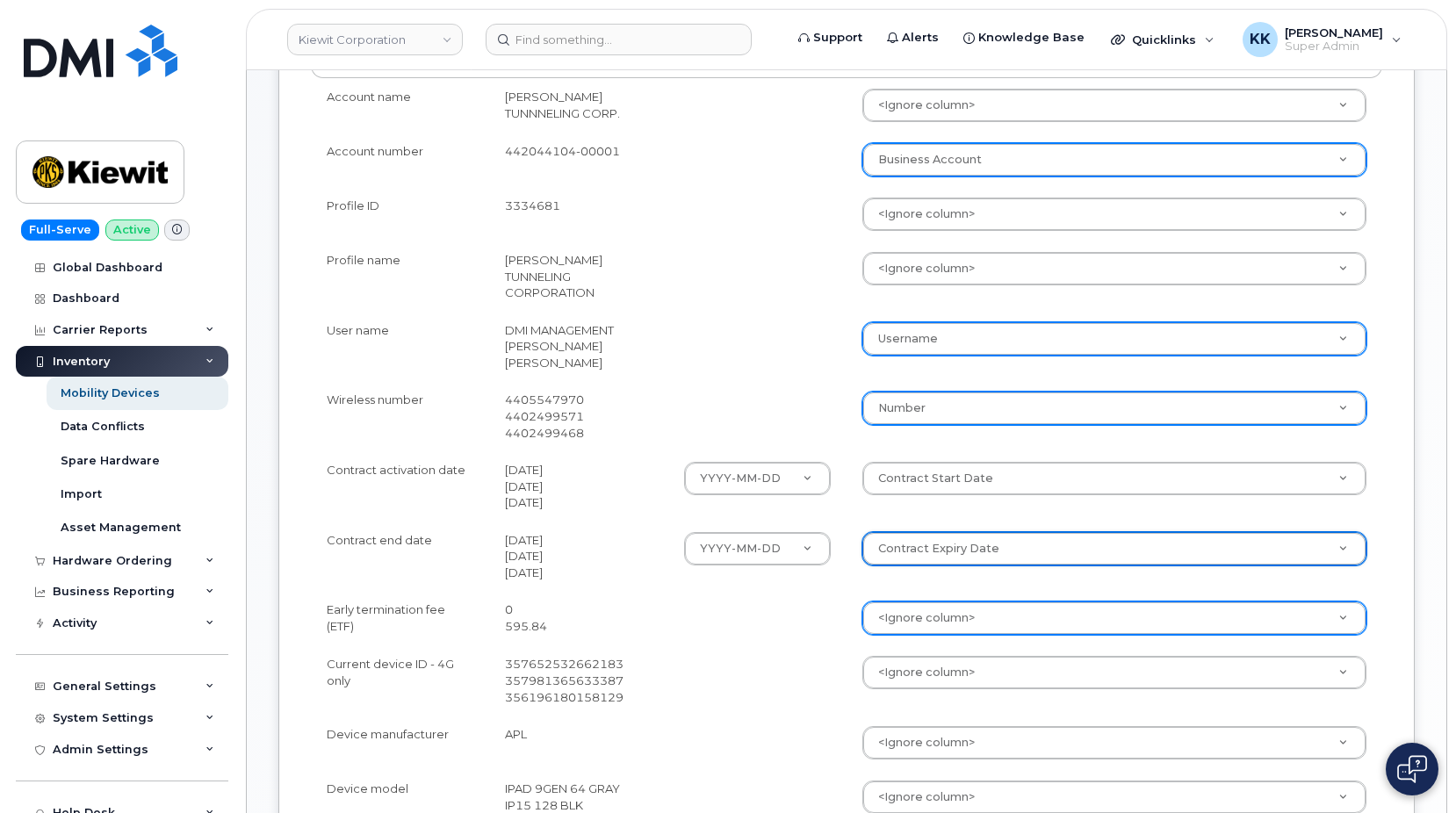
click at [921, 604] on body "Kiewit Corporation Support Alerts Knowledge Base Quicklinks Suspend / Cancel De…" at bounding box center [728, 469] width 1456 height 1834
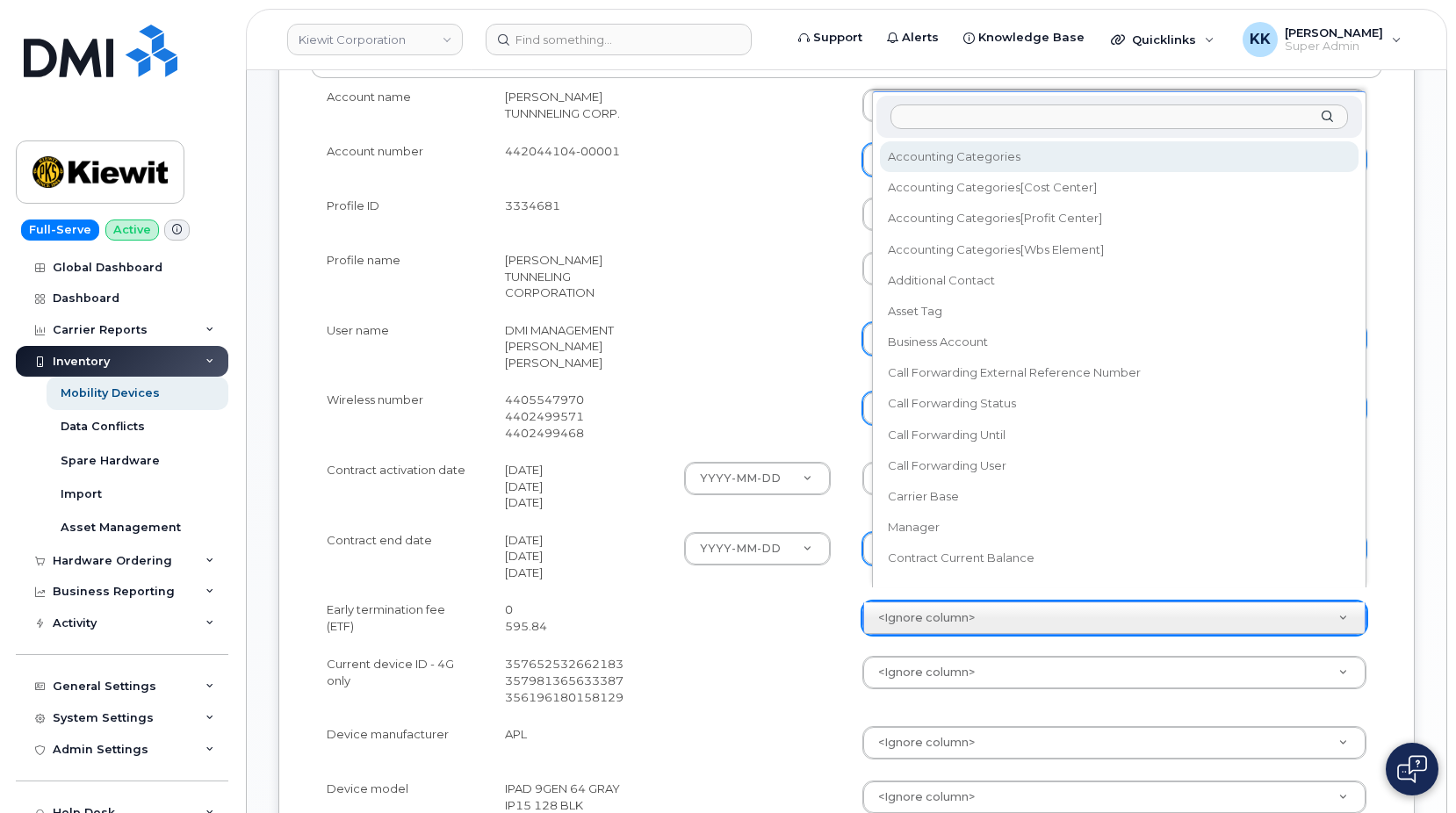
scroll to position [16, 0]
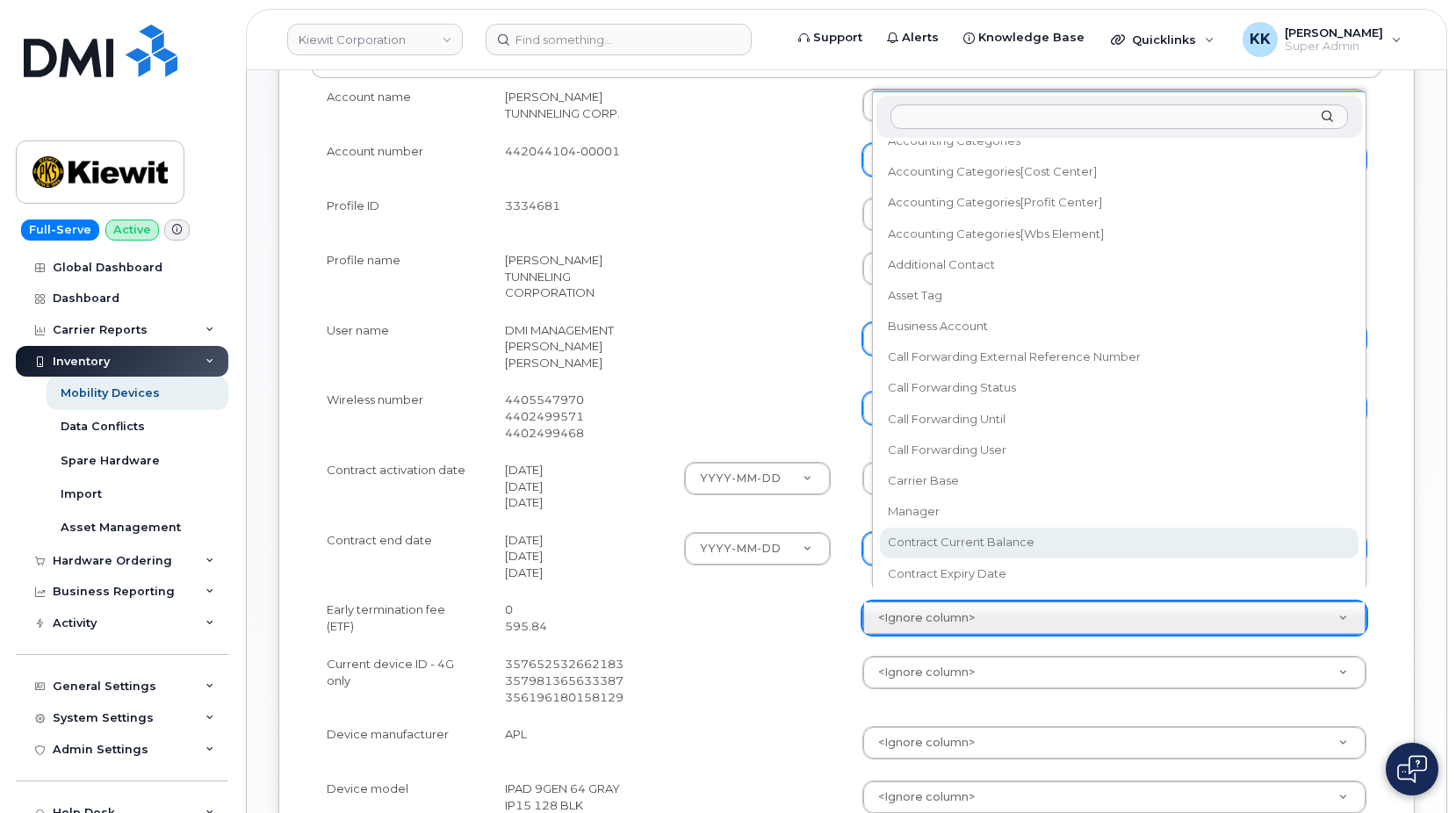
select select "contract_current_balance"
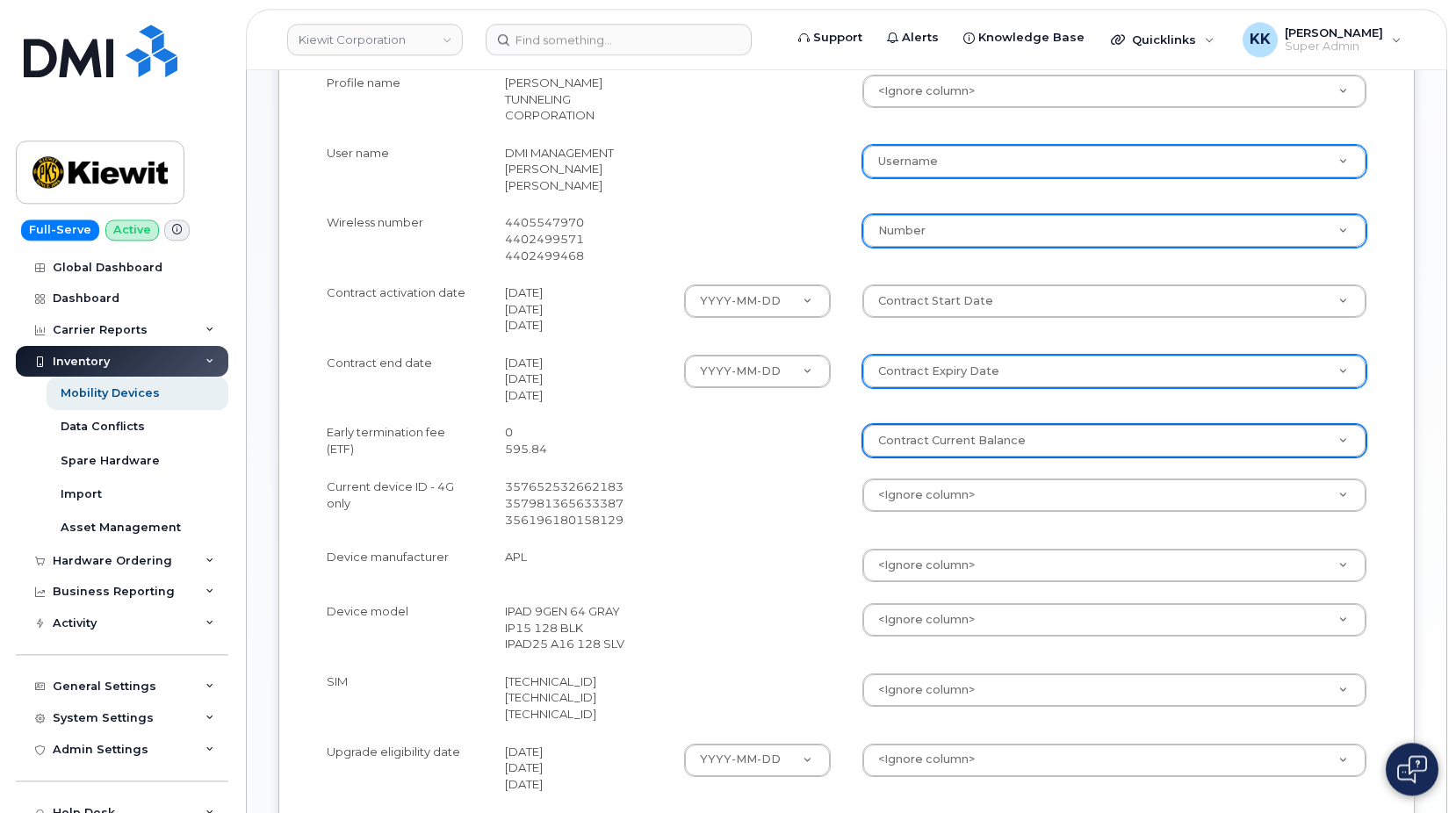
scroll to position [627, 0]
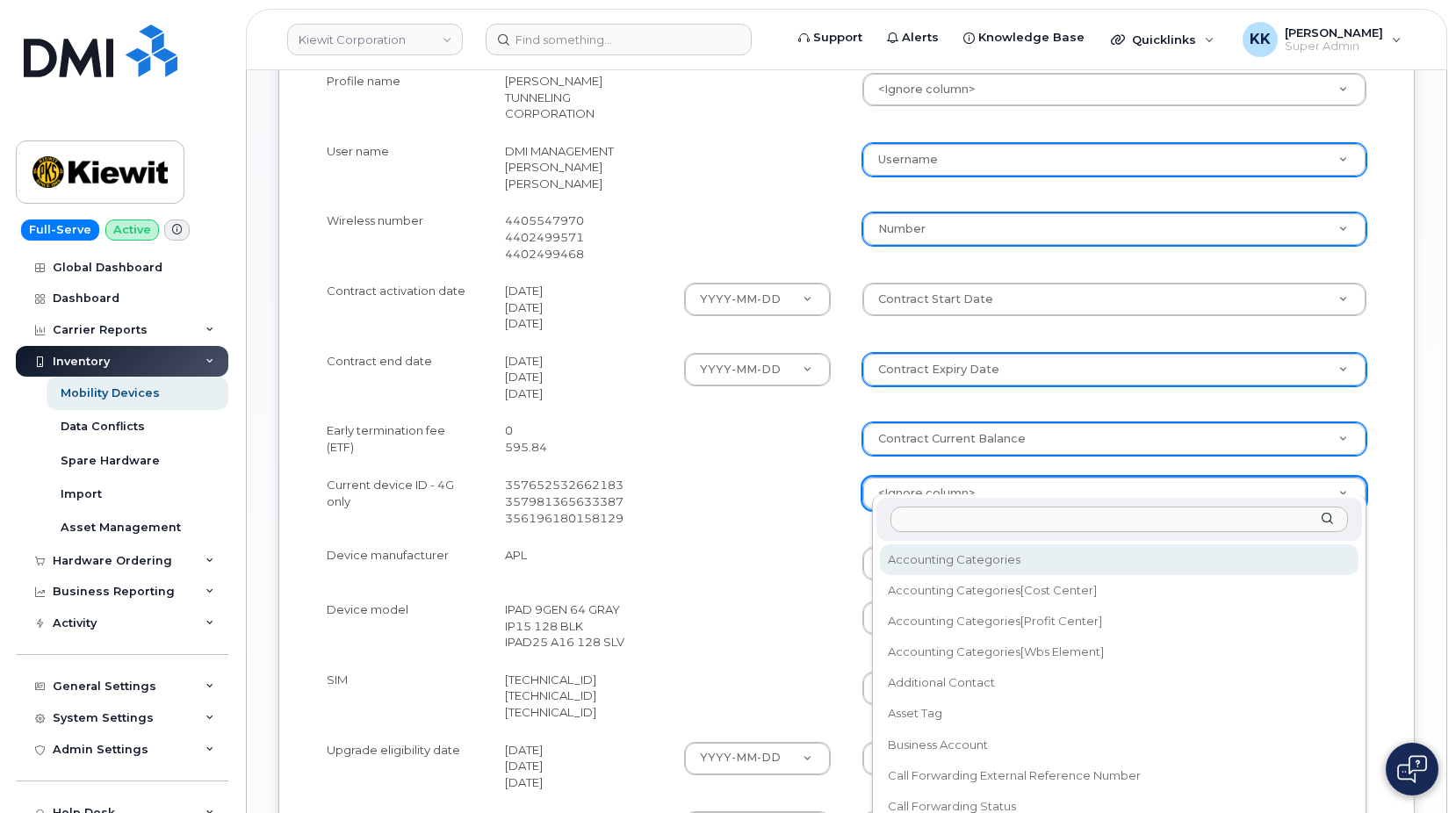
click at [930, 488] on body "Kiewit Corporation Support Alerts Knowledge Base Quicklinks Suspend / Cancel De…" at bounding box center [728, 290] width 1456 height 1834
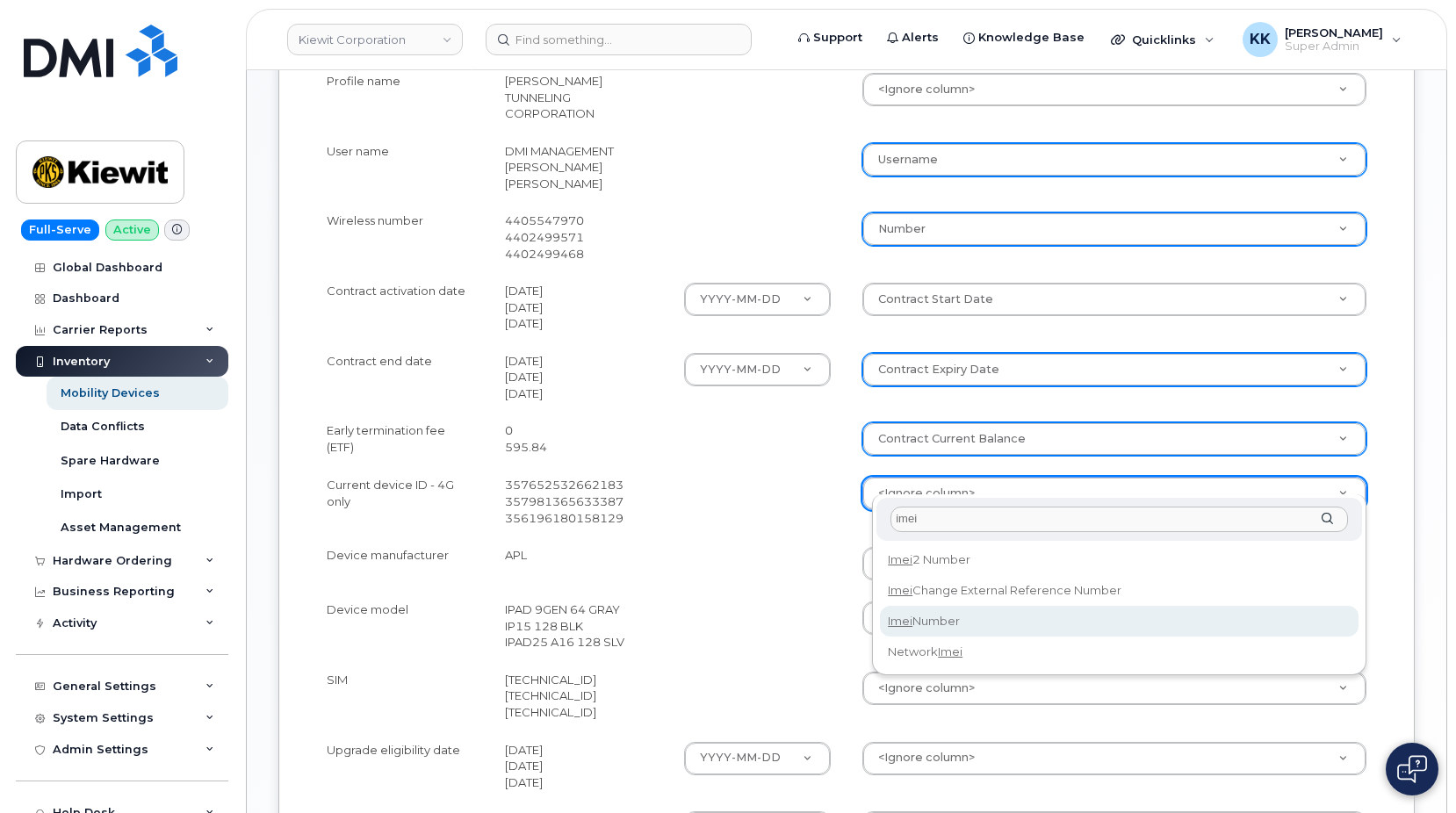
type input "imei"
select select "imei_number"
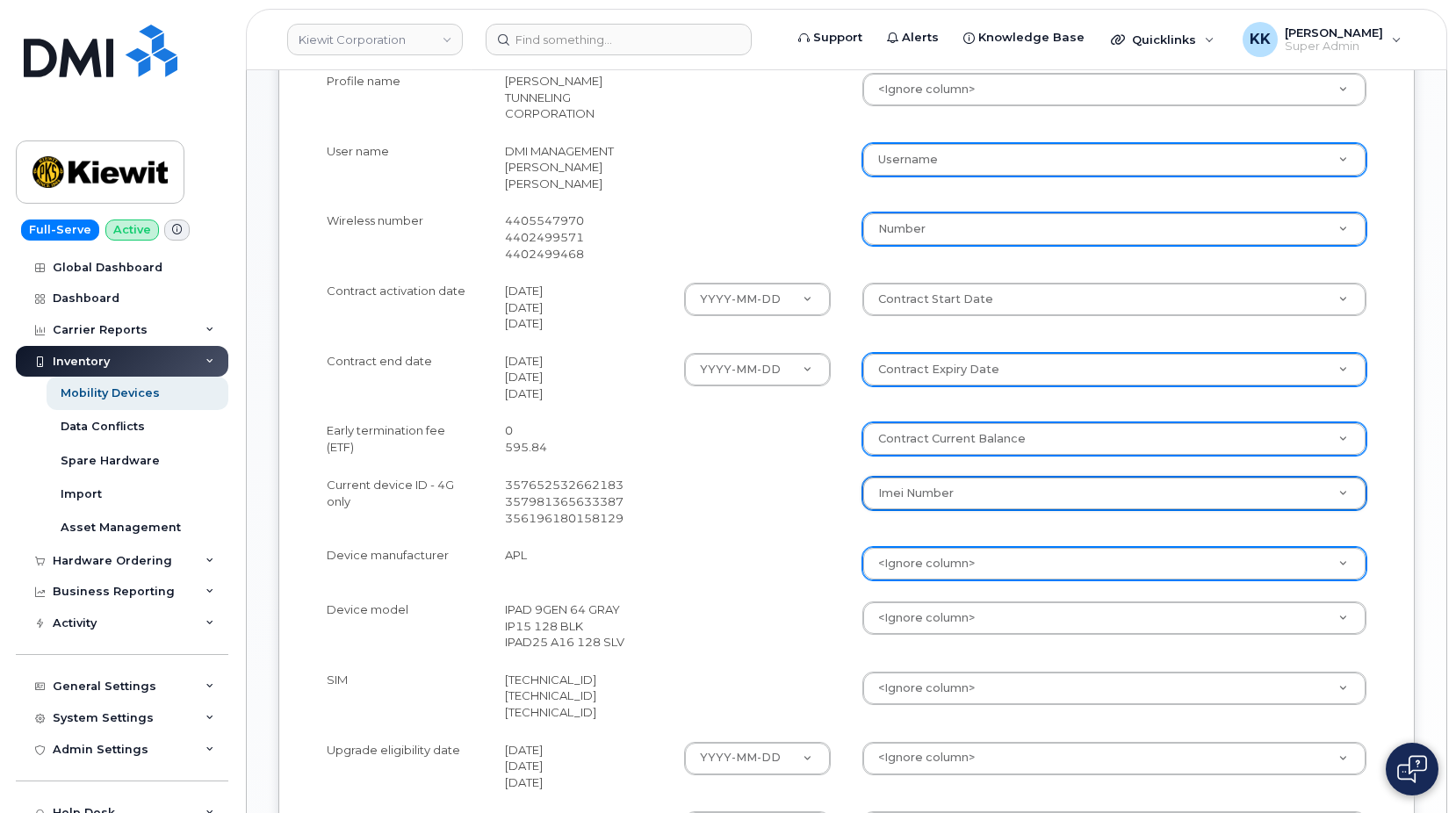
click at [944, 541] on body "Kiewit Corporation Support Alerts Knowledge Base Quicklinks Suspend / Cancel De…" at bounding box center [728, 290] width 1456 height 1834
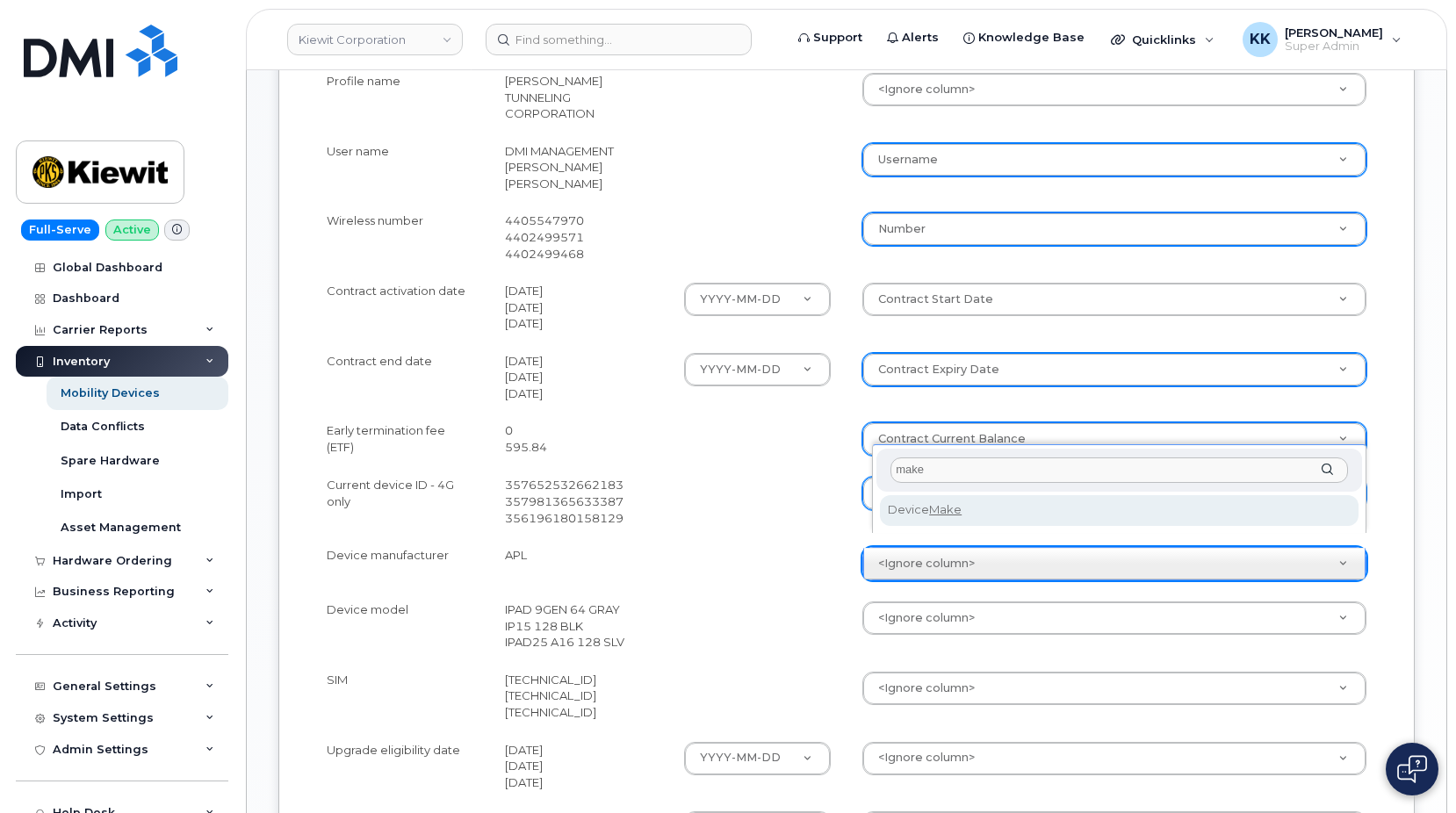
type input "make"
select select "device_make_id"
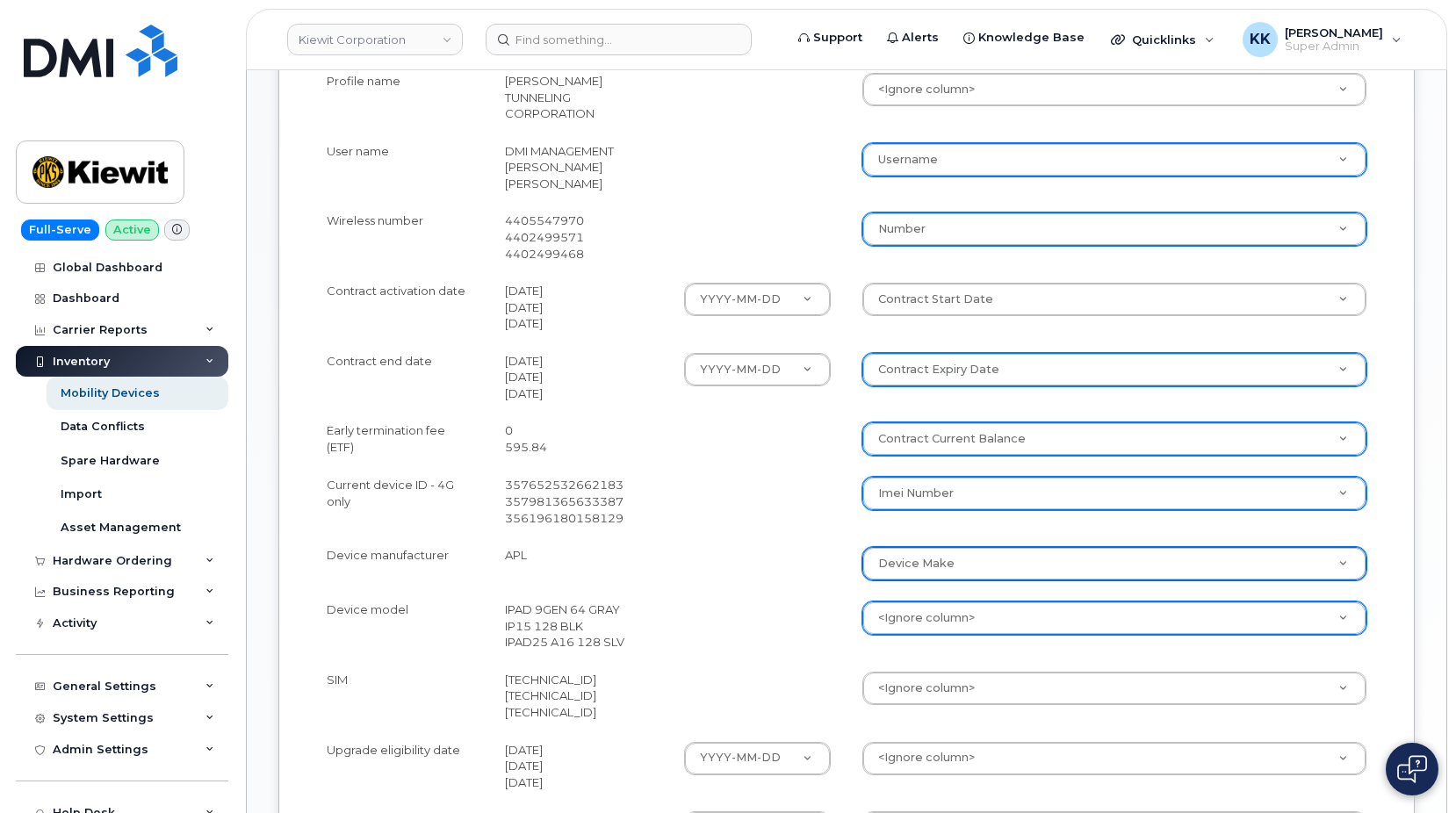
click at [923, 594] on body "Kiewit Corporation Support Alerts Knowledge Base Quicklinks Suspend / Cancel De…" at bounding box center [728, 290] width 1456 height 1834
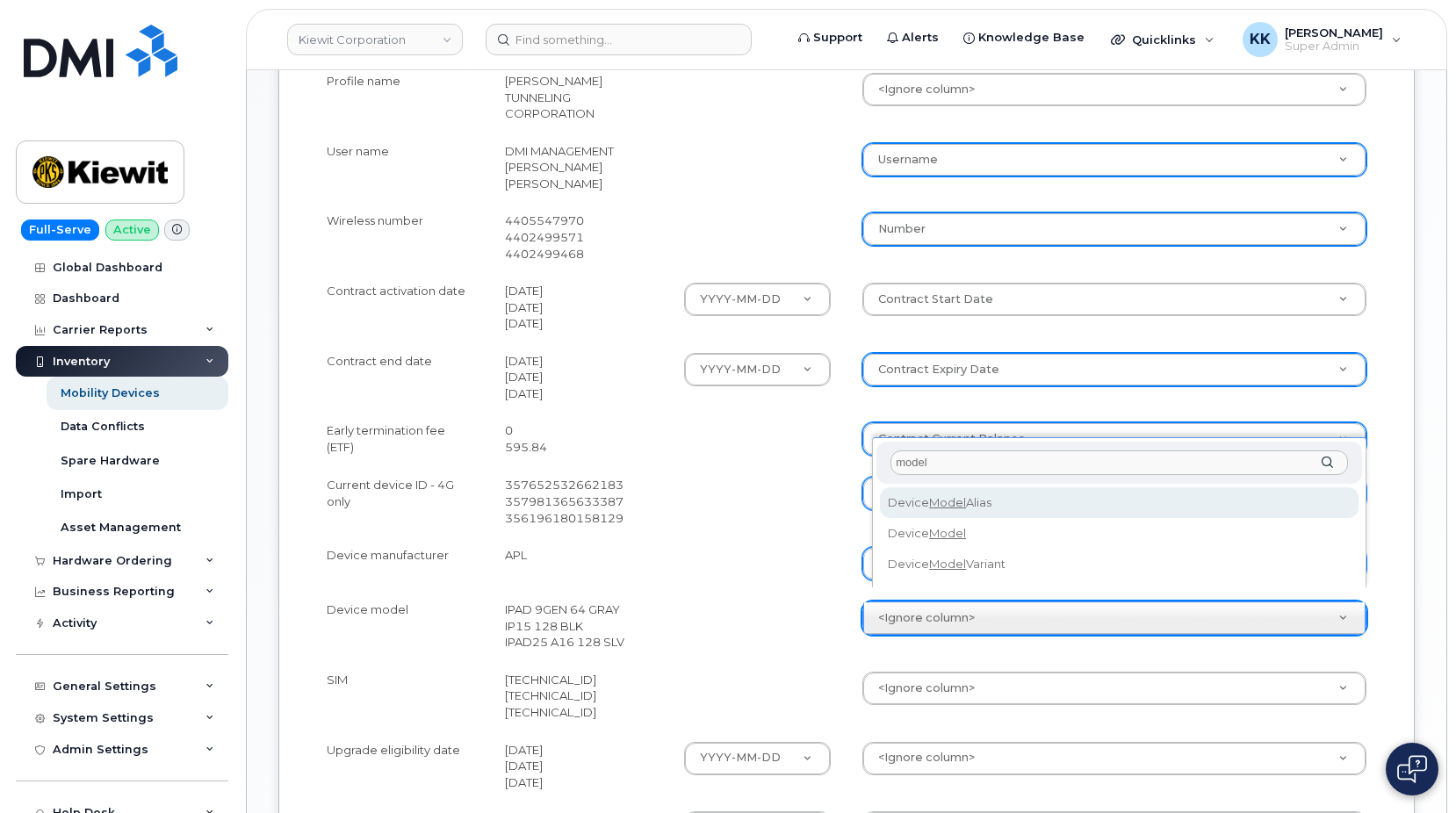
type input "model"
select select "device_model_alias"
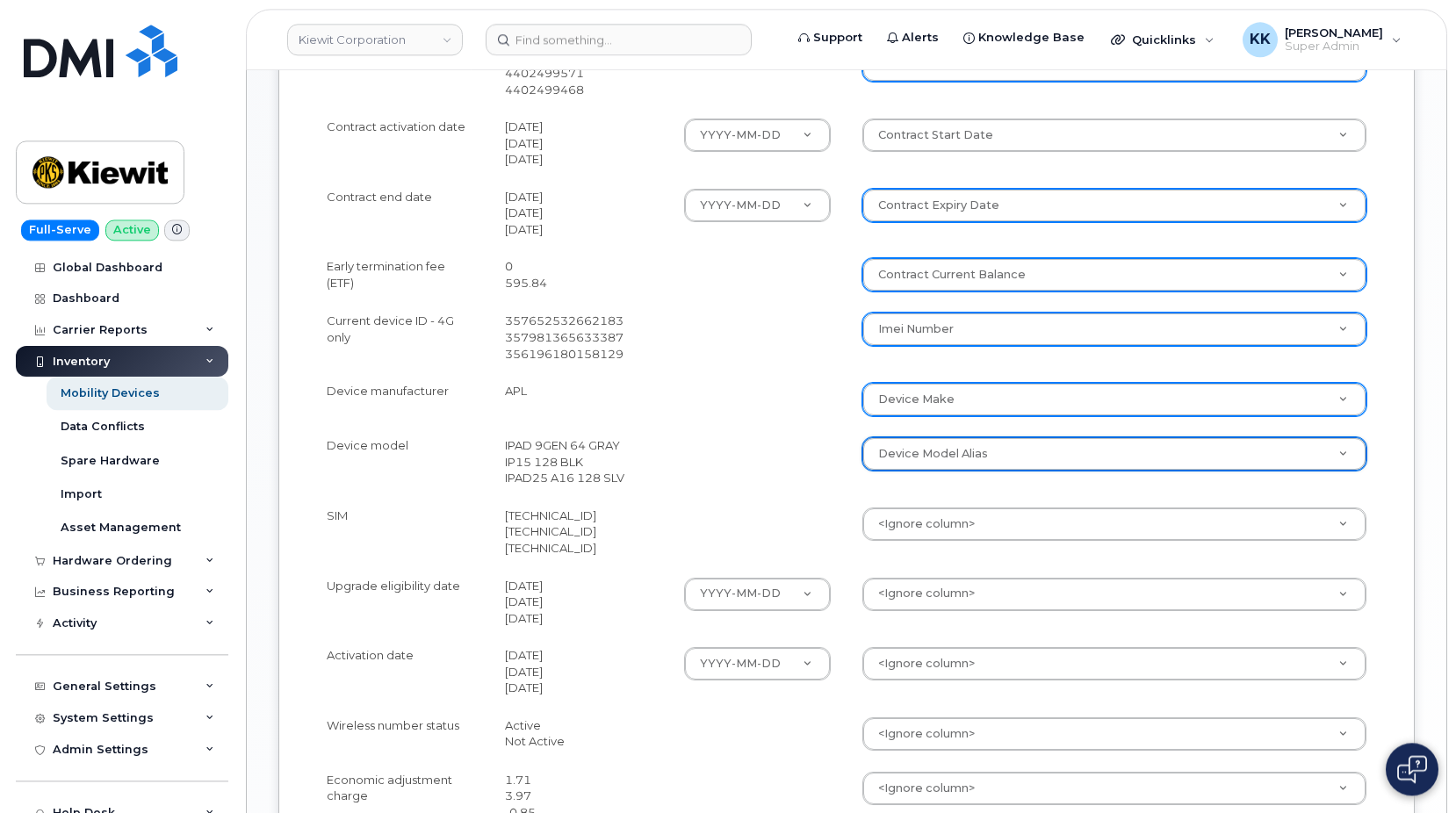
scroll to position [806, 0]
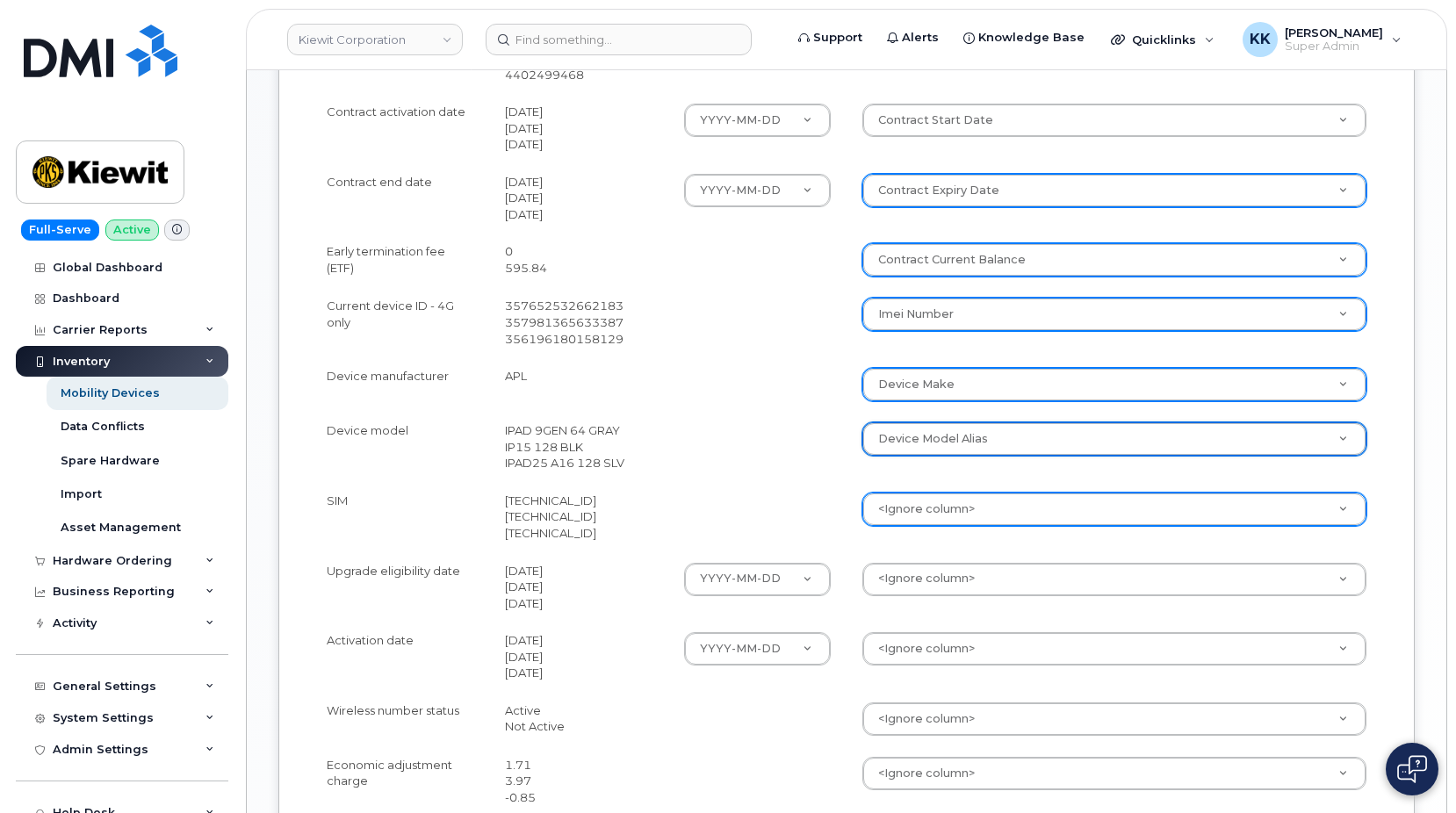
click at [945, 483] on body "Kiewit Corporation Support Alerts Knowledge Base Quicklinks Suspend / Cancel De…" at bounding box center [728, 110] width 1456 height 1834
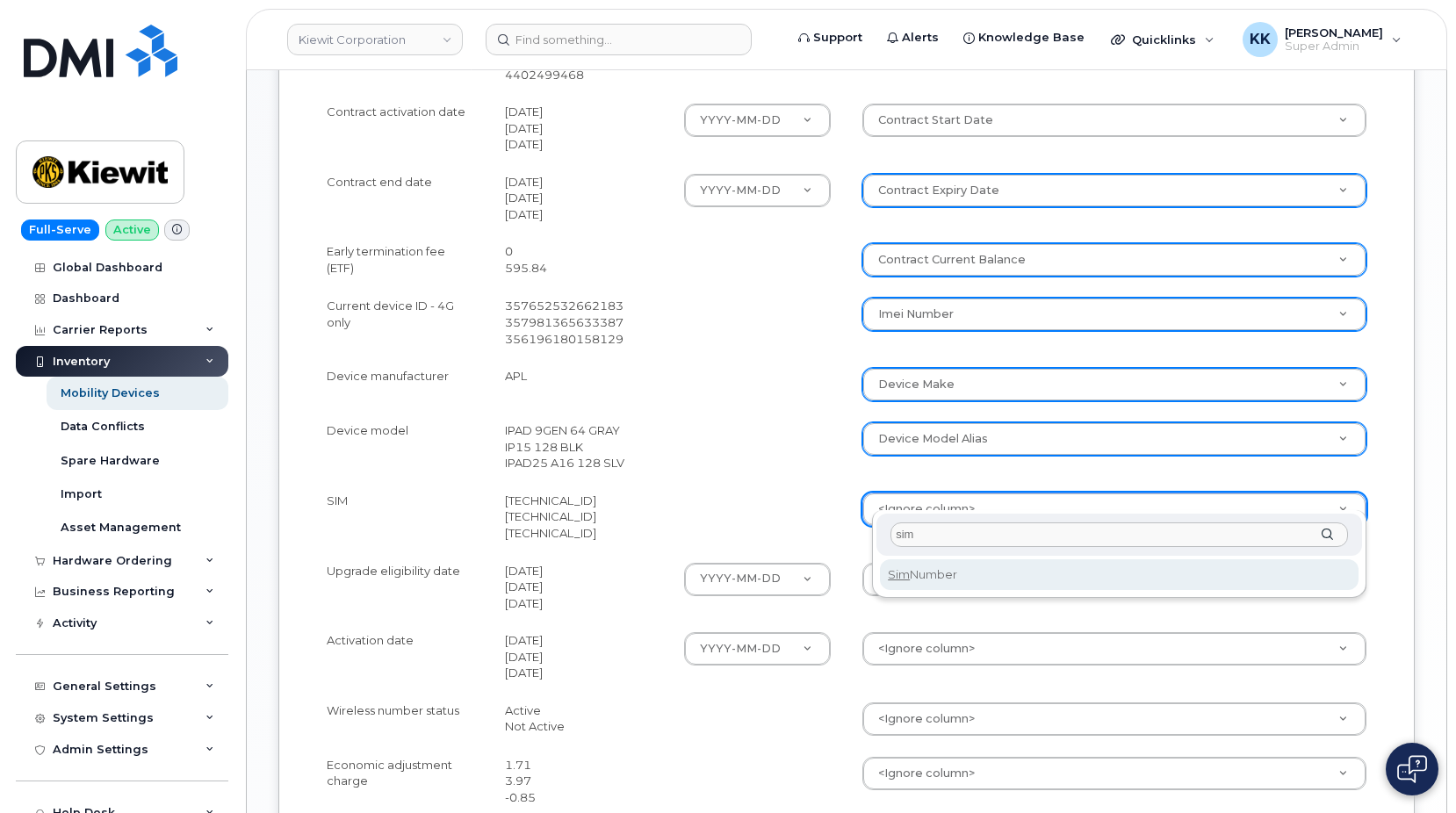
type input "sim"
select select "sim_number"
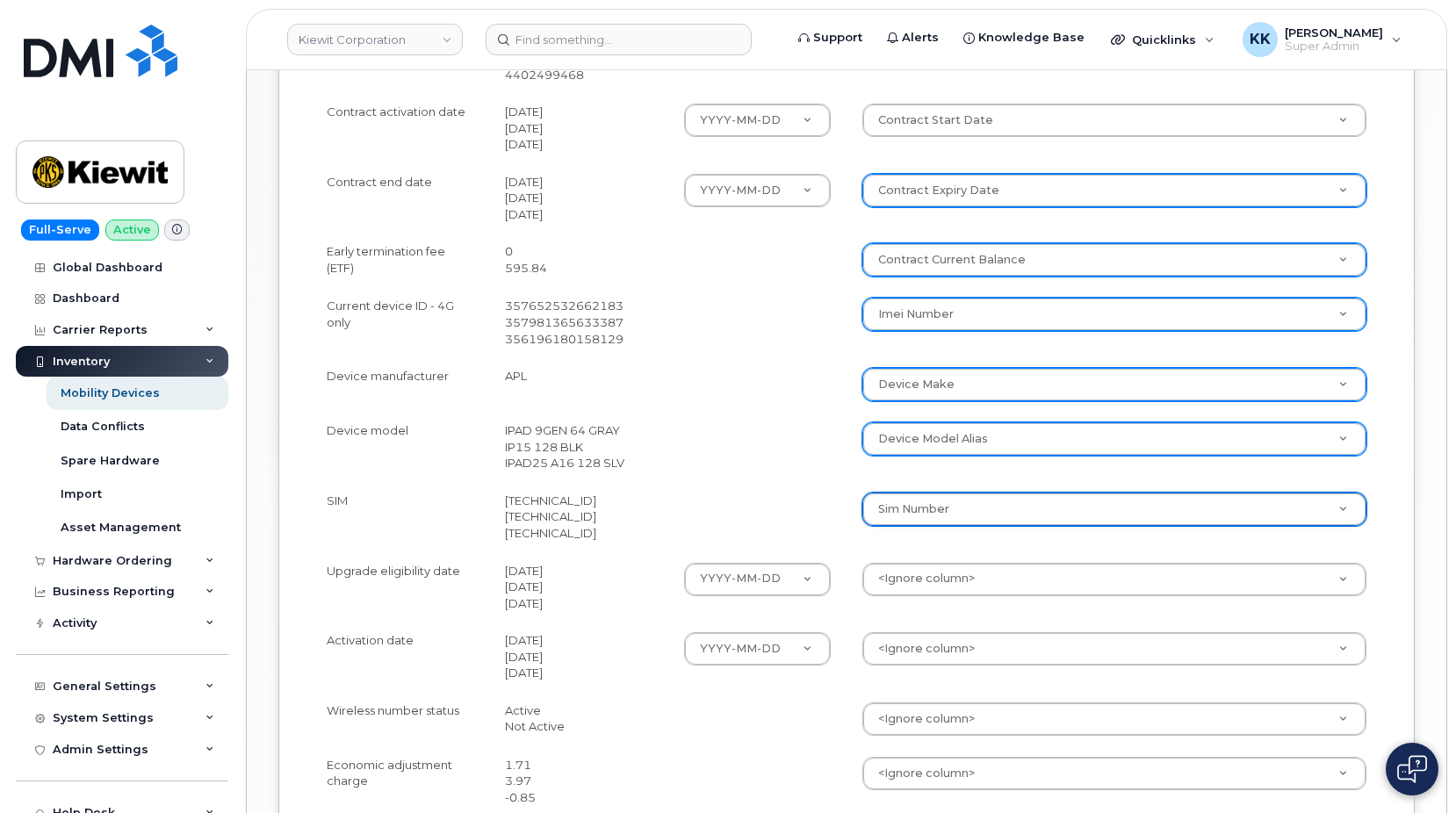
click at [973, 575] on body "Kiewit Corporation Support Alerts Knowledge Base Quicklinks Suspend / Cancel De…" at bounding box center [728, 110] width 1456 height 1834
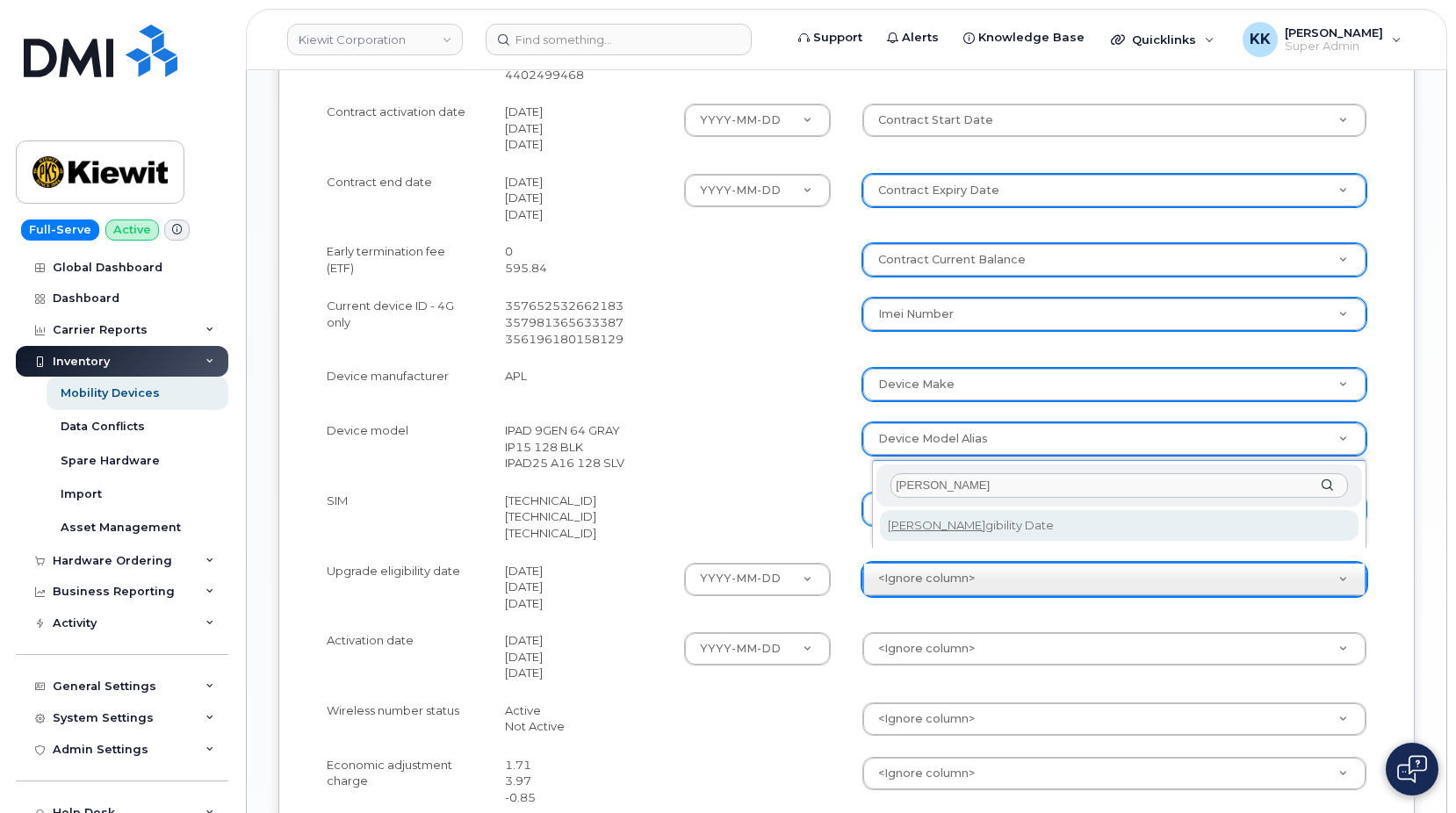
type input "eli"
select select "eligibility_date"
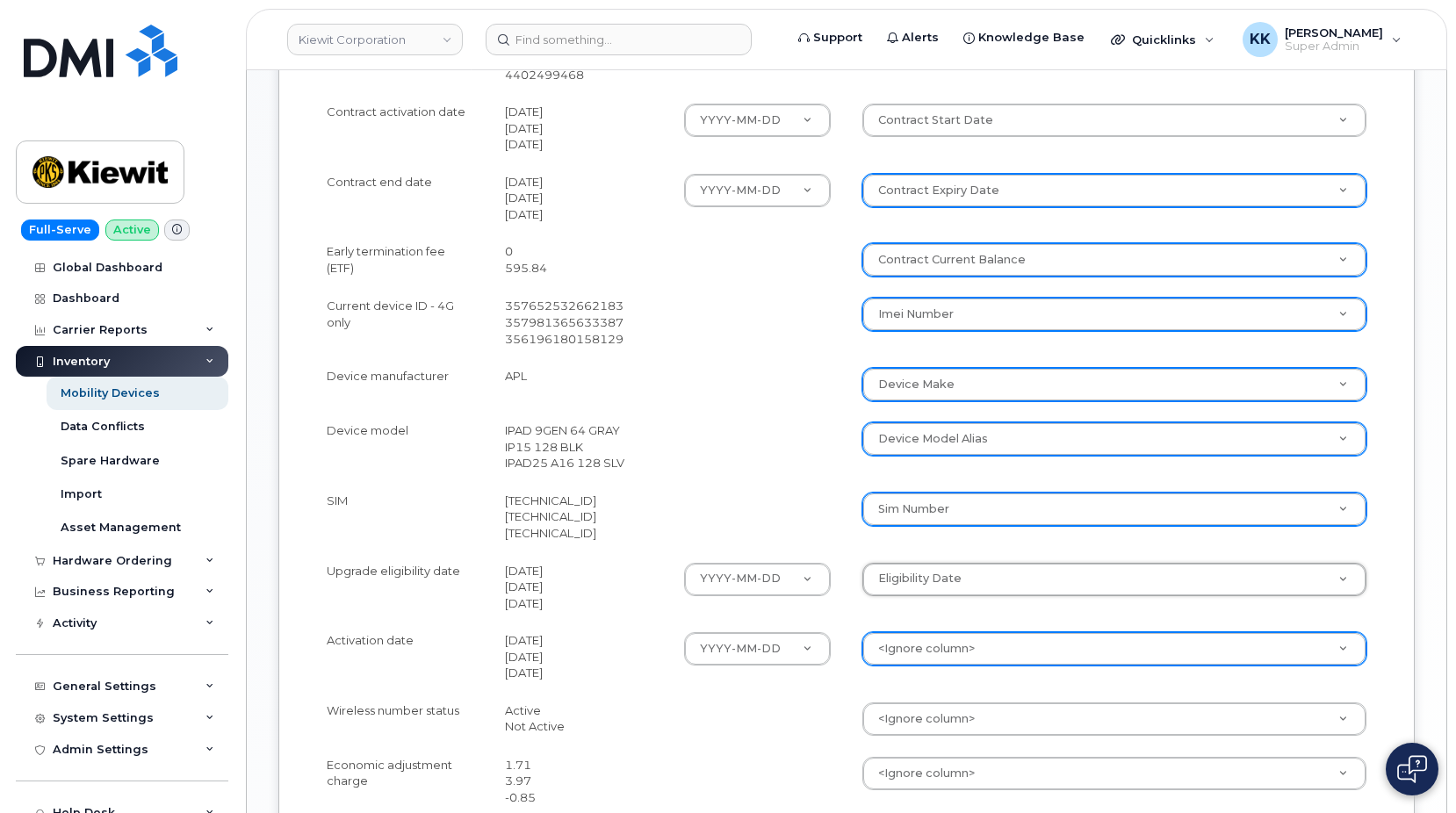
click at [925, 638] on body "Kiewit Corporation Support Alerts Knowledge Base Quicklinks Suspend / Cancel De…" at bounding box center [728, 110] width 1456 height 1834
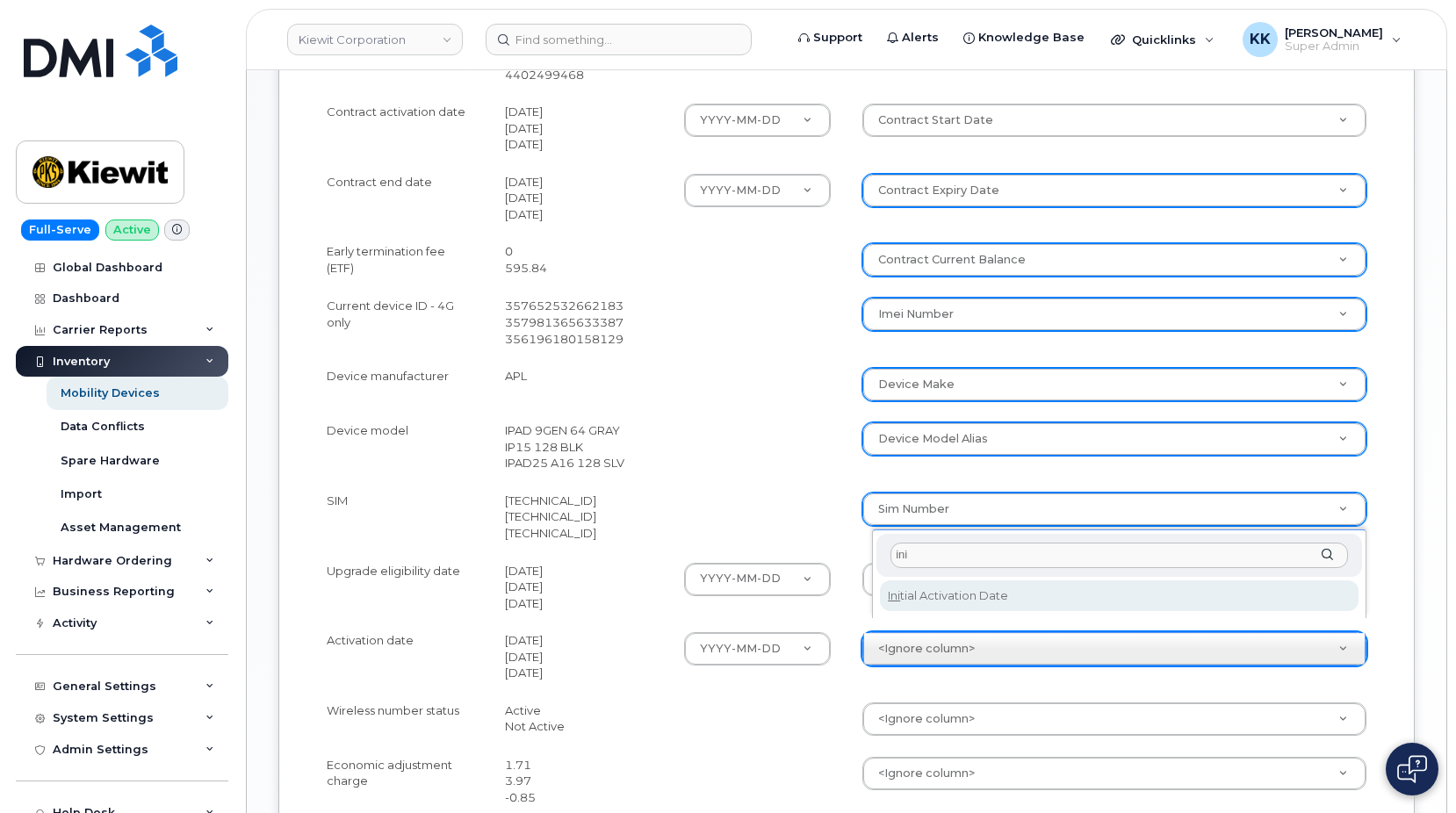
type input "ini"
select select "initial_activation_date"
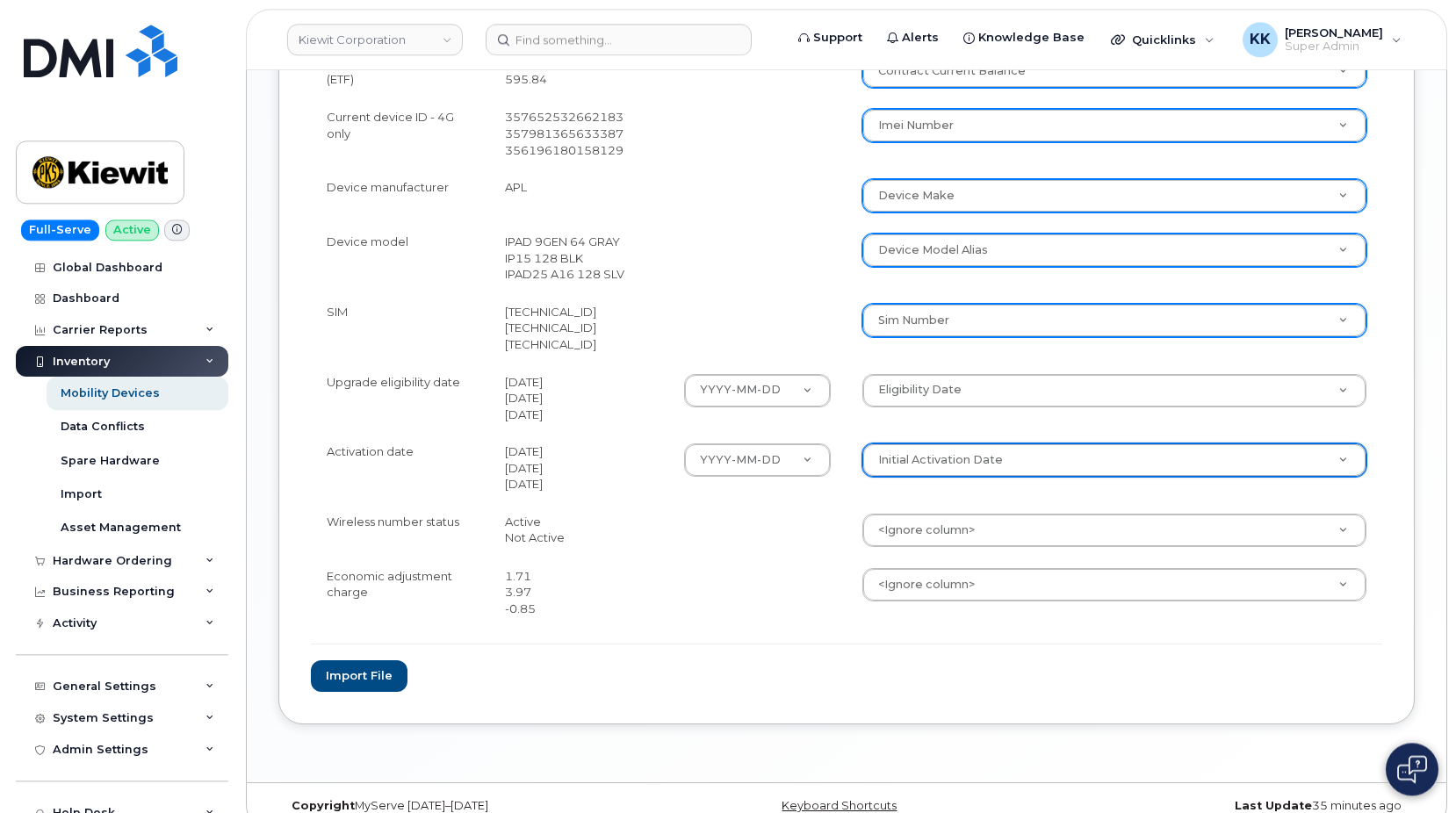
scroll to position [1006, 0]
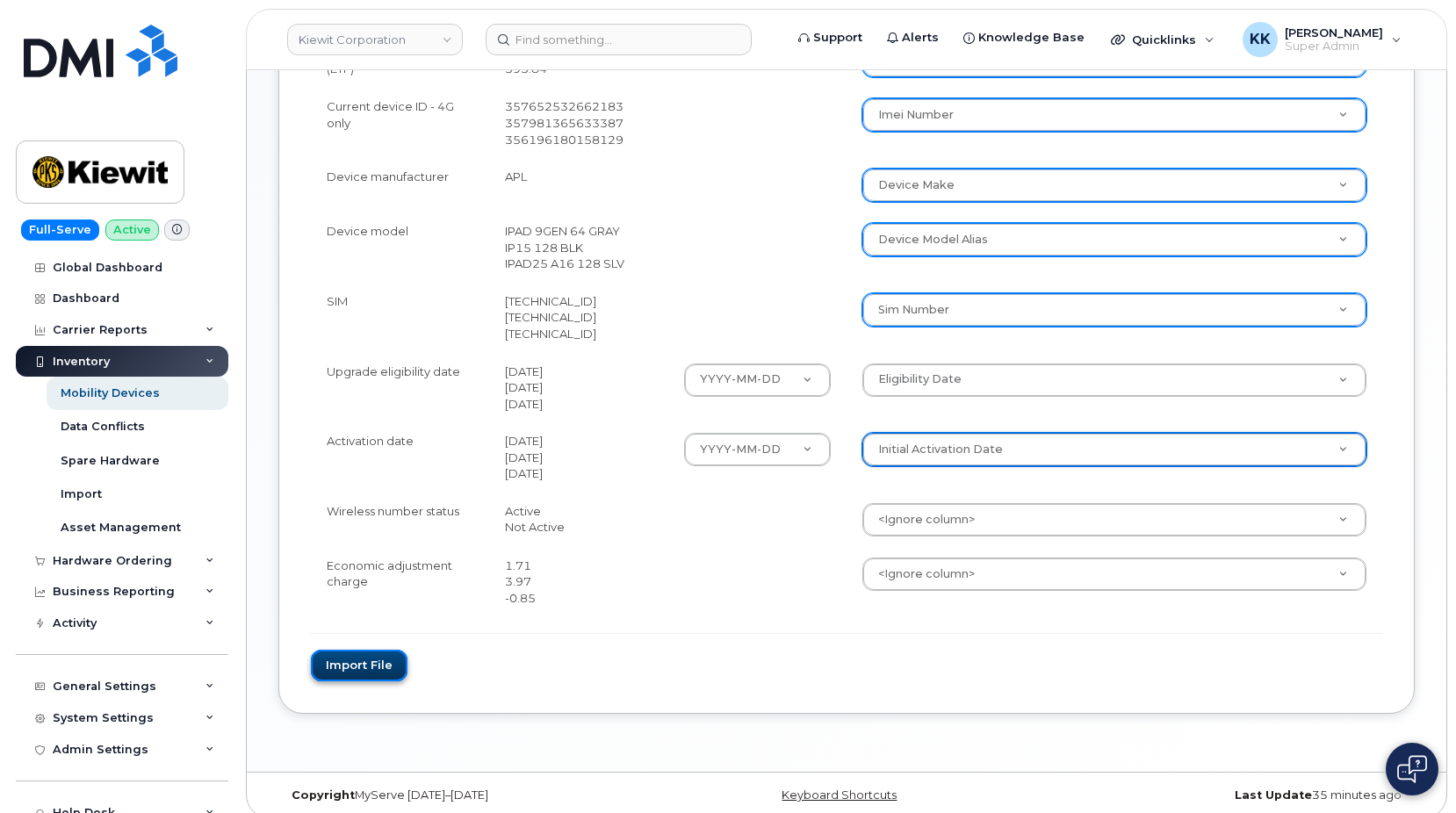
click at [386, 659] on button "Import file" at bounding box center [358, 666] width 97 height 33
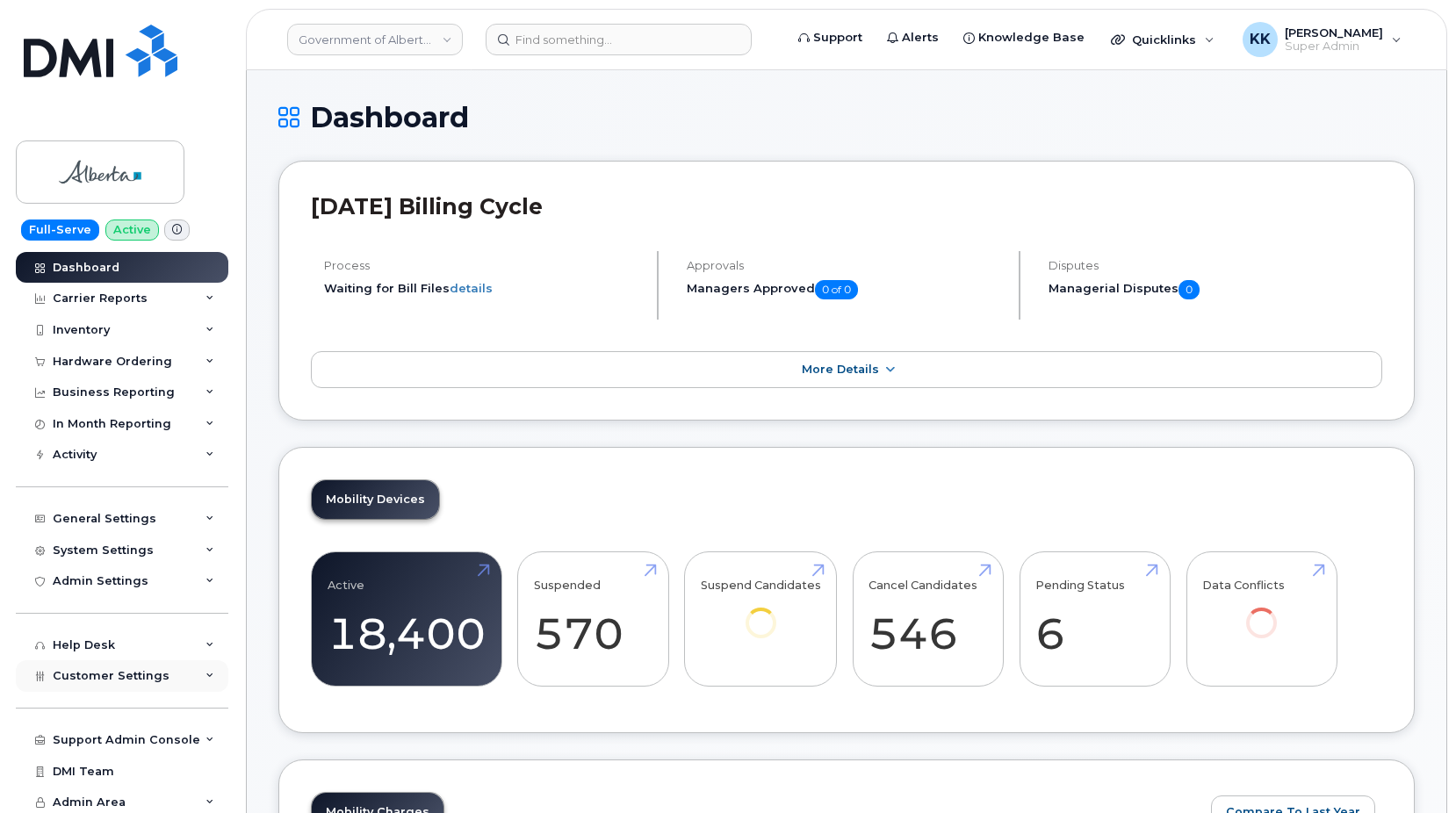
click at [114, 682] on span "Customer Settings" at bounding box center [110, 676] width 116 height 13
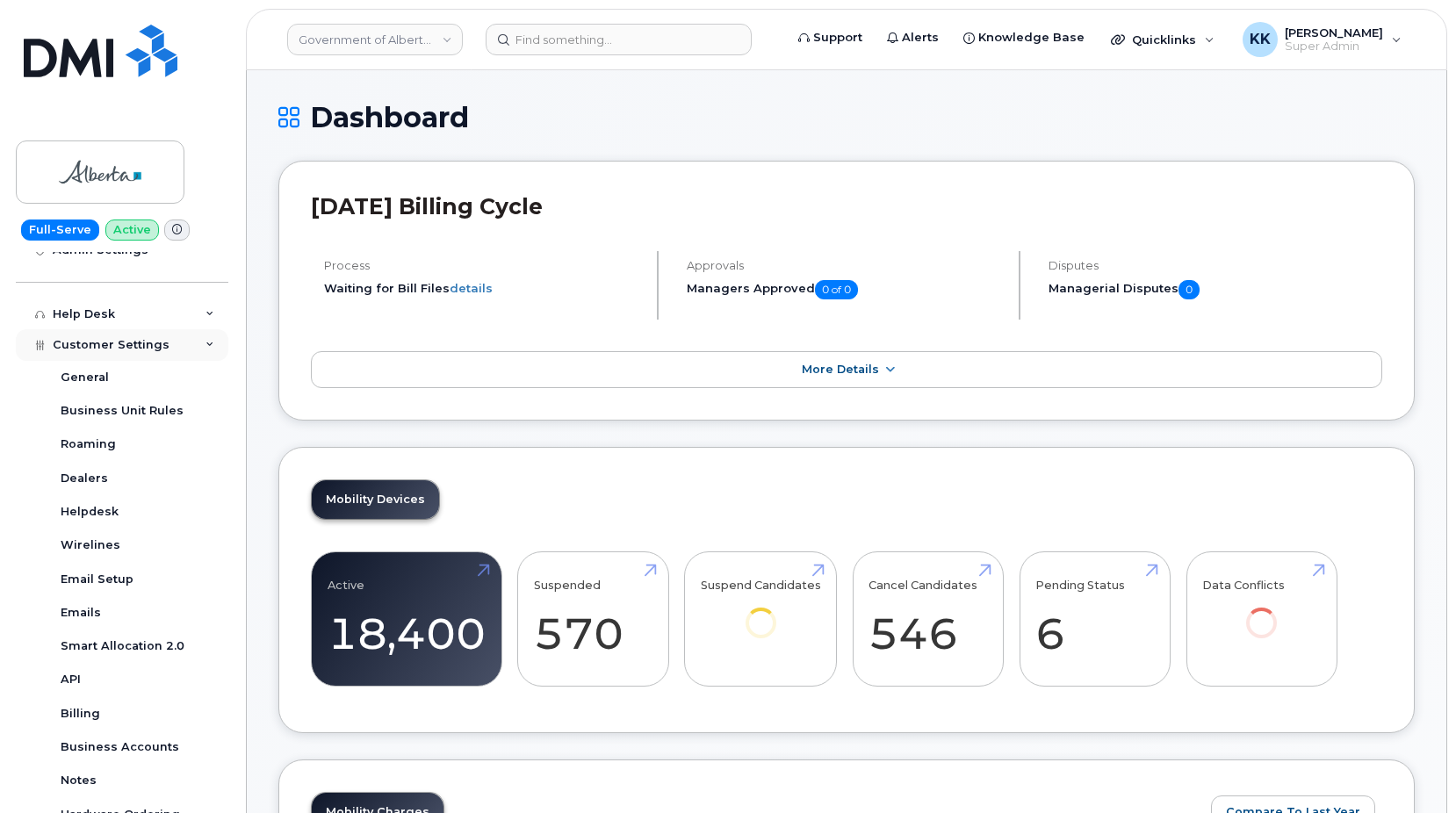
scroll to position [422, 0]
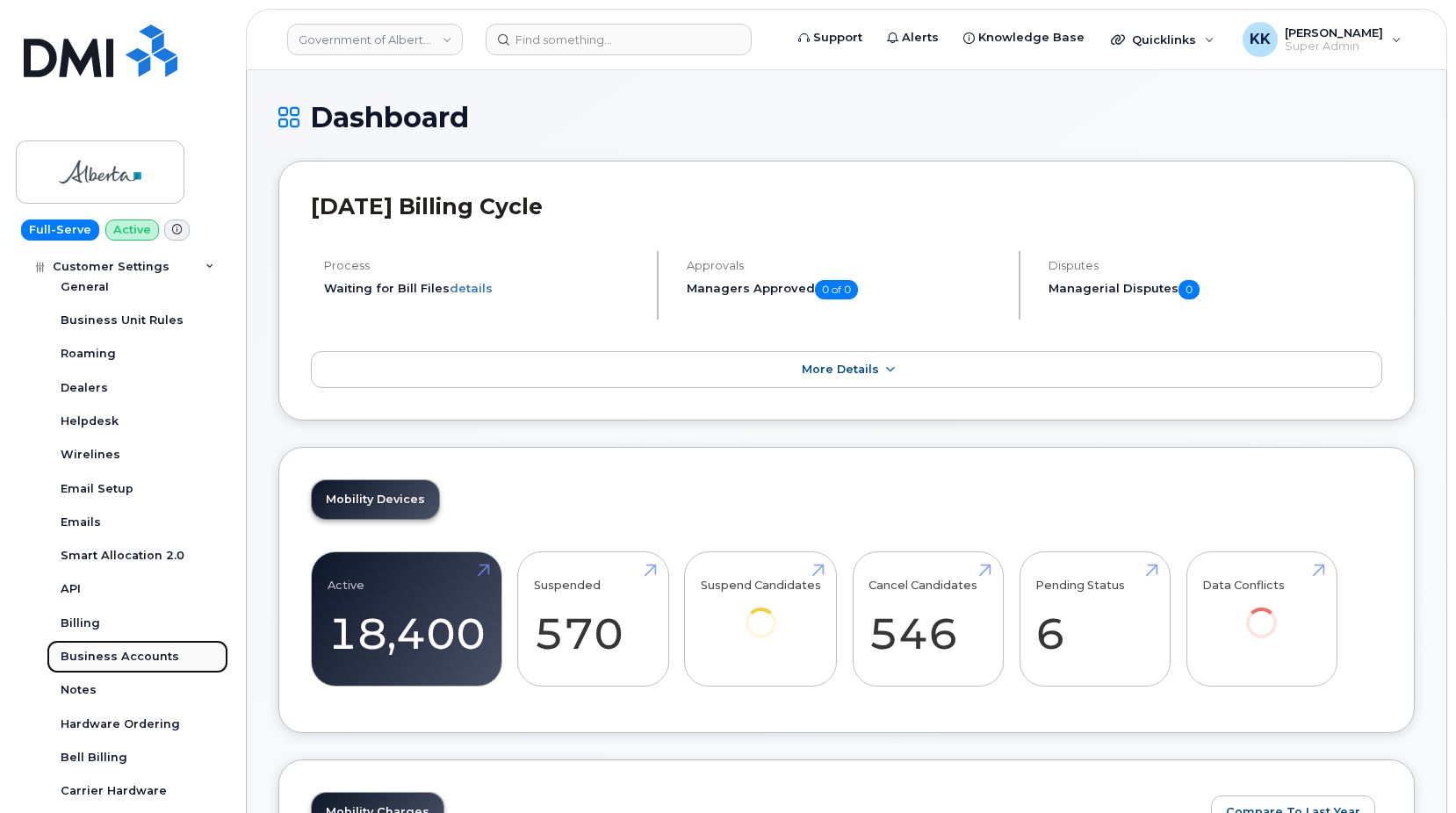
click at [117, 662] on div "Business Accounts" at bounding box center [119, 657] width 118 height 16
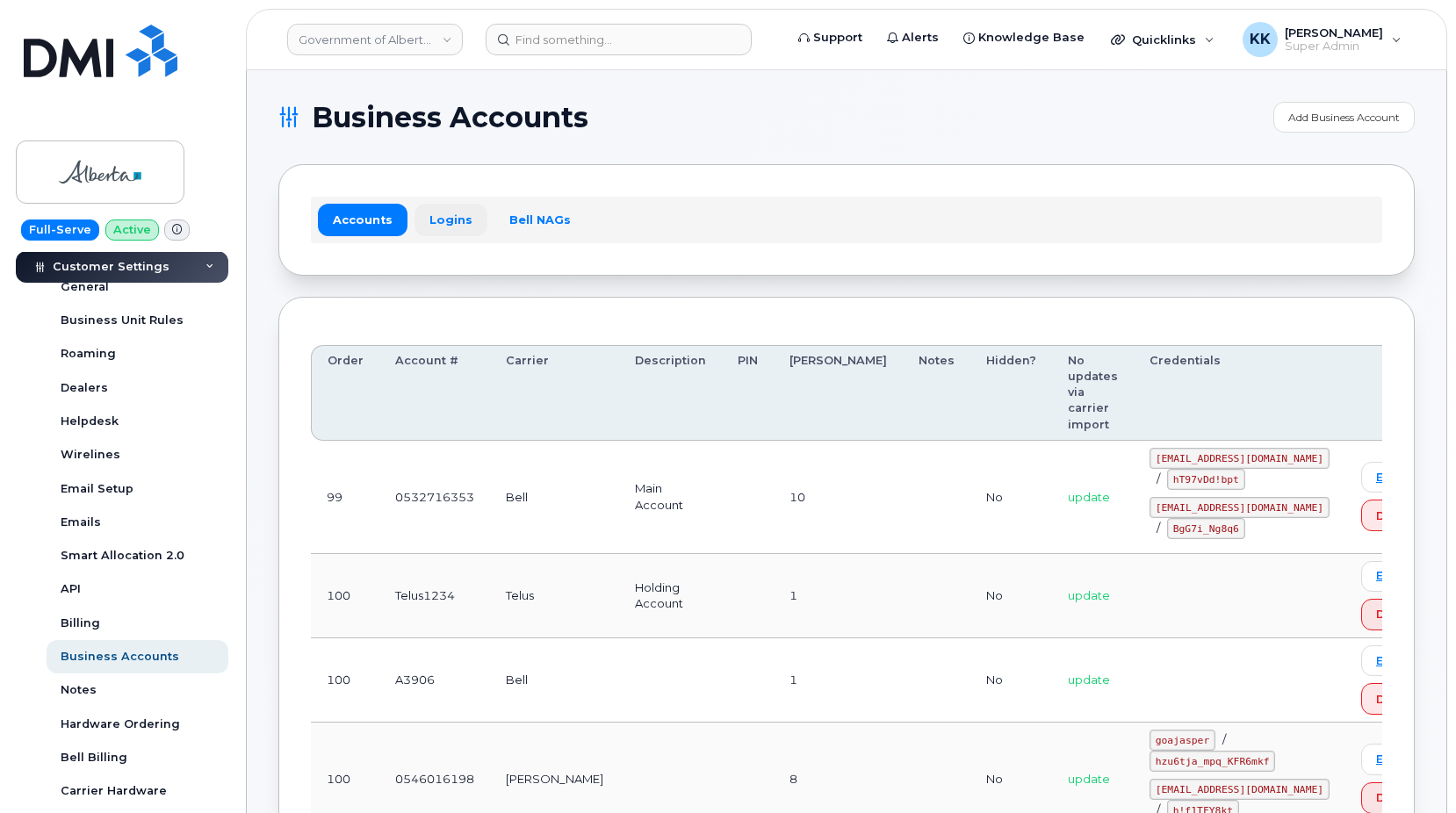
click at [451, 221] on link "Logins" at bounding box center [451, 220] width 73 height 32
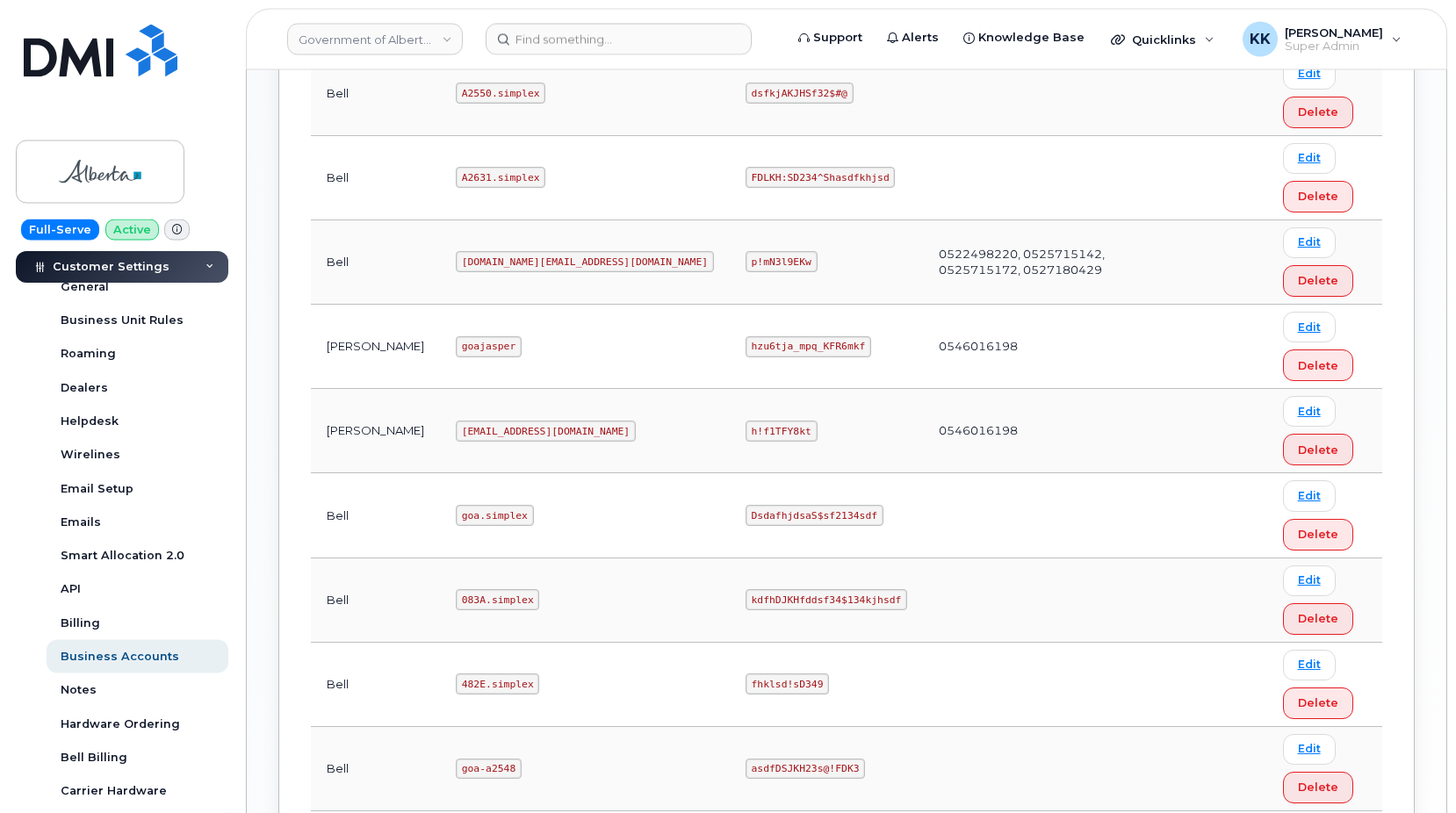
scroll to position [1254, 0]
click at [456, 348] on code "goajasper" at bounding box center [489, 345] width 66 height 21
click at [745, 342] on code "hzu6tja_mpq_KFR6mkf" at bounding box center [808, 345] width 125 height 21
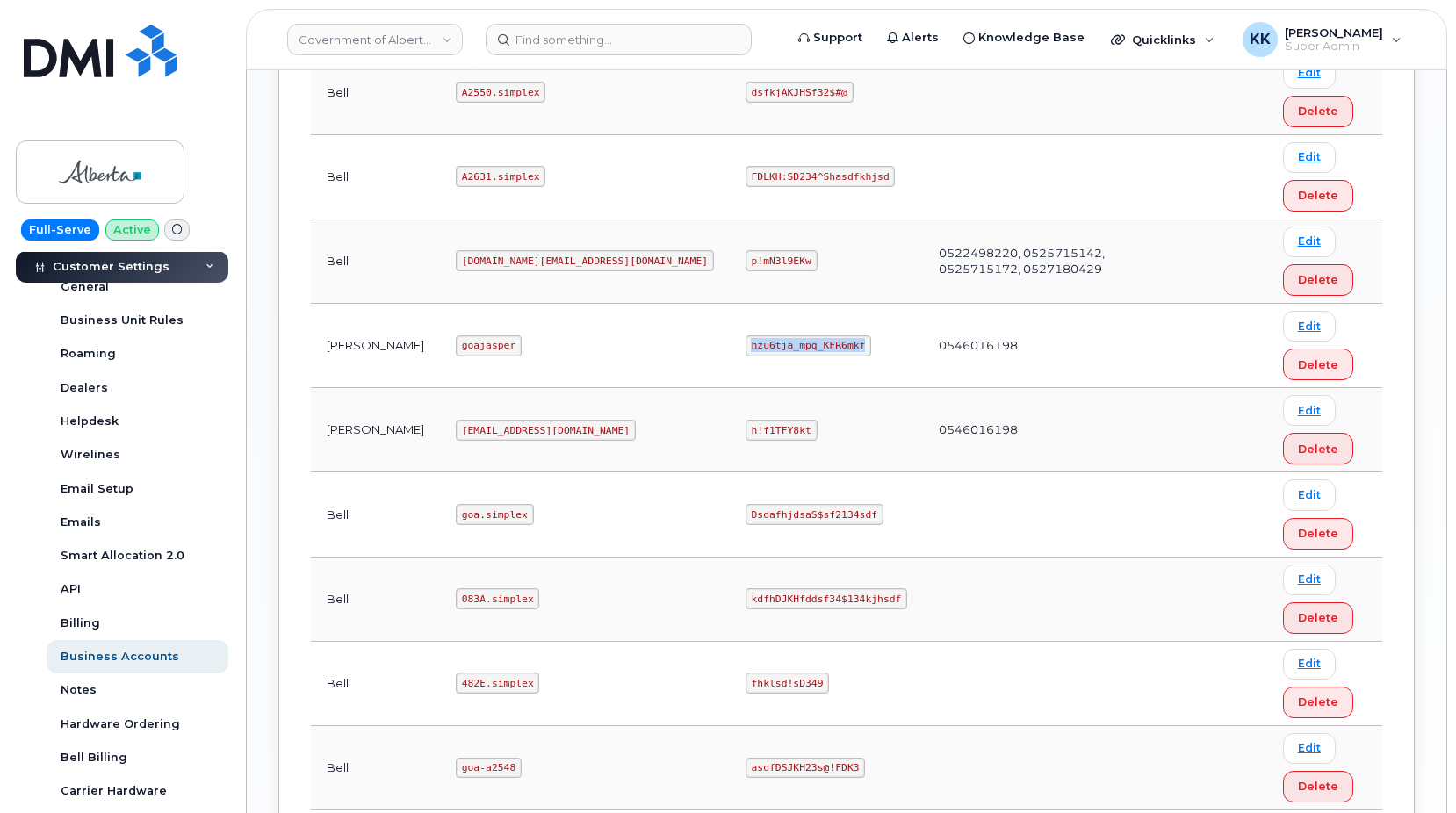
click at [745, 342] on code "hzu6tja_mpq_KFR6mkf" at bounding box center [808, 345] width 125 height 21
click at [470, 431] on code "[EMAIL_ADDRESS][DOMAIN_NAME]" at bounding box center [545, 430] width 180 height 21
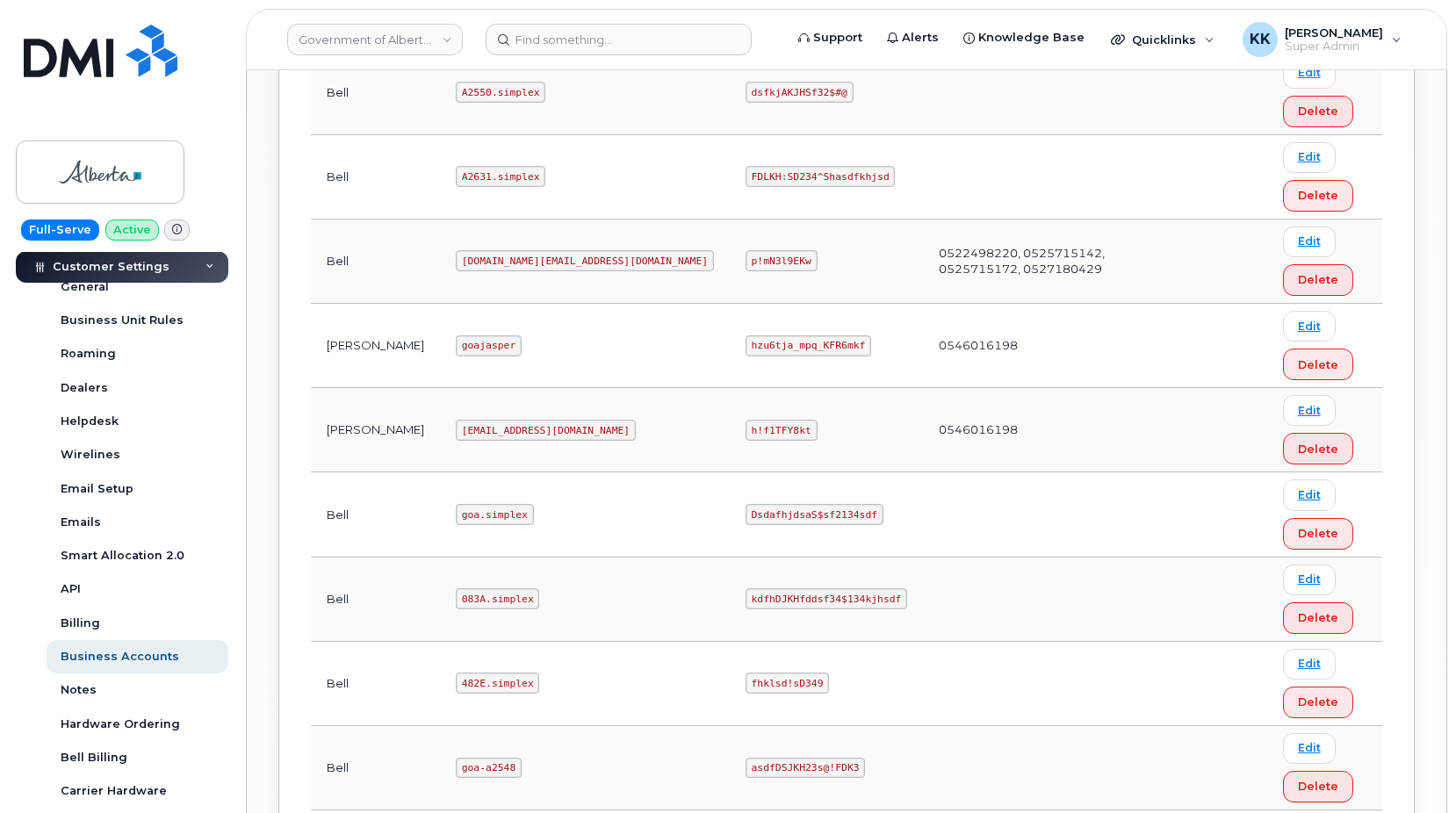
click at [745, 428] on code "h!f1TFY8kt" at bounding box center [781, 430] width 72 height 21
click at [924, 429] on td "0546016198" at bounding box center [1037, 430] width 227 height 85
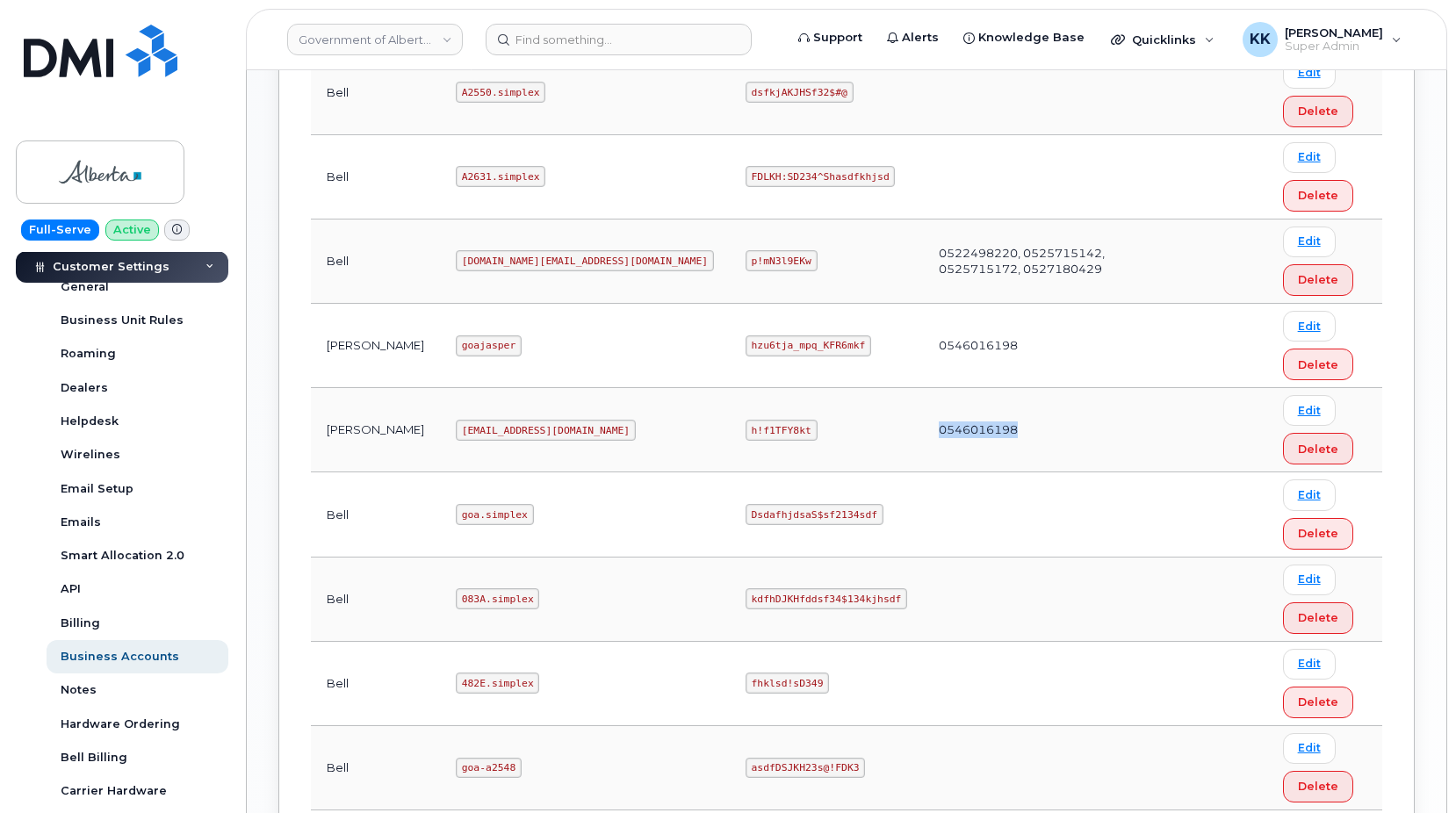
copy td "0546016198"
